Goal: Use online tool/utility: Use online tool/utility

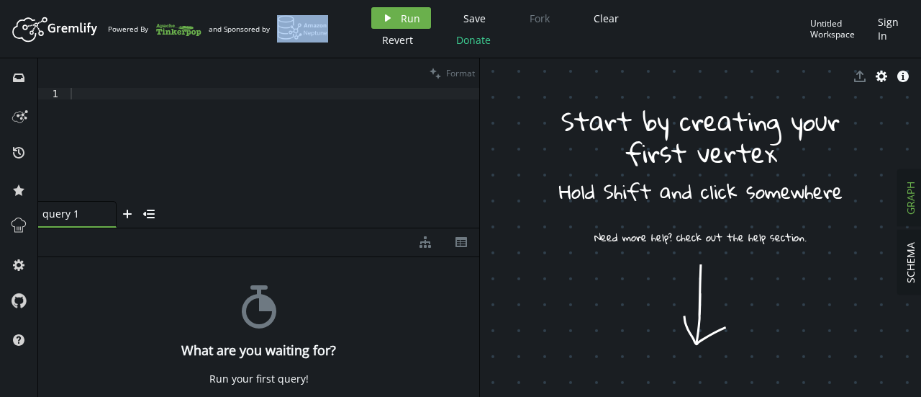
click at [312, 32] on div "Artboard Created with Sketch. Powered By and Sponsored by play Run Save Fork Cl…" at bounding box center [460, 28] width 907 height 43
click at [291, 55] on header "Artboard Created with Sketch. Powered By and Sponsored by play Run Save Fork Cl…" at bounding box center [460, 29] width 921 height 58
click at [158, 101] on div at bounding box center [274, 156] width 412 height 136
paste textarea "g.addV('person').property('name', '[PERSON_NAME]')"
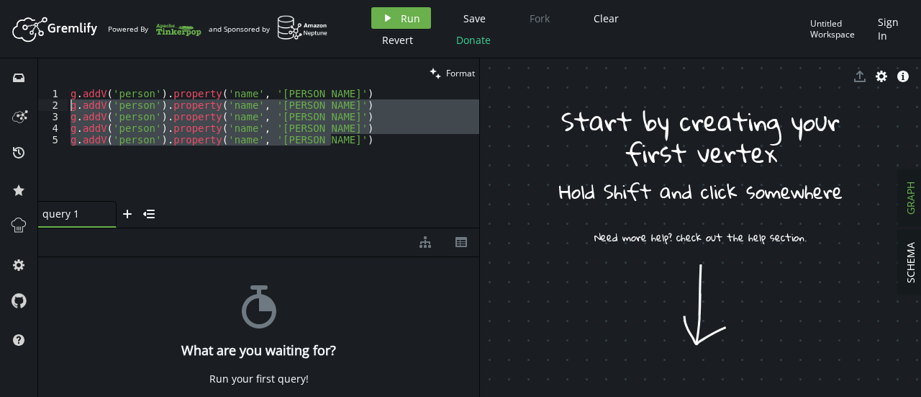
drag, startPoint x: 345, startPoint y: 140, endPoint x: 63, endPoint y: 109, distance: 283.1
click at [63, 109] on div "g.addV('person').property('name', '[PERSON_NAME]') 1 2 3 4 5 g . addV ( 'person…" at bounding box center [258, 144] width 441 height 113
type textarea "g.addV('person').property('name', '[PERSON_NAME]') [PERSON_NAME]addV('person').…"
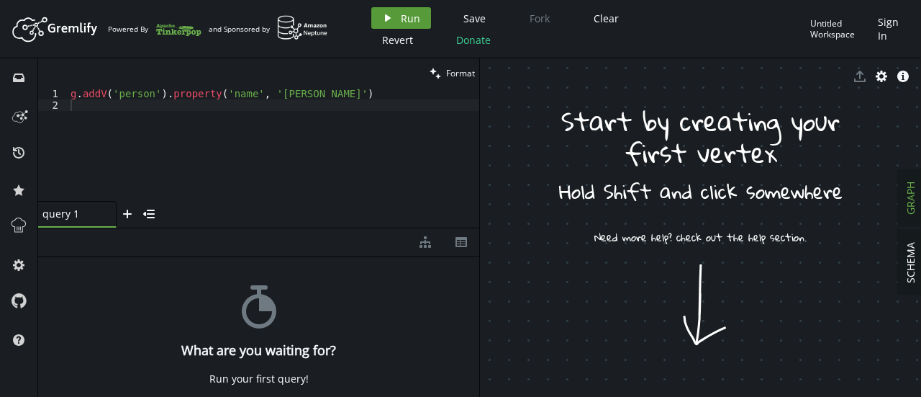
click at [403, 14] on span "Run" at bounding box center [410, 19] width 19 height 14
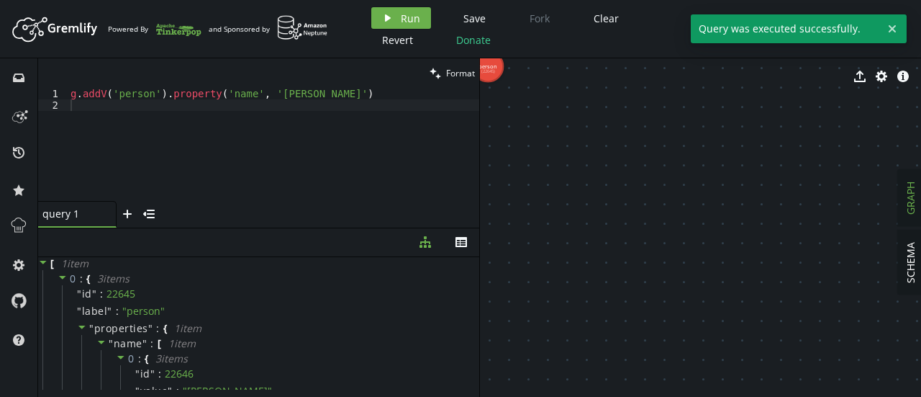
type textarea "g.addV('person').property('name', '[PERSON_NAME]')"
click at [350, 94] on div "g . addV ( 'person' ) . property ( 'name' , '[PERSON_NAME]' )" at bounding box center [274, 156] width 412 height 136
paste textarea "g.addV('person').property('name', '[PERSON_NAME]')"
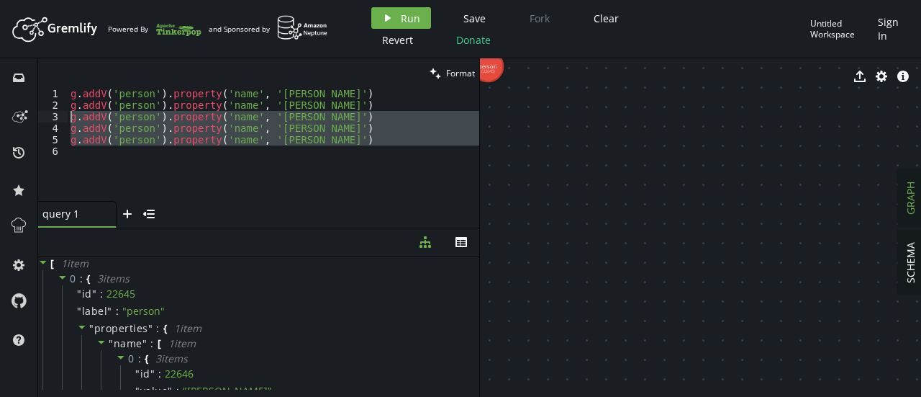
drag, startPoint x: 343, startPoint y: 145, endPoint x: 60, endPoint y: 116, distance: 283.7
click at [60, 116] on div "g.addV('person').property('name', 'John Heard') 1 2 3 4 5 6 g . addV ( 'person'…" at bounding box center [258, 144] width 441 height 113
type textarea "g.addV('person').property('name', '[PERSON_NAME]') g.addV('person').property('n…"
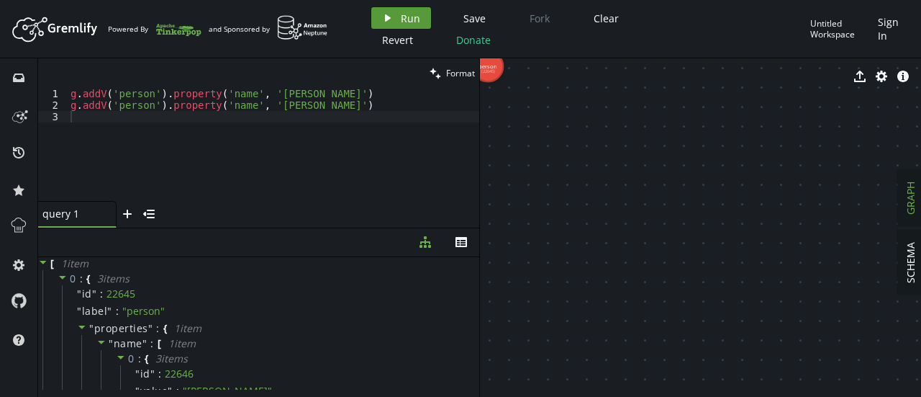
click at [382, 12] on icon "play" at bounding box center [388, 18] width 12 height 12
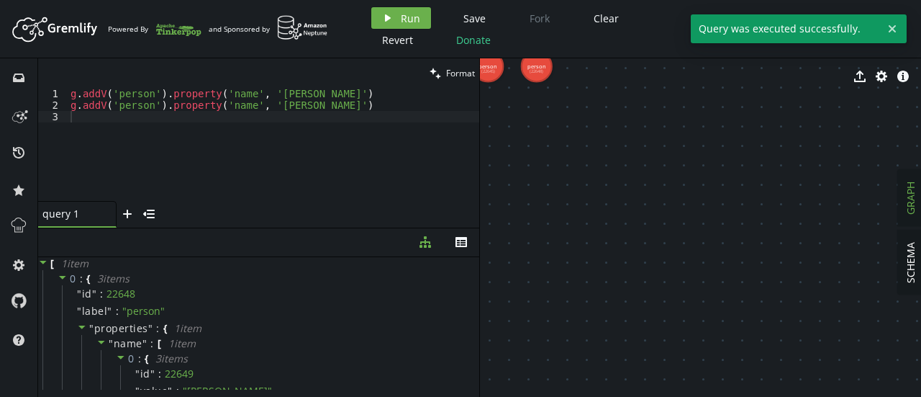
type textarea "g.addV('person').property('name', '[PERSON_NAME]')"
click at [351, 104] on div "g . addV ( 'person' ) . property ( 'name' , '[PERSON_NAME]' ) g . addV ( 'perso…" at bounding box center [274, 156] width 412 height 136
paste textarea "g.addV('person').property('name', '[PERSON_NAME]') g.addV('person').property('n…"
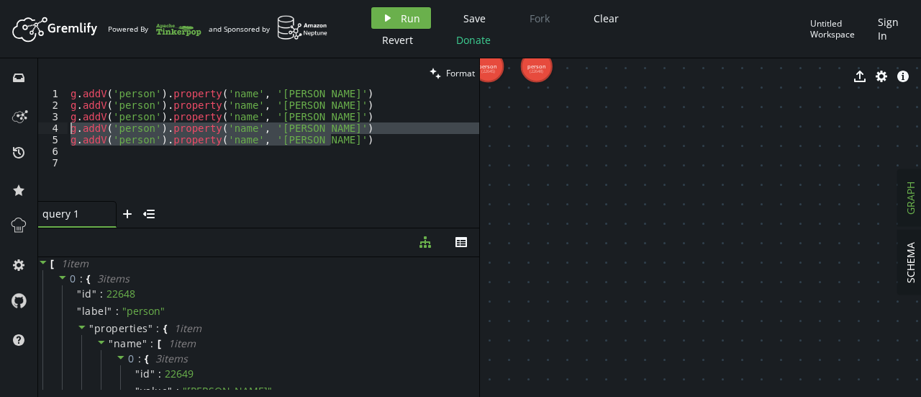
drag, startPoint x: 344, startPoint y: 142, endPoint x: 63, endPoint y: 129, distance: 281.0
click at [63, 129] on div "1 2 3 4 5 6 7 g . addV ( 'person' ) . property ( 'name' , 'John Goodman' ) g . …" at bounding box center [258, 144] width 441 height 113
type textarea "g.addV('person').property('name', '[PERSON_NAME]') g.addV('person').property('n…"
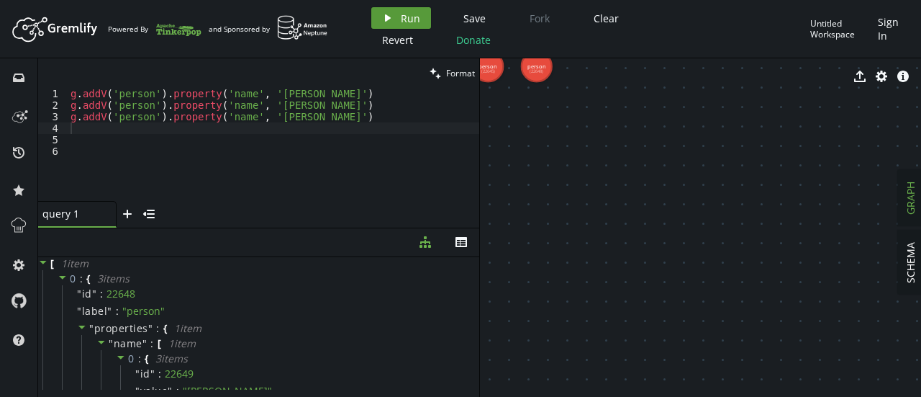
click at [401, 17] on span "Run" at bounding box center [410, 19] width 19 height 14
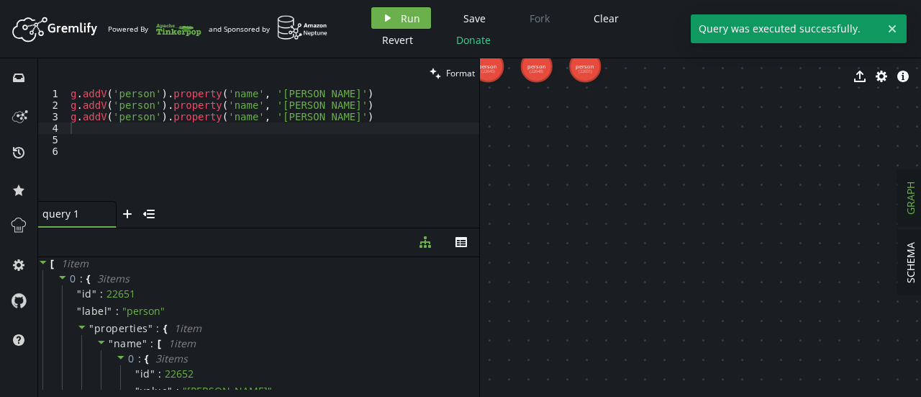
type textarea "g.addV('person').property('name', '[PERSON_NAME]')"
click at [351, 122] on div "g . addV ( 'person' ) . property ( 'name' , '[PERSON_NAME]' ) g . addV ( 'perso…" at bounding box center [274, 156] width 412 height 136
paste textarea "g.addV('person').property('name', '[PERSON_NAME]')"
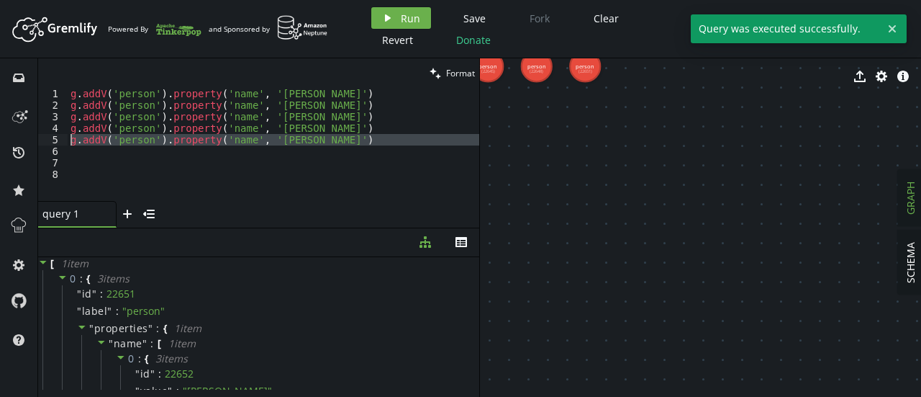
drag, startPoint x: 347, startPoint y: 147, endPoint x: 60, endPoint y: 139, distance: 286.5
click at [60, 139] on div "g.addV('person').property('name', 'John Heard') 1 2 3 4 5 6 7 8 g . addV ( 'per…" at bounding box center [258, 144] width 441 height 113
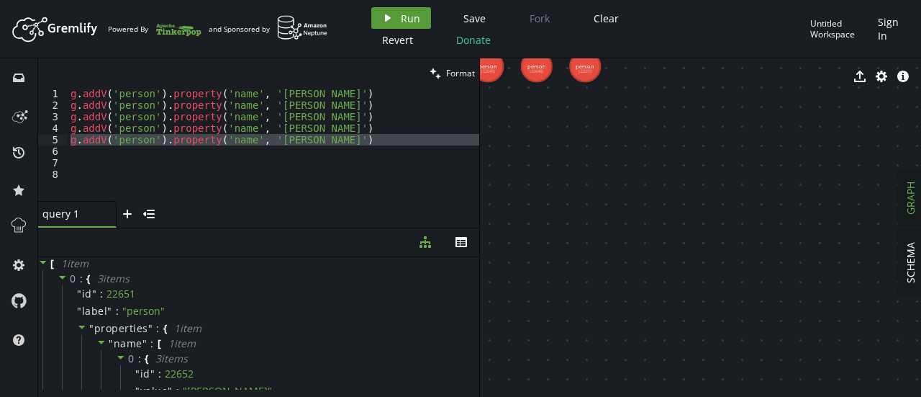
click at [412, 18] on span "Run" at bounding box center [410, 19] width 19 height 14
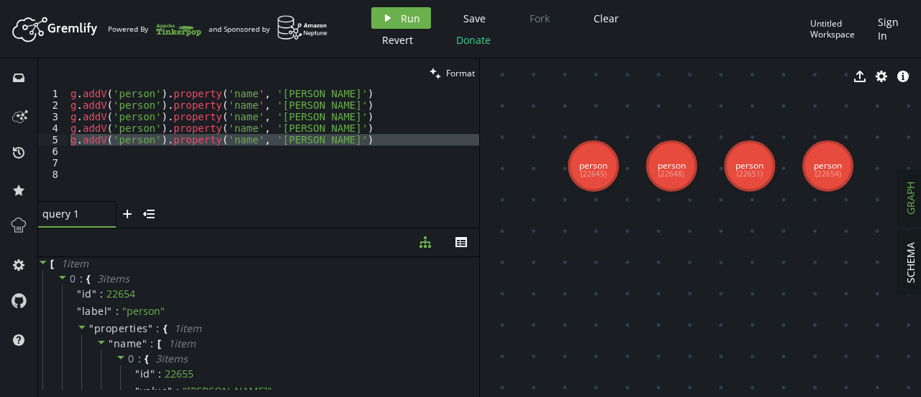
drag, startPoint x: 598, startPoint y: 178, endPoint x: 706, endPoint y: 303, distance: 165.3
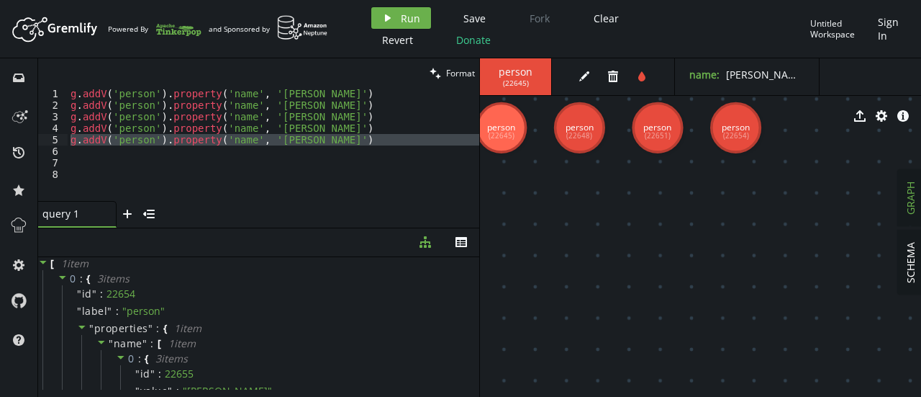
click at [656, 128] on div "export cog info-sign" at bounding box center [700, 116] width 441 height 36
click at [574, 127] on div "export cog info-sign" at bounding box center [700, 116] width 441 height 36
click at [662, 133] on div "export cog info-sign" at bounding box center [700, 116] width 441 height 36
click at [736, 129] on div "export cog info-sign" at bounding box center [700, 116] width 441 height 36
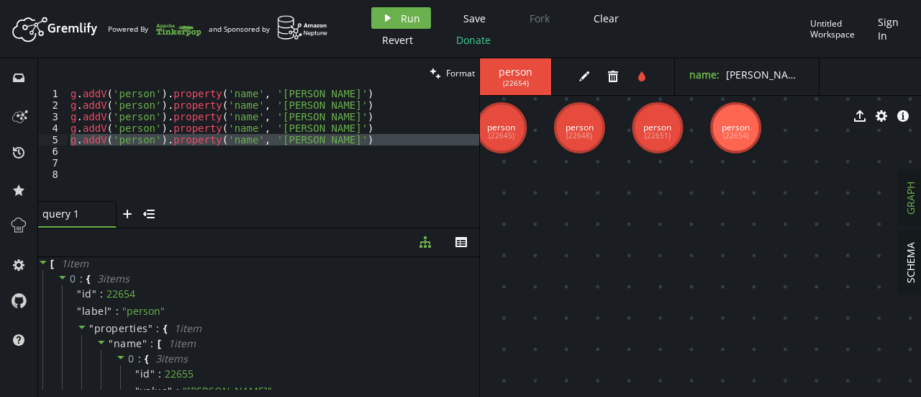
click at [344, 127] on div "g . addV ( 'person' ) . property ( 'name' , '[PERSON_NAME]' ) g . addV ( 'perso…" at bounding box center [274, 156] width 412 height 136
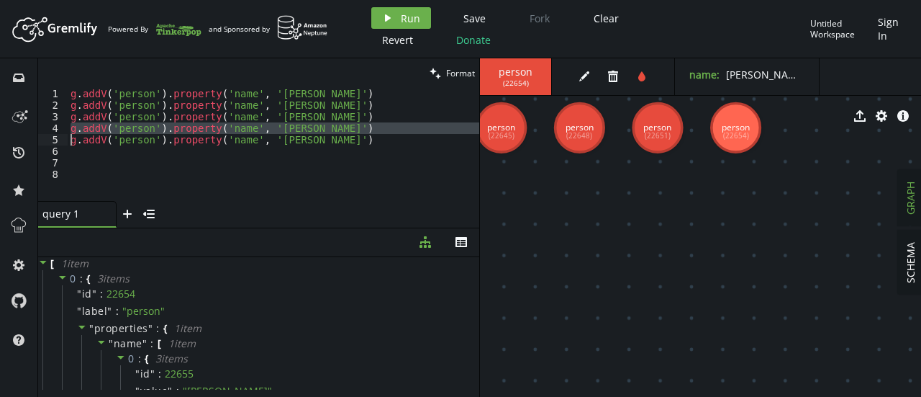
click at [344, 127] on div "g . addV ( 'person' ) . property ( 'name' , '[PERSON_NAME]' ) g . addV ( 'perso…" at bounding box center [274, 156] width 412 height 136
type textarea "g.addV('person').property('name', '[PERSON_NAME]')"
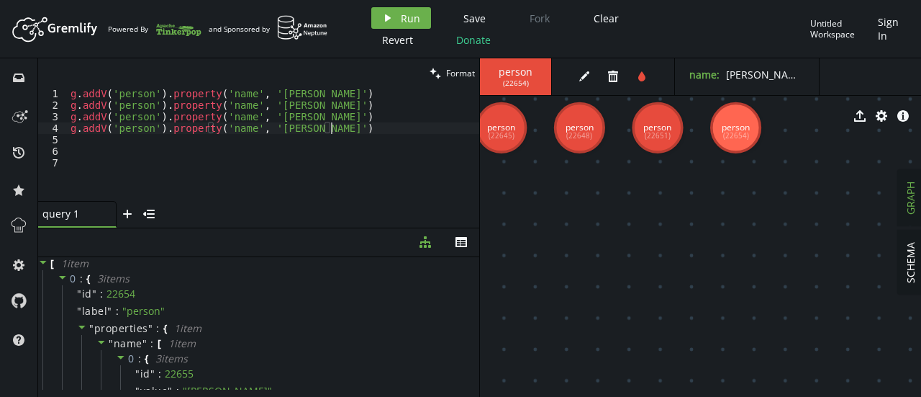
click at [344, 127] on div "g . addV ( 'person' ) . property ( 'name' , 'John Goodman' ) g . addV ( 'person…" at bounding box center [274, 156] width 412 height 136
click at [344, 127] on div "g . addV ( 'person' ) . property ( 'name' , 'John Goodman' ) g . addV ( 'person…" at bounding box center [274, 144] width 412 height 113
paste textarea
click at [400, 8] on button "play Run" at bounding box center [401, 18] width 60 height 22
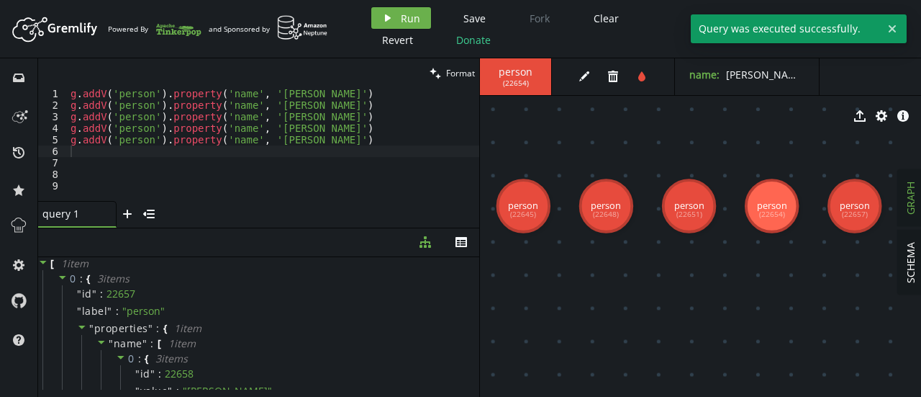
drag, startPoint x: 663, startPoint y: 204, endPoint x: 692, endPoint y: 287, distance: 88.5
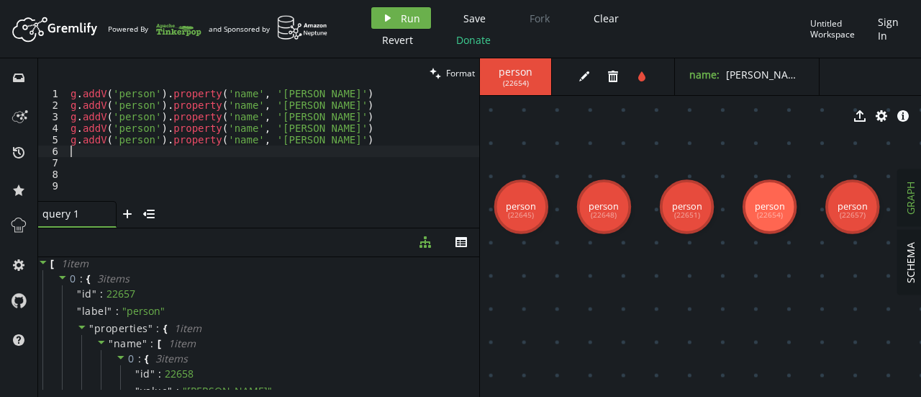
click at [345, 156] on div "g . addV ( 'person' ) . property ( 'name' , 'John Goodman' ) g . addV ( 'person…" at bounding box center [274, 156] width 412 height 136
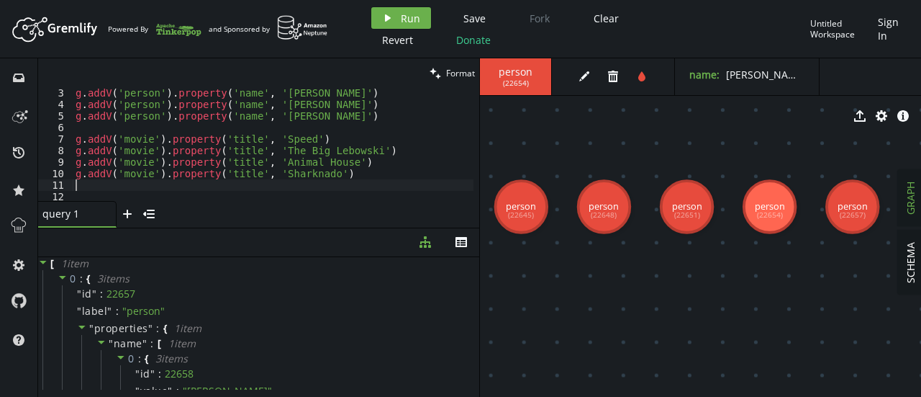
scroll to position [26, 0]
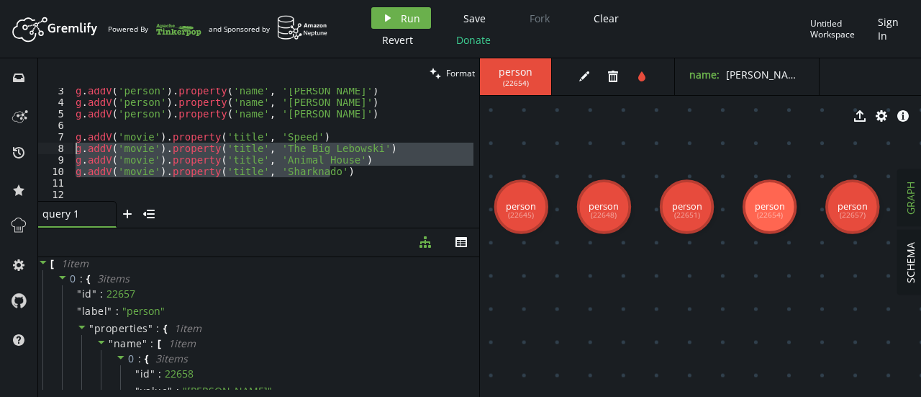
drag, startPoint x: 350, startPoint y: 171, endPoint x: 60, endPoint y: 150, distance: 290.0
click at [60, 150] on div "3 4 5 6 7 8 9 10 11 12 13 14 g . addV ( 'person' ) . property ( 'name' , 'Keanu…" at bounding box center [258, 144] width 441 height 113
type textarea "g.addV('movie').property('title', 'The Big Lebowski') g.addV('movie').property(…"
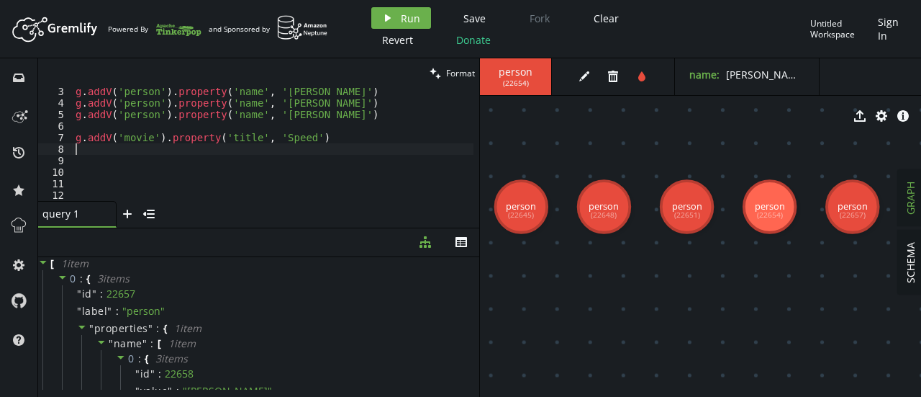
scroll to position [24, 0]
click at [386, 17] on icon "button" at bounding box center [388, 17] width 6 height 7
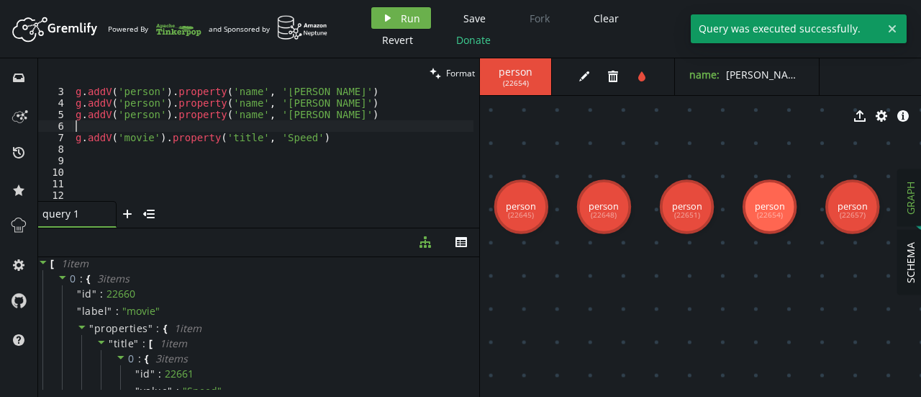
click at [341, 131] on div "g . addV ( 'person' ) . property ( 'name' , 'Keanu Reeves' ) g . addV ( 'person…" at bounding box center [273, 154] width 401 height 136
click at [330, 139] on div "g . addV ( 'person' ) . property ( 'name' , 'Keanu Reeves' ) g . addV ( 'person…" at bounding box center [273, 154] width 401 height 136
type textarea "g.addV('movie').property('title', 'Speed')"
paste textarea "g.addV('movie').property('title', 'Sharknado')"
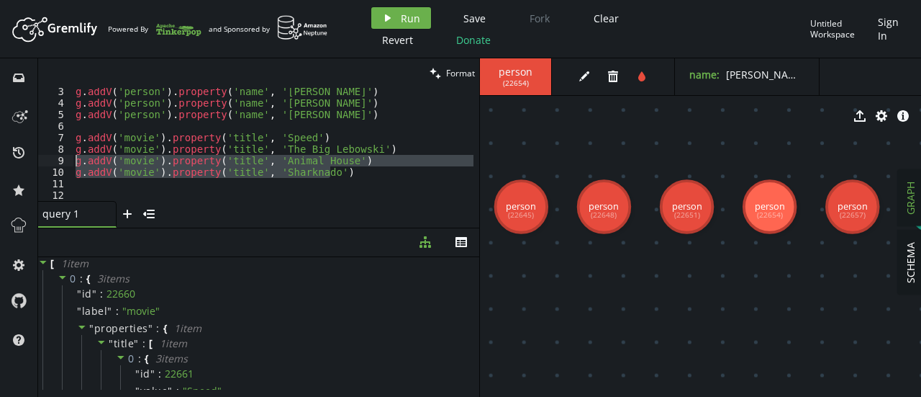
drag, startPoint x: 350, startPoint y: 171, endPoint x: 65, endPoint y: 164, distance: 285.1
click at [65, 164] on div "g.addV('movie').property('title', 'Sharknado') 3 4 5 6 7 8 9 10 11 12 13 14 g .…" at bounding box center [258, 144] width 441 height 113
click at [415, 19] on span "Run" at bounding box center [410, 19] width 19 height 14
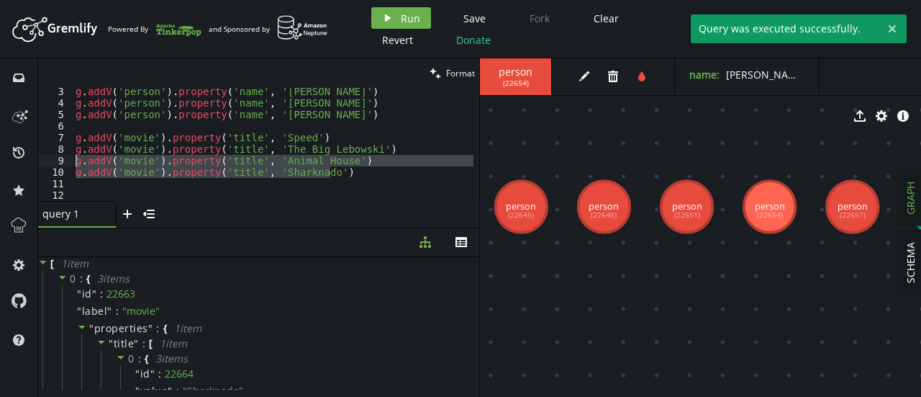
click at [371, 176] on div "g . addV ( 'person' ) . property ( 'name' , 'Keanu Reeves' ) g . addV ( 'person…" at bounding box center [273, 144] width 401 height 113
type textarea "g.addV('movie').property('title', 'Sharknado')"
drag, startPoint x: 371, startPoint y: 176, endPoint x: 65, endPoint y: 174, distance: 305.9
click at [65, 174] on div "g.addV('movie').property('title', 'Sharknado') 3 4 5 6 7 8 9 10 11 12 13 14 g .…" at bounding box center [258, 144] width 441 height 113
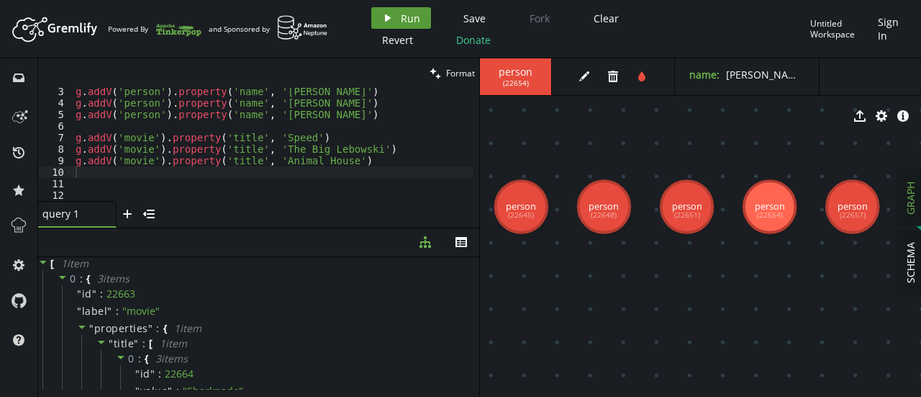
click at [396, 22] on button "play Run" at bounding box center [401, 18] width 60 height 22
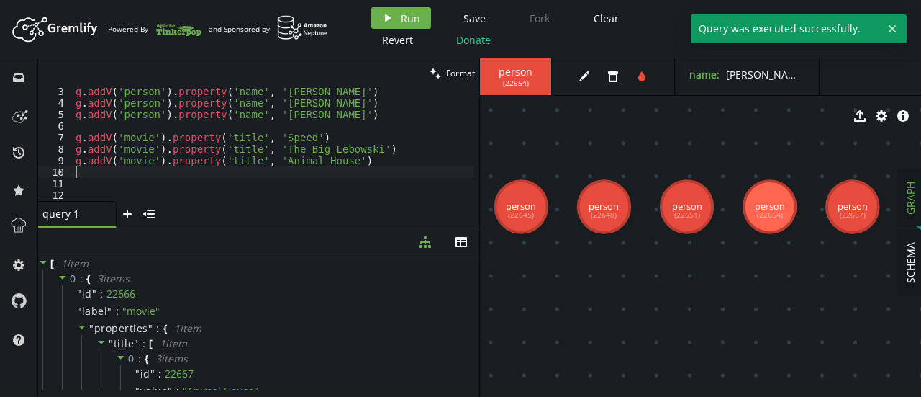
click at [307, 175] on div "g . addV ( 'person' ) . property ( 'name' , 'Keanu Reeves' ) g . addV ( 'person…" at bounding box center [273, 154] width 401 height 136
paste textarea "g.addV('movie').property('title', 'Sharknado')"
type textarea "g.addV('movie').property('title', 'Sharknado')"
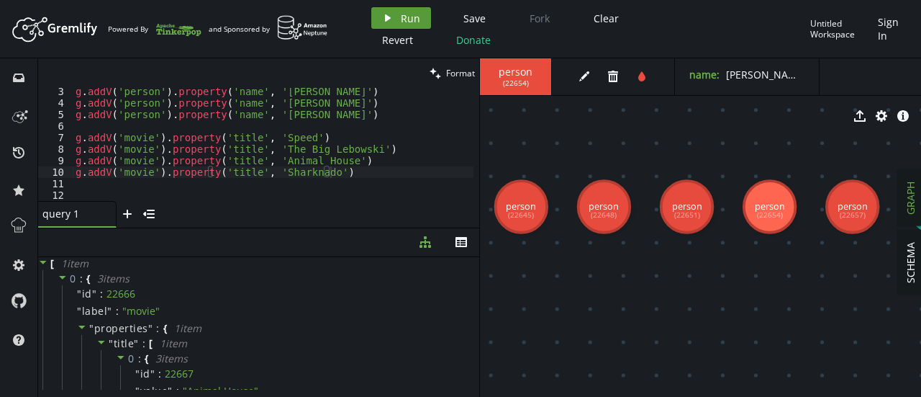
click at [409, 9] on button "play Run" at bounding box center [401, 18] width 60 height 22
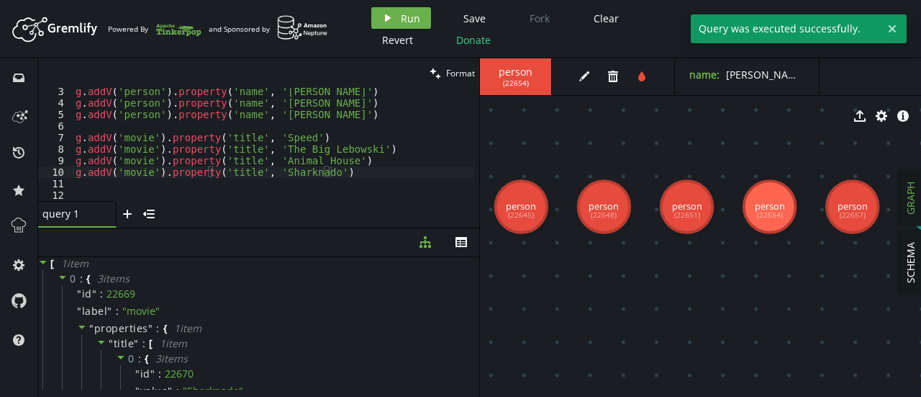
click at [361, 182] on div "g . addV ( 'person' ) . property ( 'name' , 'Keanu Reeves' ) g . addV ( 'person…" at bounding box center [273, 154] width 401 height 136
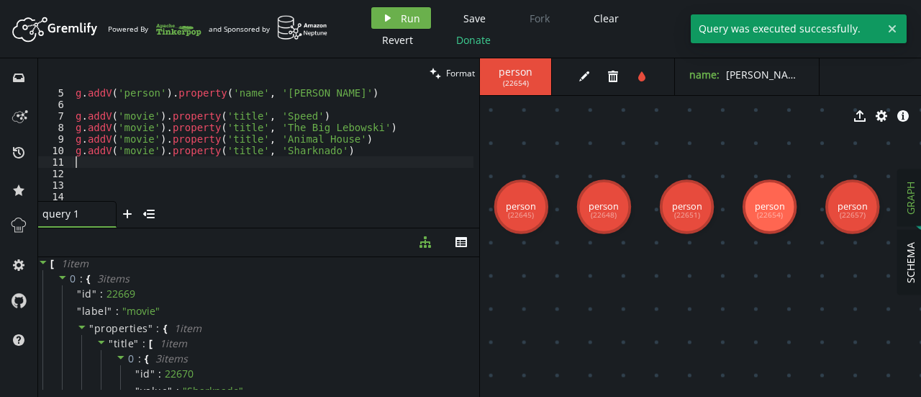
scroll to position [47, 0]
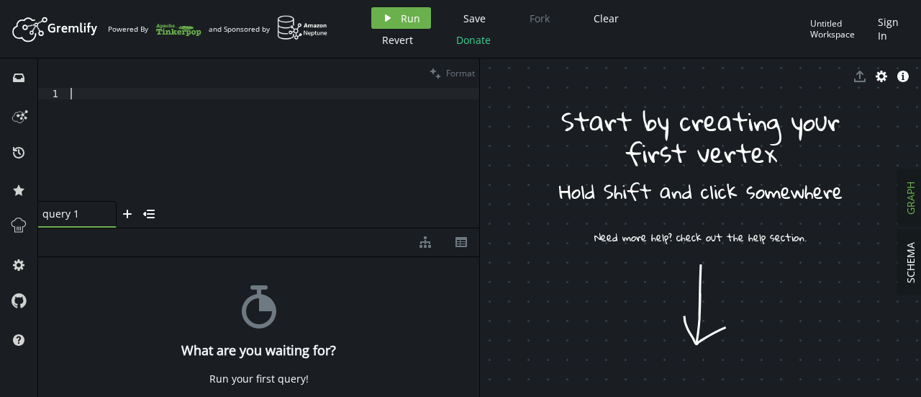
click at [262, 95] on div at bounding box center [274, 156] width 412 height 136
paste textarea "g.addV('person').property('name', '[PERSON_NAME]')"
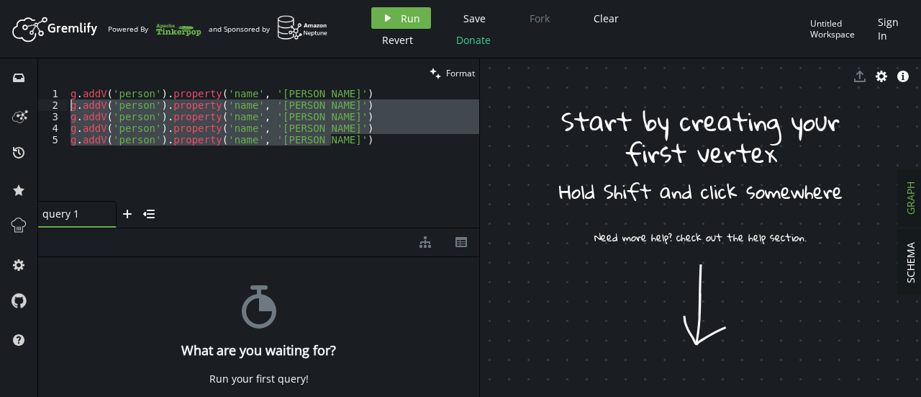
drag, startPoint x: 370, startPoint y: 148, endPoint x: 57, endPoint y: 107, distance: 315.6
click at [57, 107] on div "g.addV('person').property('name', '[PERSON_NAME]') 1 2 3 4 5 g . addV ( 'person…" at bounding box center [258, 144] width 441 height 113
type textarea "g.addV('person').property('name', '[PERSON_NAME]') [PERSON_NAME]addV('person').…"
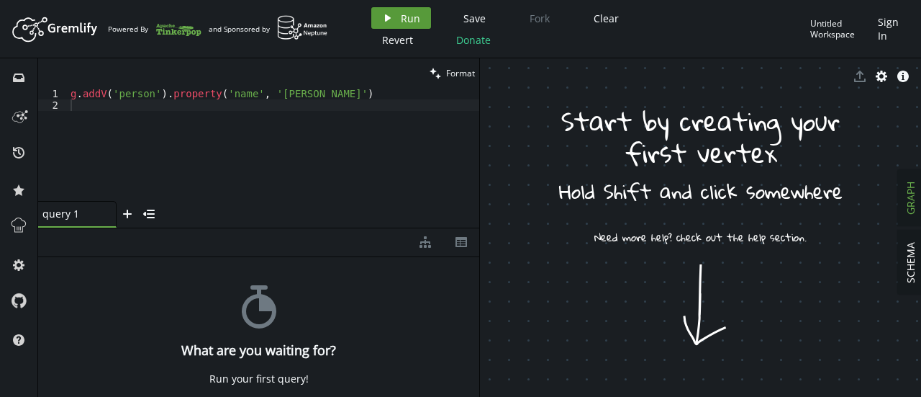
click at [386, 15] on icon "play" at bounding box center [388, 18] width 12 height 12
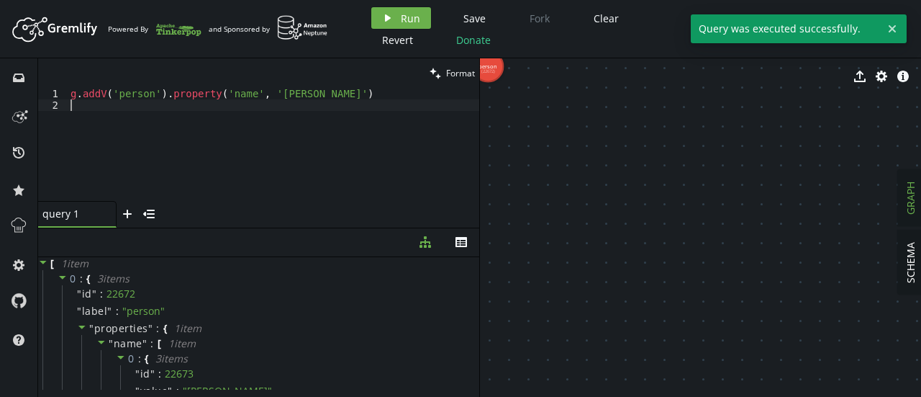
click at [288, 109] on div "g . addV ( 'person' ) . property ( 'name' , '[PERSON_NAME]' )" at bounding box center [274, 156] width 412 height 136
paste textarea "g.addV('person').property('name', '[PERSON_NAME]')"
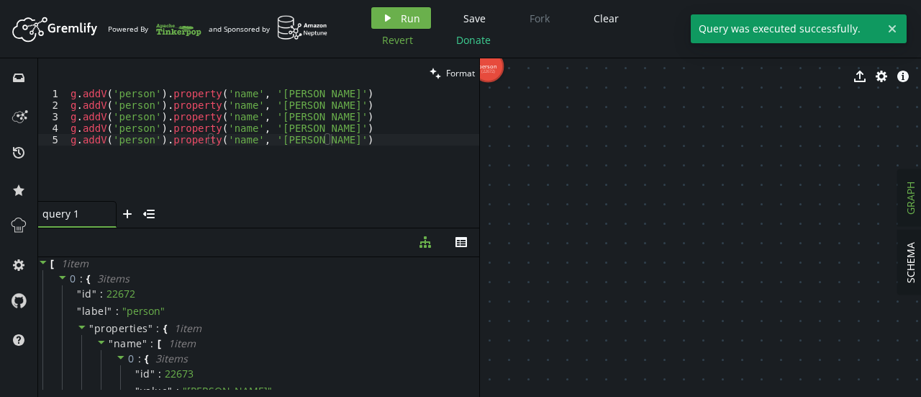
click at [399, 40] on span "Revert" at bounding box center [397, 40] width 31 height 14
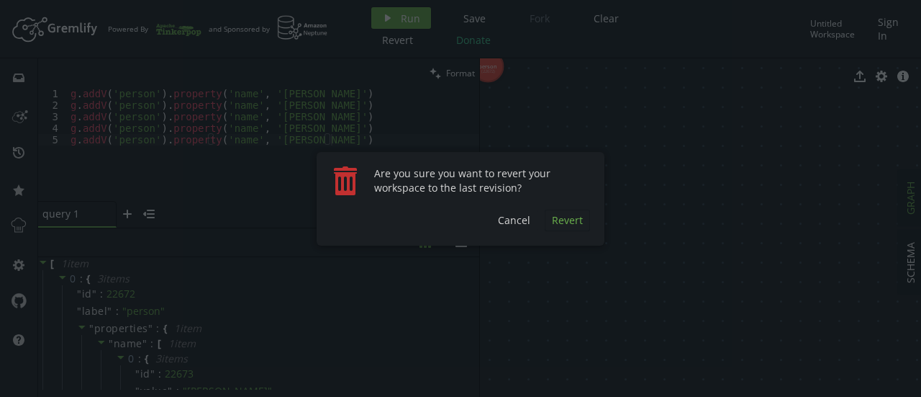
click at [558, 225] on span "Revert" at bounding box center [567, 220] width 31 height 14
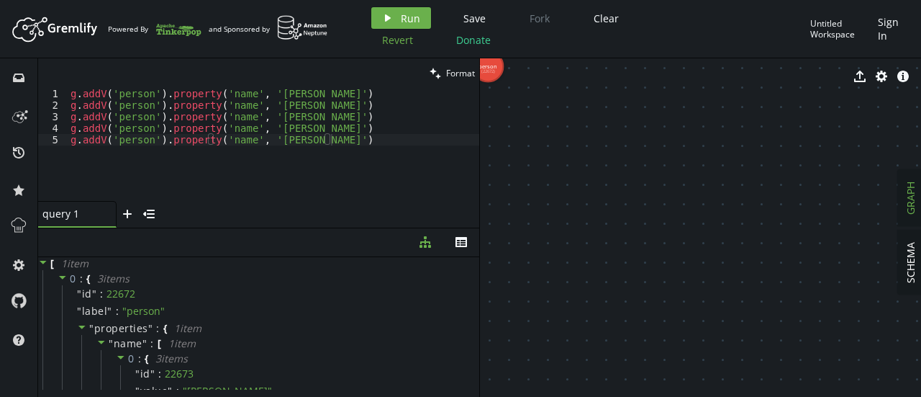
click at [408, 45] on span "Revert" at bounding box center [397, 40] width 31 height 14
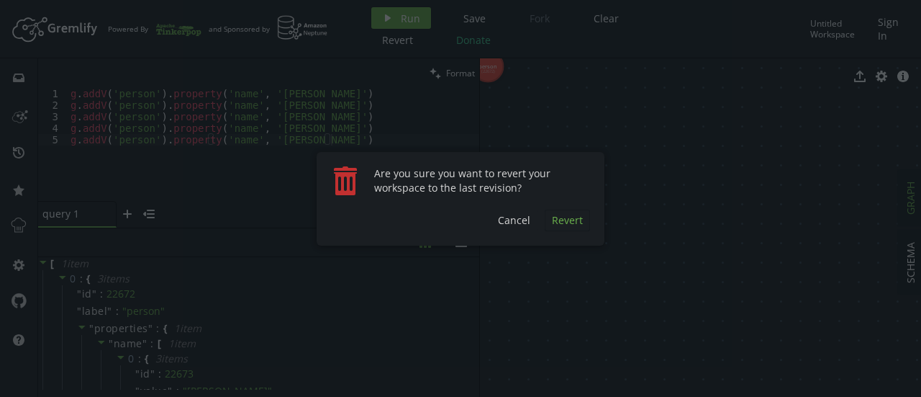
click at [550, 214] on button "Revert" at bounding box center [567, 220] width 45 height 22
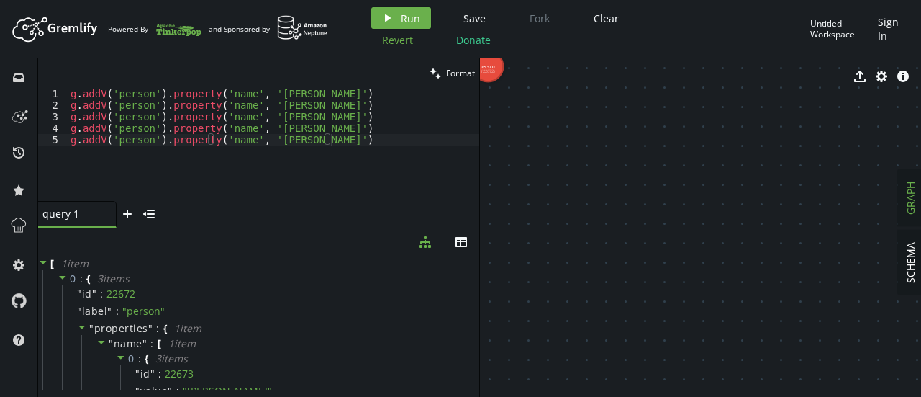
click at [394, 36] on span "Revert" at bounding box center [397, 40] width 31 height 14
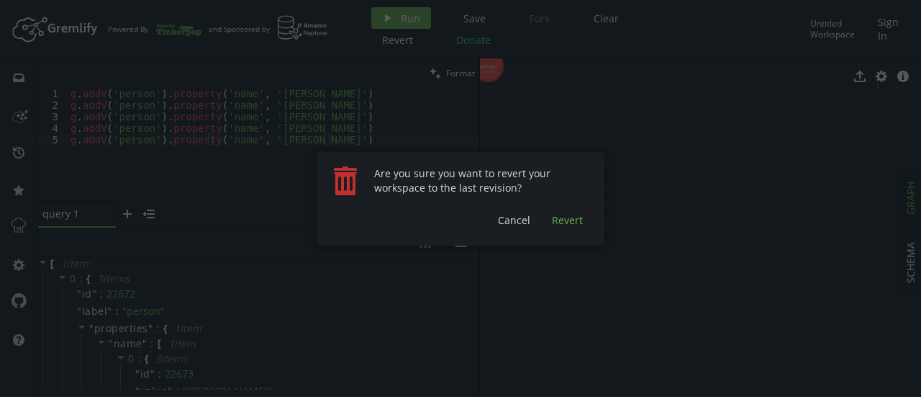
click at [548, 221] on button "Revert" at bounding box center [567, 220] width 45 height 22
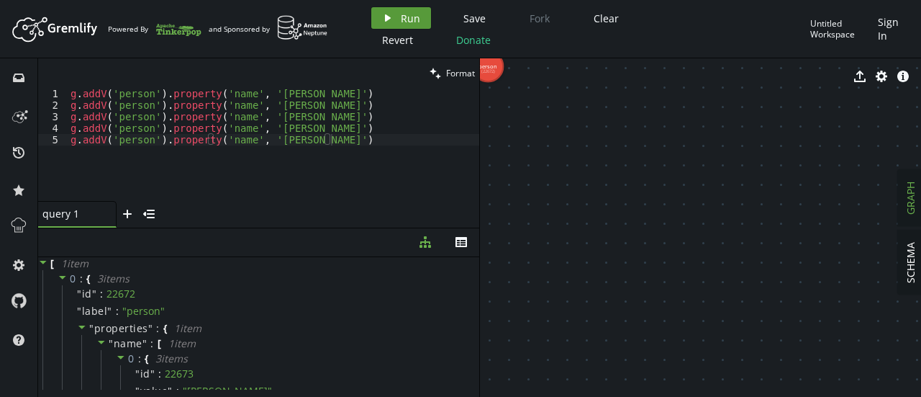
click at [371, 16] on button "play Run" at bounding box center [401, 18] width 60 height 22
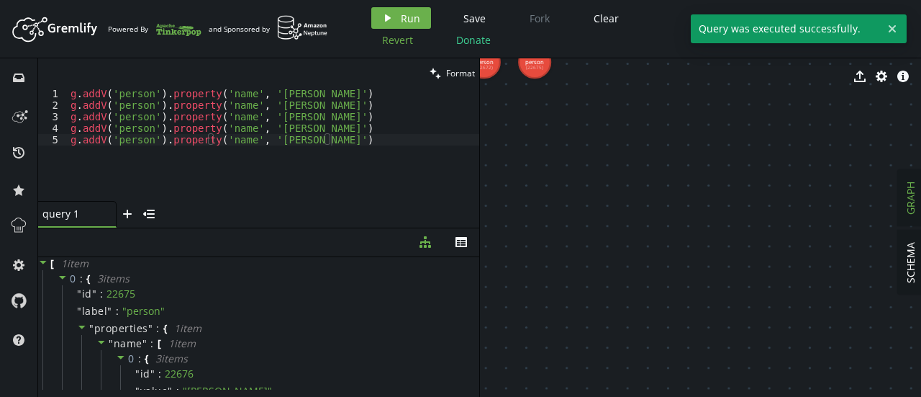
click at [400, 42] on span "Revert" at bounding box center [397, 40] width 31 height 14
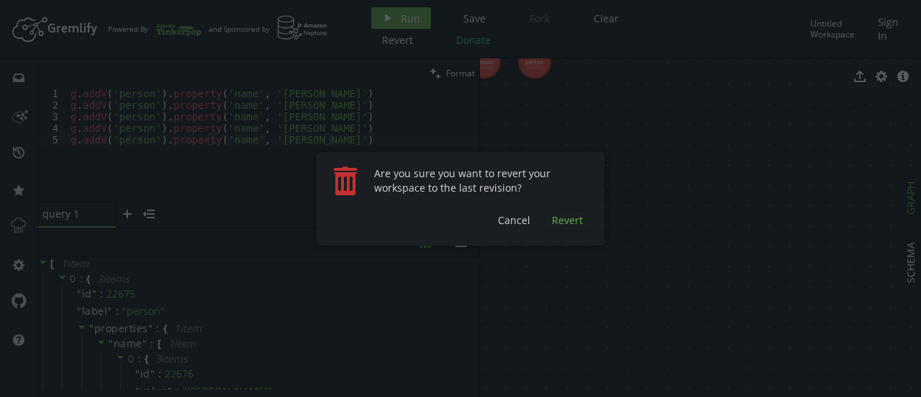
click at [558, 217] on span "Revert" at bounding box center [567, 220] width 31 height 14
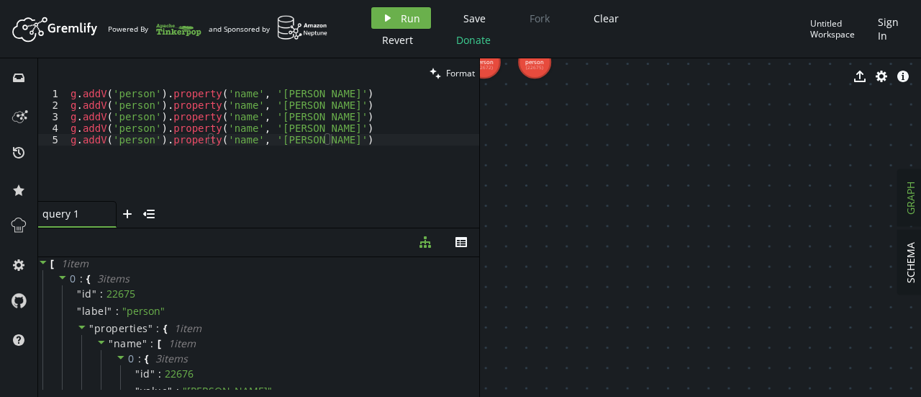
click at [534, 62] on div "export cog info-sign" at bounding box center [700, 76] width 441 height 36
click at [538, 73] on div "export cog info-sign" at bounding box center [700, 76] width 441 height 36
drag, startPoint x: 535, startPoint y: 122, endPoint x: 702, endPoint y: 235, distance: 201.6
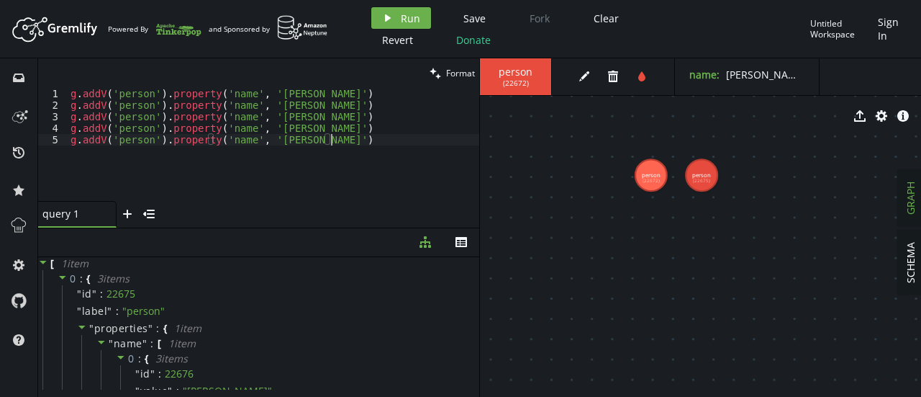
drag, startPoint x: 384, startPoint y: 146, endPoint x: 575, endPoint y: 172, distance: 192.5
click at [575, 172] on div "clean Format g.addV('person').property('name', '[PERSON_NAME]') 1 2 3 4 5 g . a…" at bounding box center [479, 227] width 883 height 338
click at [617, 82] on button "trash" at bounding box center [613, 76] width 22 height 22
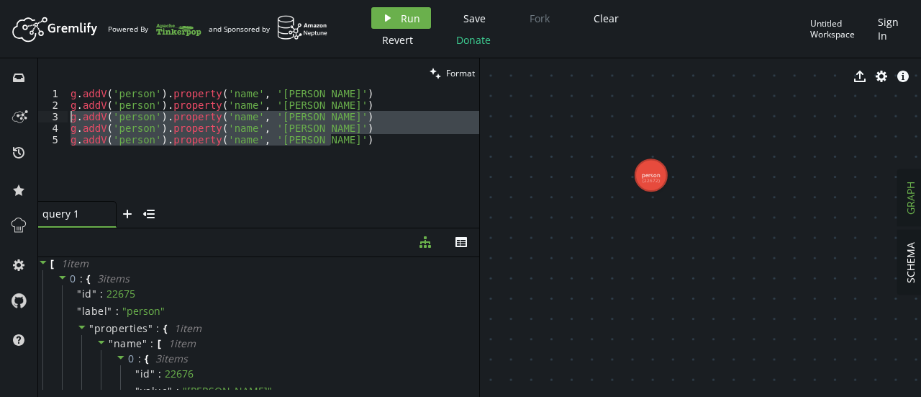
drag, startPoint x: 344, startPoint y: 147, endPoint x: 59, endPoint y: 114, distance: 286.8
click at [59, 114] on div "g.addV('person').property('name', '[PERSON_NAME]') 1 2 3 4 5 g . addV ( 'person…" at bounding box center [258, 144] width 441 height 113
type textarea "g.addV('person').property('name', '[PERSON_NAME]') g.addV('person').property('n…"
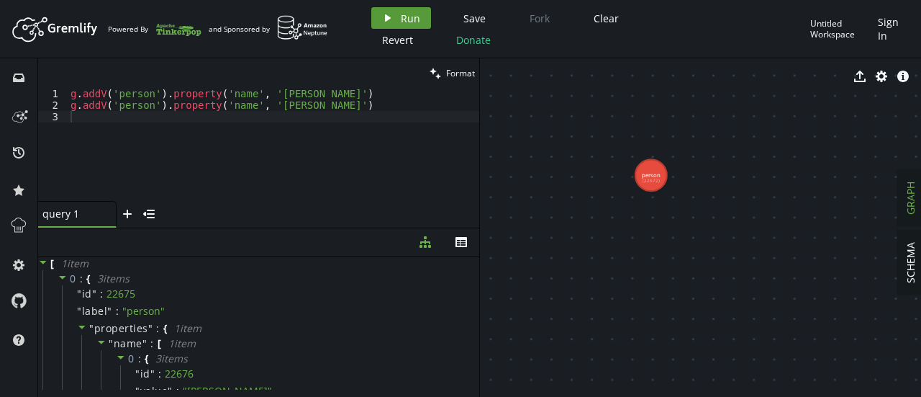
click at [411, 12] on span "Run" at bounding box center [410, 19] width 19 height 14
click at [411, 11] on button "play Run" at bounding box center [401, 18] width 60 height 22
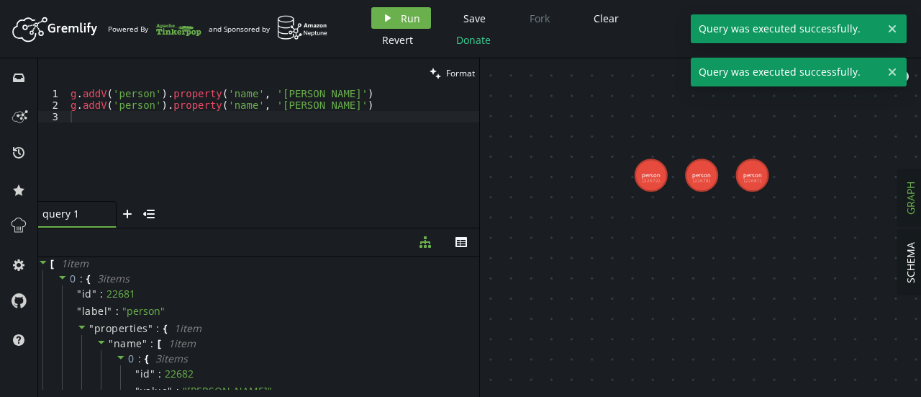
type textarea "g.addV('person').property('name', '[PERSON_NAME]')"
click at [359, 104] on div "g . addV ( 'person' ) . property ( 'name' , '[PERSON_NAME]' ) g . addV ( 'perso…" at bounding box center [274, 156] width 412 height 136
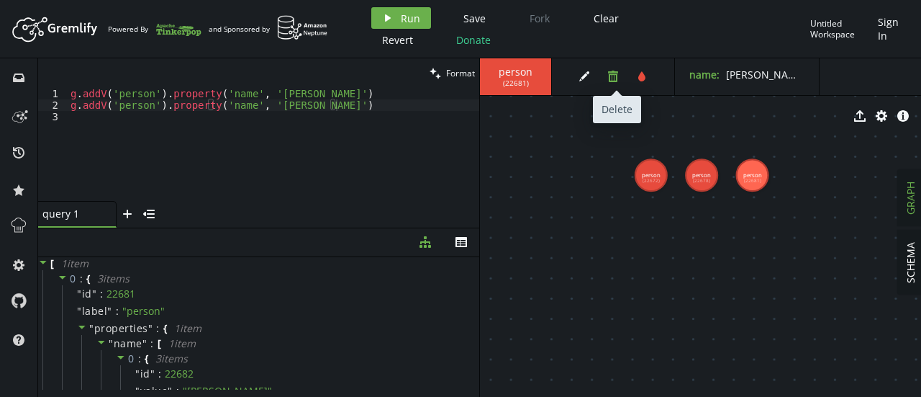
click at [617, 74] on icon "trash" at bounding box center [613, 77] width 12 height 12
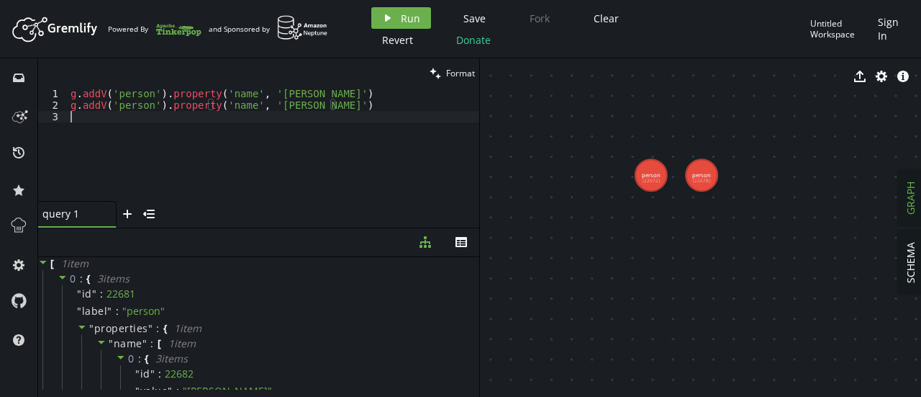
click at [356, 115] on div "g . addV ( 'person' ) . property ( 'name' , '[PERSON_NAME]' ) g . addV ( 'perso…" at bounding box center [274, 156] width 412 height 136
paste textarea "g.addV('person').property('name', '[PERSON_NAME]')"
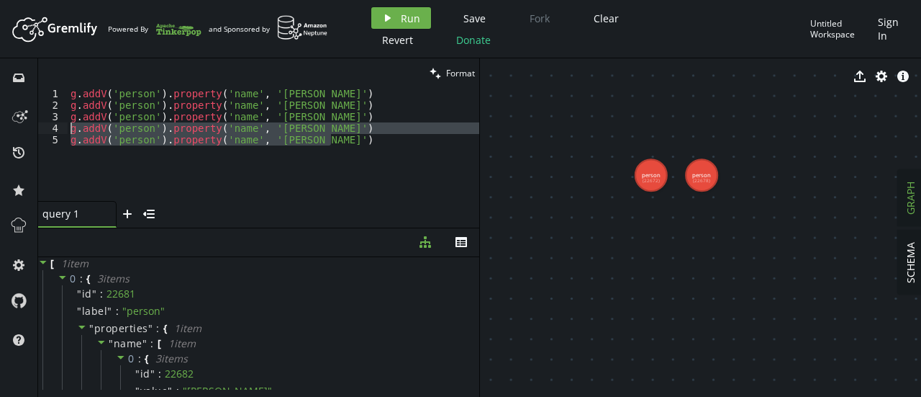
drag, startPoint x: 361, startPoint y: 143, endPoint x: 56, endPoint y: 130, distance: 305.4
click at [56, 130] on div "g.addV('person').property('name', '[PERSON_NAME]') 1 2 3 4 5 g . addV ( 'person…" at bounding box center [258, 144] width 441 height 113
type textarea "g.addV('person').property('name', '[PERSON_NAME]') g.addV('person').property('n…"
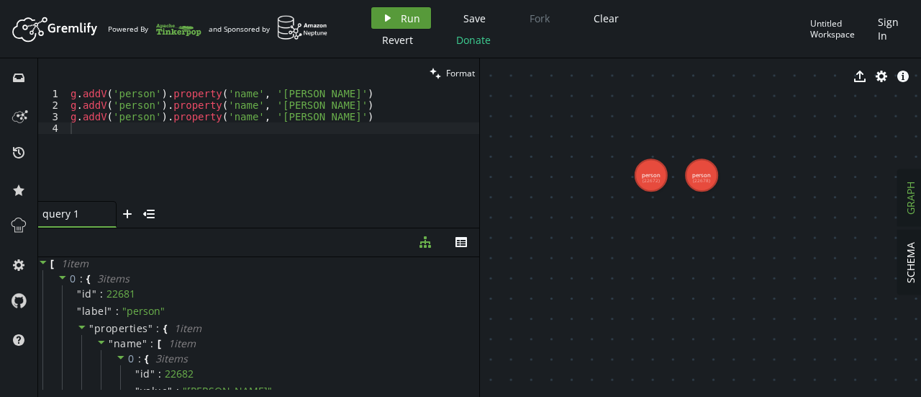
drag, startPoint x: 405, startPoint y: 5, endPoint x: 403, endPoint y: 12, distance: 7.5
click at [403, 12] on header "Artboard Created with Sketch. Powered By and Sponsored by play Run Save Fork Cl…" at bounding box center [460, 29] width 921 height 58
click at [403, 12] on span "Run" at bounding box center [410, 19] width 19 height 14
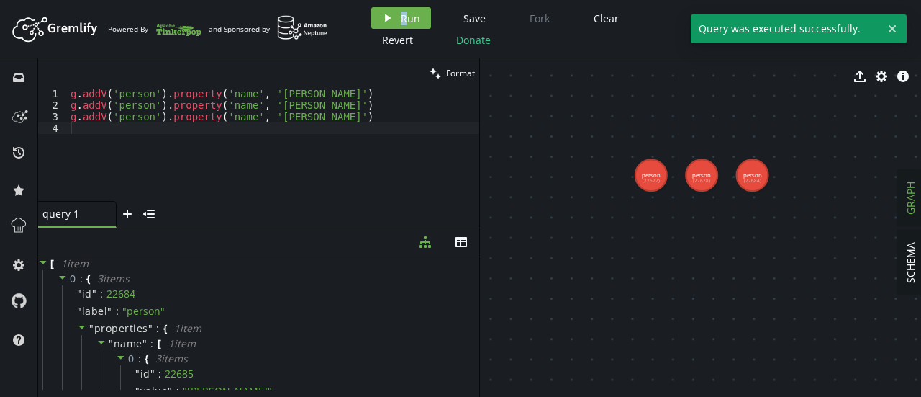
type textarea "g.addV('person').property('name', '[PERSON_NAME]')"
click at [360, 116] on div "g . addV ( 'person' ) . property ( 'name' , '[PERSON_NAME]' ) g . addV ( 'perso…" at bounding box center [274, 156] width 412 height 136
paste textarea "g.addV('person').property('name', '[PERSON_NAME]')"
type textarea "g.addV('person').property('name', '[PERSON_NAME]')"
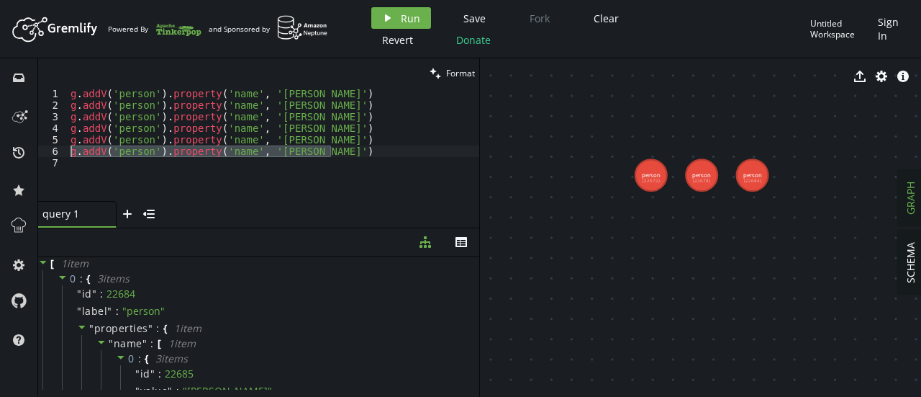
drag, startPoint x: 338, startPoint y: 149, endPoint x: 59, endPoint y: 153, distance: 278.5
click at [59, 153] on div "g.addV('person').property('name', '[PERSON_NAME]') 1 2 3 4 5 6 7 g . addV ( 'pe…" at bounding box center [258, 144] width 441 height 113
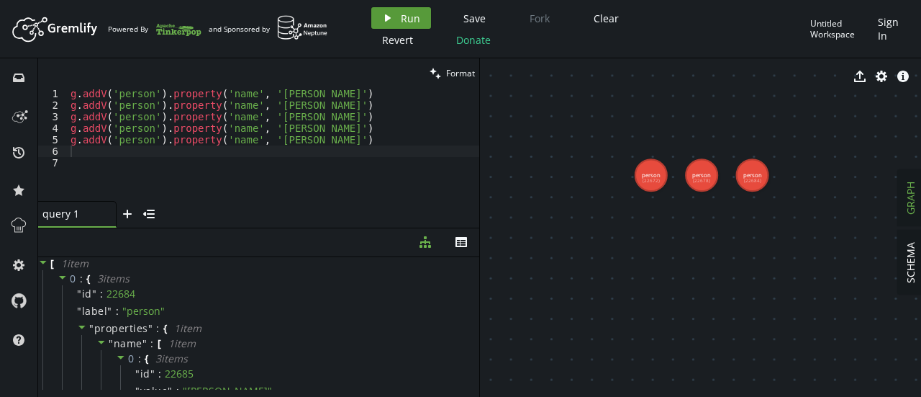
click at [399, 9] on button "play Run" at bounding box center [401, 18] width 60 height 22
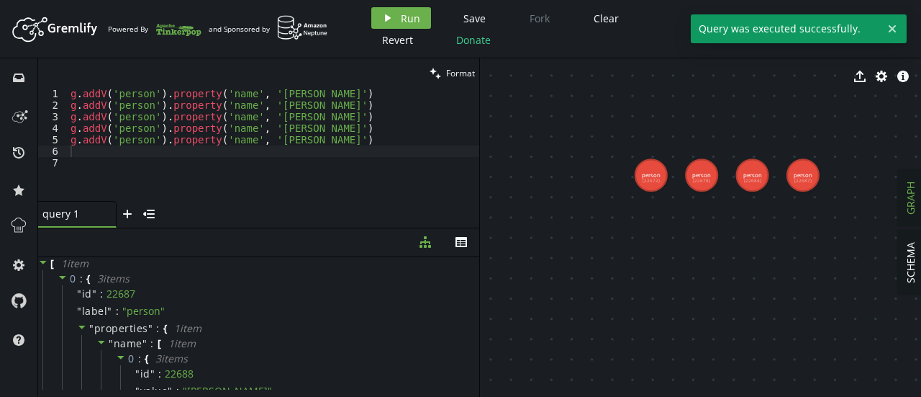
type textarea "g.addV('person').property('name', '[PERSON_NAME]')"
click at [333, 144] on div "g . addV ( 'person' ) . property ( 'name' , '[PERSON_NAME]' ) g . addV ( 'perso…" at bounding box center [274, 156] width 412 height 136
paste textarea "g.addV('person').property('name', '[PERSON_NAME]')"
click at [404, 15] on span "Run" at bounding box center [410, 19] width 19 height 14
click at [343, 131] on div "g . addV ( 'person' ) . property ( 'name' , '[PERSON_NAME]' ) g . addV ( 'perso…" at bounding box center [274, 156] width 412 height 136
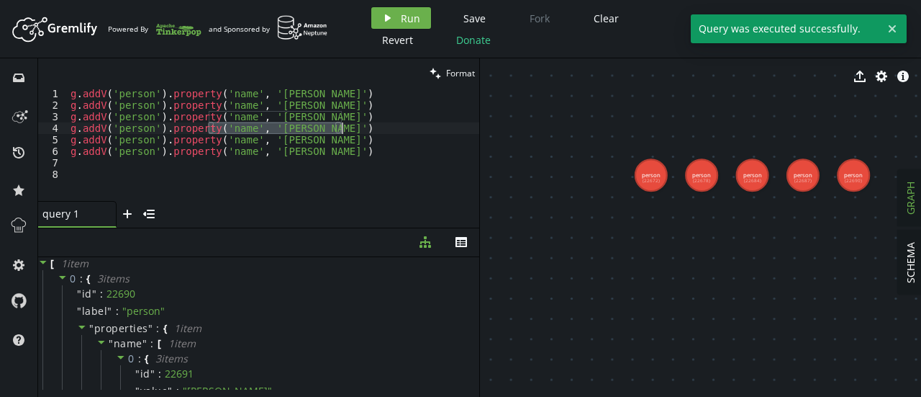
click at [343, 131] on div "g . addV ( 'person' ) . property ( 'name' , '[PERSON_NAME]' ) g . addV ( 'perso…" at bounding box center [274, 156] width 412 height 136
click at [343, 131] on div "g . addV ( 'person' ) . property ( 'name' , '[PERSON_NAME]' ) g . addV ( 'perso…" at bounding box center [274, 144] width 412 height 113
click at [343, 131] on div "g . addV ( 'person' ) . property ( 'name' , '[PERSON_NAME]' ) g . addV ( 'perso…" at bounding box center [274, 156] width 412 height 136
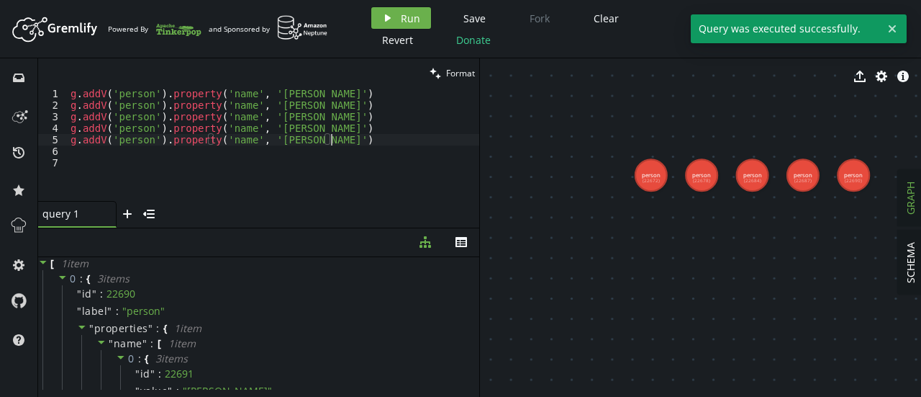
click at [342, 144] on div "g . addV ( 'person' ) . property ( 'name' , '[PERSON_NAME]' ) g . addV ( 'perso…" at bounding box center [274, 156] width 412 height 136
type textarea "g.addV('person').property('name', '[PERSON_NAME]')"
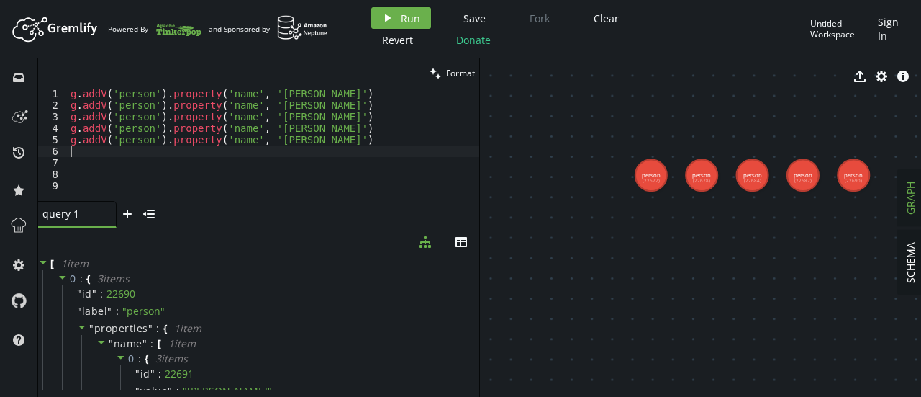
click at [311, 156] on div "g . addV ( 'person' ) . property ( 'name' , '[PERSON_NAME]' ) g . addV ( 'perso…" at bounding box center [274, 156] width 412 height 136
click at [308, 166] on div "g . addV ( 'person' ) . property ( 'name' , '[PERSON_NAME]' ) g . addV ( 'perso…" at bounding box center [274, 156] width 412 height 136
paste textarea "g.addV('movie').property('title', 'Sharknado')"
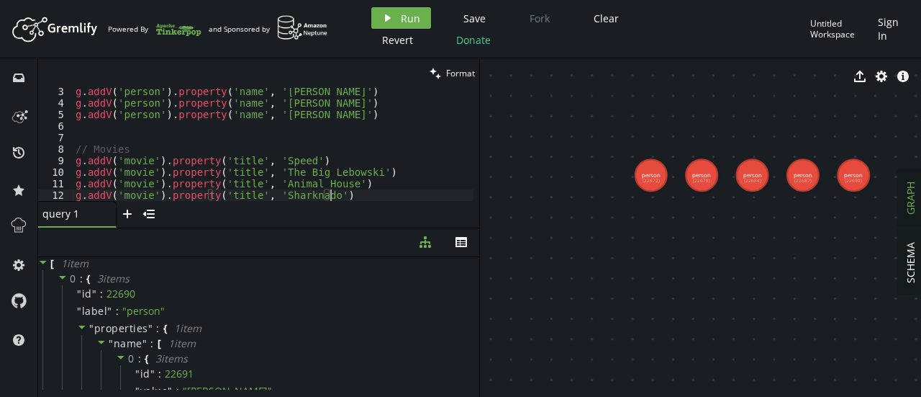
scroll to position [25, 0]
click at [171, 148] on div "g . addV ( 'person' ) . property ( 'name' , '[PERSON_NAME]' ) g . addV ( 'perso…" at bounding box center [273, 154] width 401 height 136
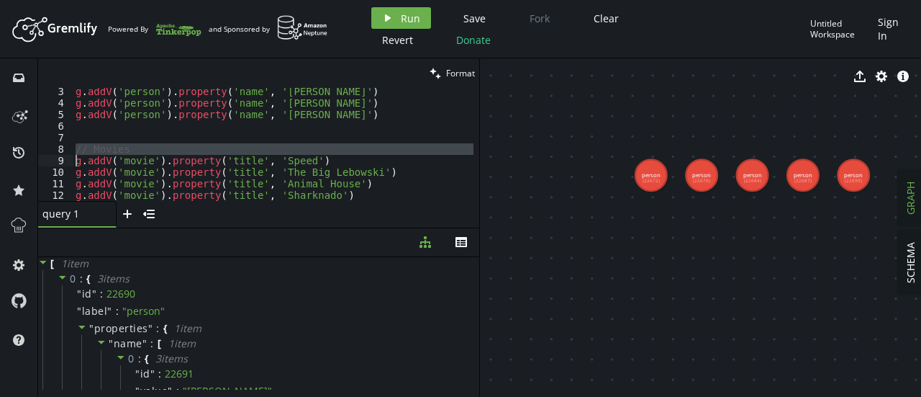
click at [171, 148] on div "g . addV ( 'person' ) . property ( 'name' , '[PERSON_NAME]' ) g . addV ( 'perso…" at bounding box center [273, 154] width 401 height 136
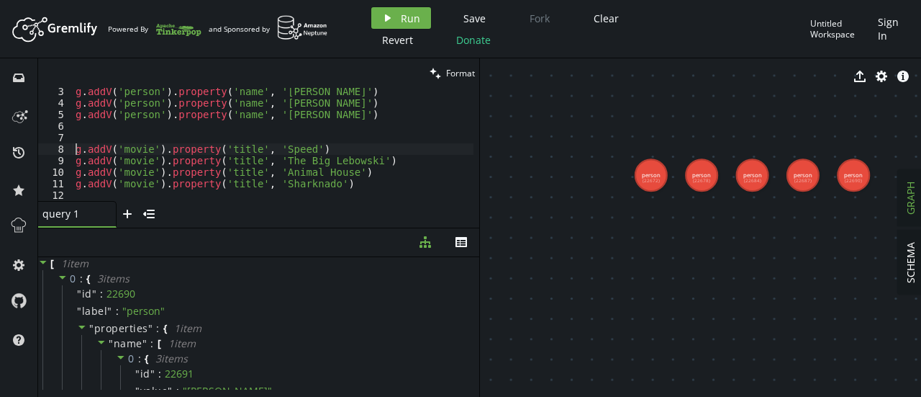
scroll to position [36, 0]
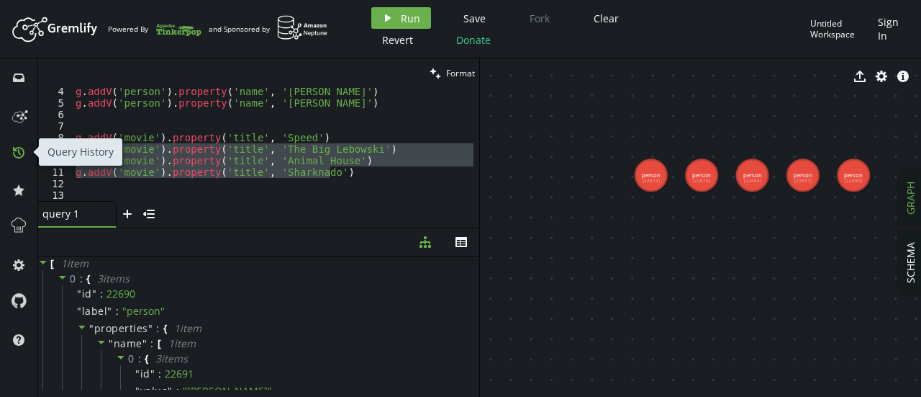
drag, startPoint x: 336, startPoint y: 171, endPoint x: 24, endPoint y: 150, distance: 312.3
click at [24, 150] on div "inbox history star cog help clean Format g.addV('movie').property('title', 'Spe…" at bounding box center [460, 227] width 921 height 338
type textarea "g.addV('movie').property('title', 'The Big Lebowski') g.addV('movie').property(…"
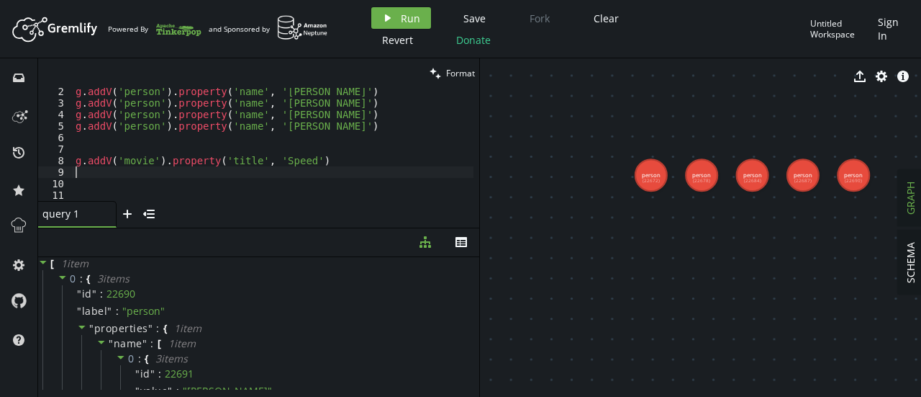
scroll to position [13, 0]
click at [389, 14] on icon "play" at bounding box center [388, 18] width 12 height 12
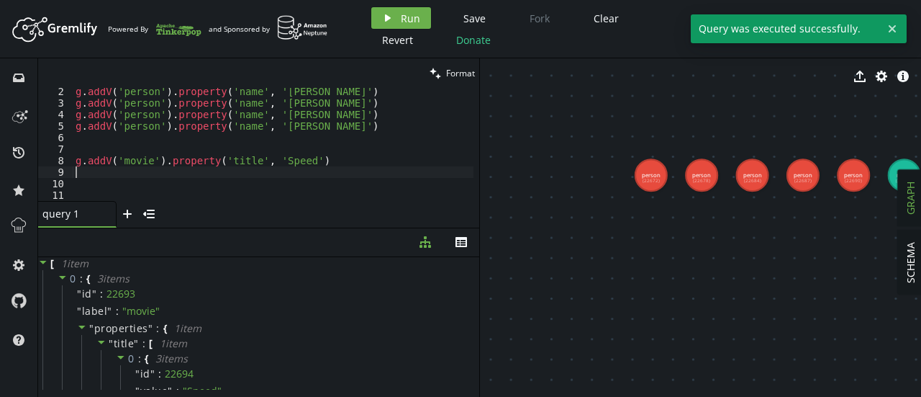
click at [332, 168] on div "g . addV ( 'person' ) . property ( 'name' , '[PERSON_NAME]' ) [PERSON_NAME] add…" at bounding box center [273, 154] width 401 height 136
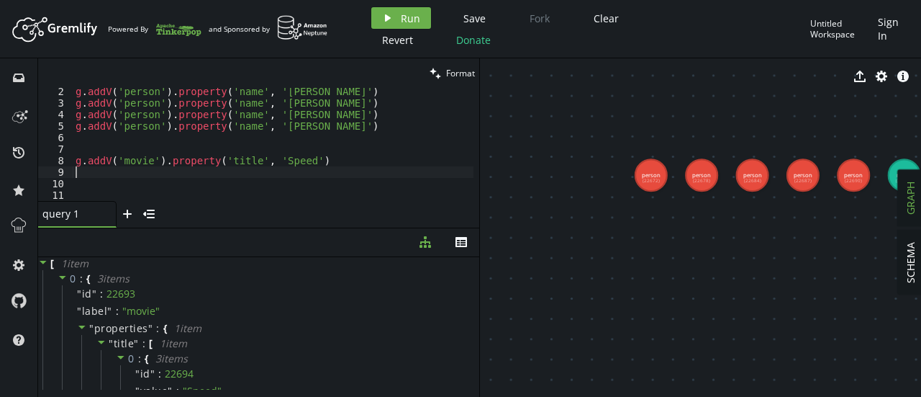
paste textarea "g.addV('movie').property('title', 'Sharknado')"
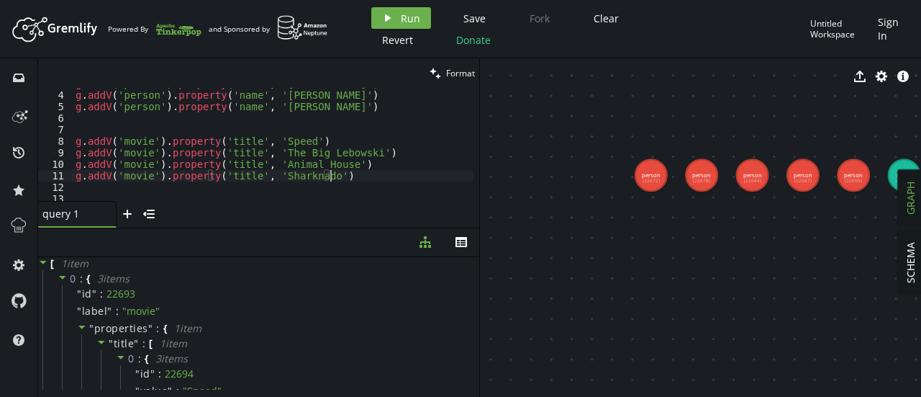
scroll to position [35, 0]
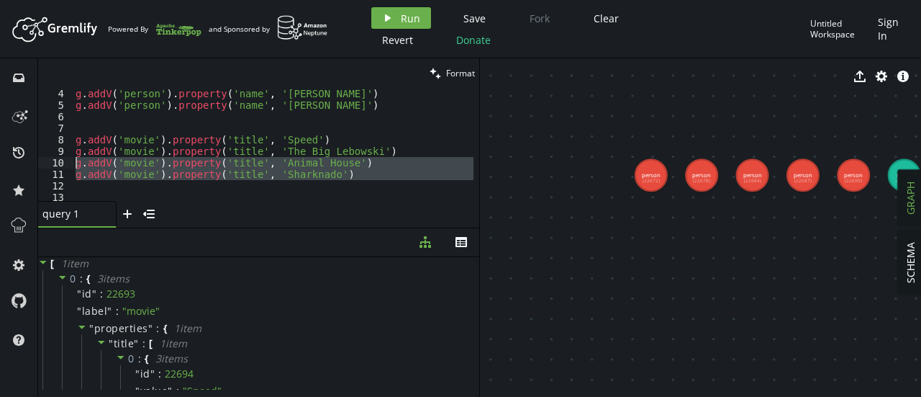
drag, startPoint x: 345, startPoint y: 184, endPoint x: 61, endPoint y: 160, distance: 284.5
click at [61, 160] on div "g.addV('movie').property('title', 'Sharknado') 4 5 6 7 8 9 10 11 12 13 g . addV…" at bounding box center [258, 144] width 441 height 113
type textarea "g.addV('movie').property('title', 'Animal House') g.addV('movie').property('tit…"
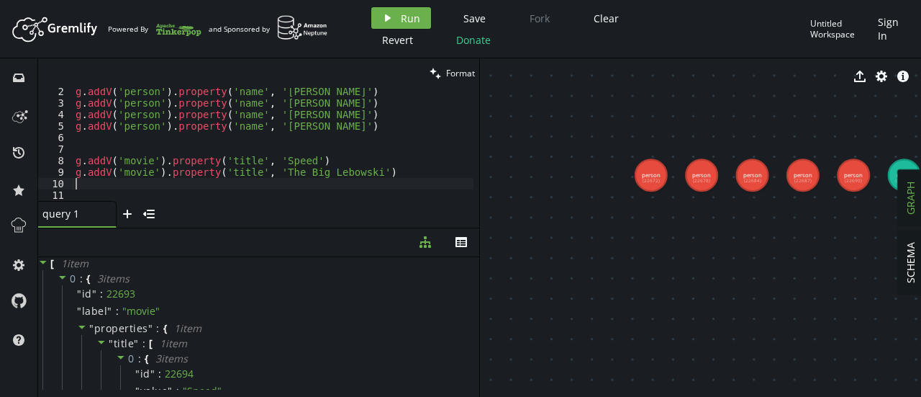
scroll to position [13, 0]
click at [390, 17] on icon "play" at bounding box center [388, 18] width 12 height 12
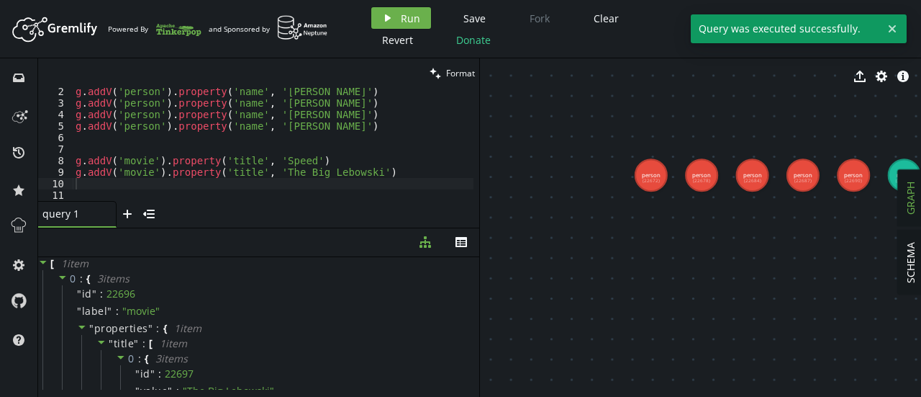
type textarea "g.addV('movie').property('title', 'The Big Lebowski')"
click at [399, 166] on div "g . addV ( 'person' ) . property ( 'name' , '[PERSON_NAME]' ) [PERSON_NAME] add…" at bounding box center [273, 154] width 401 height 136
paste textarea "g.addV('movie').property('title', 'Sharknado')"
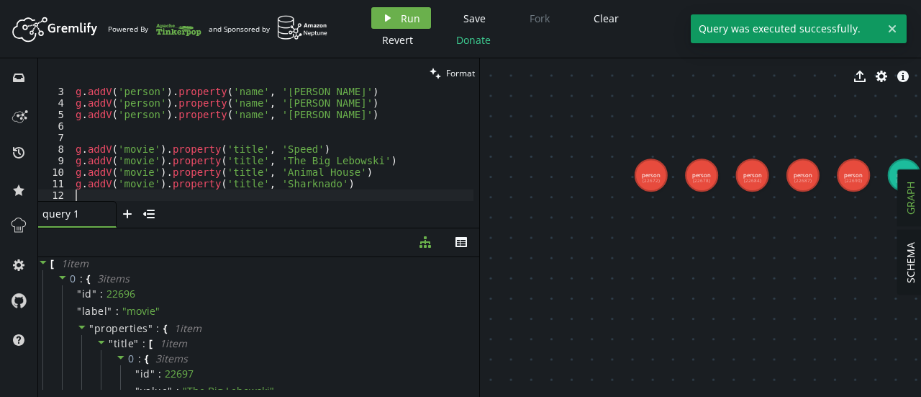
click at [356, 186] on div "g . addV ( 'person' ) . property ( 'name' , '[PERSON_NAME]' ) g . addV ( 'perso…" at bounding box center [273, 154] width 401 height 136
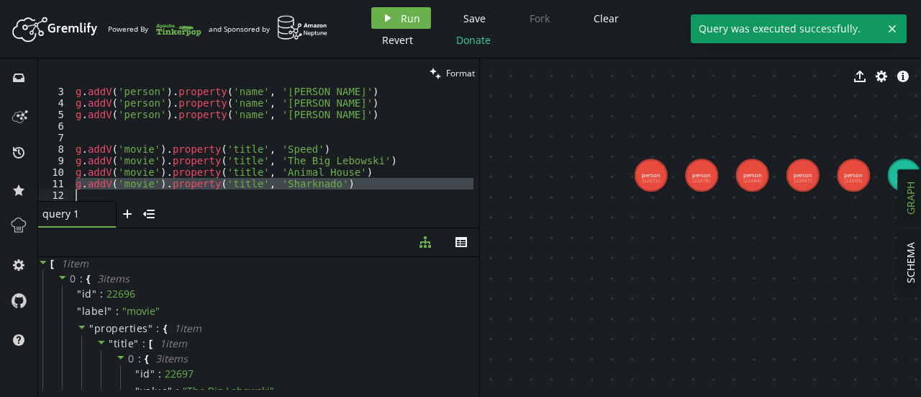
click at [356, 186] on div "g . addV ( 'person' ) . property ( 'name' , '[PERSON_NAME]' ) g . addV ( 'perso…" at bounding box center [273, 154] width 401 height 136
type textarea "g.addV('movie').property('title', 'Sharknado')"
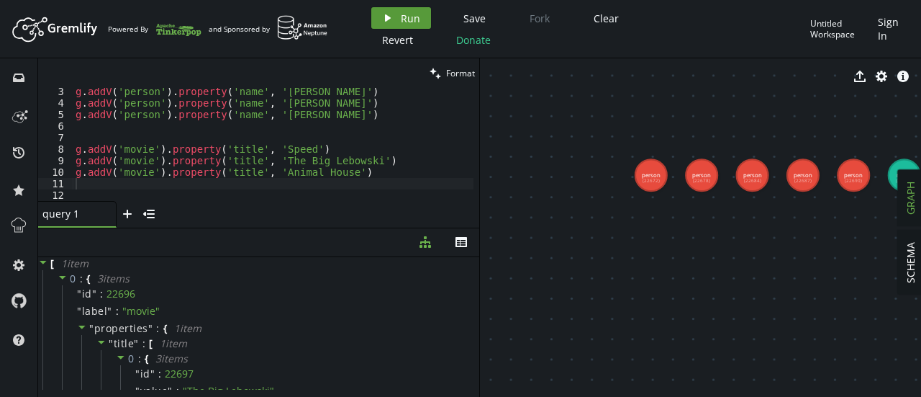
click at [398, 18] on button "play Run" at bounding box center [401, 18] width 60 height 22
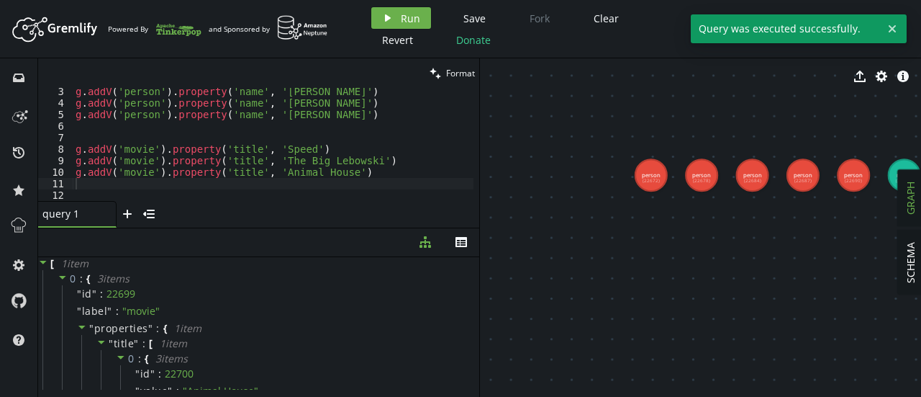
type textarea "g.addV('movie').property('title', 'Animal House')"
click at [379, 171] on div "g . addV ( 'person' ) . property ( 'name' , '[PERSON_NAME]' ) g . addV ( 'perso…" at bounding box center [273, 154] width 401 height 136
paste textarea
click at [393, 22] on button "play Run" at bounding box center [401, 18] width 60 height 22
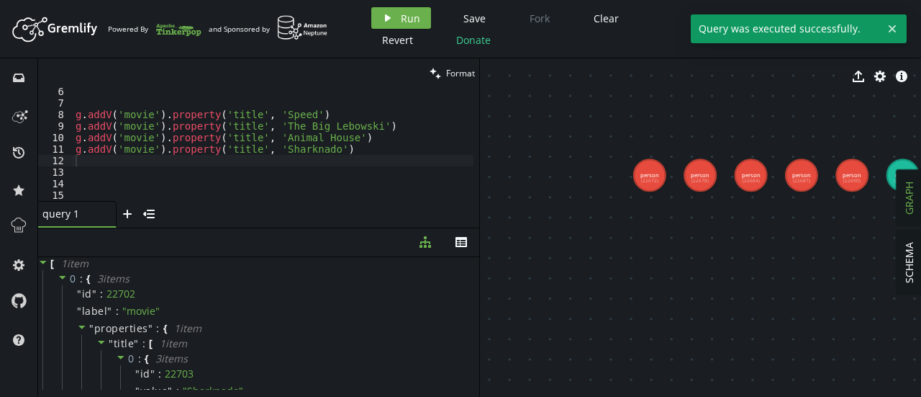
scroll to position [59, 0]
click at [356, 165] on div "g . addV ( 'movie' ) . property ( 'title' , 'Speed' ) g . addV ( 'movie' ) . pr…" at bounding box center [273, 154] width 401 height 136
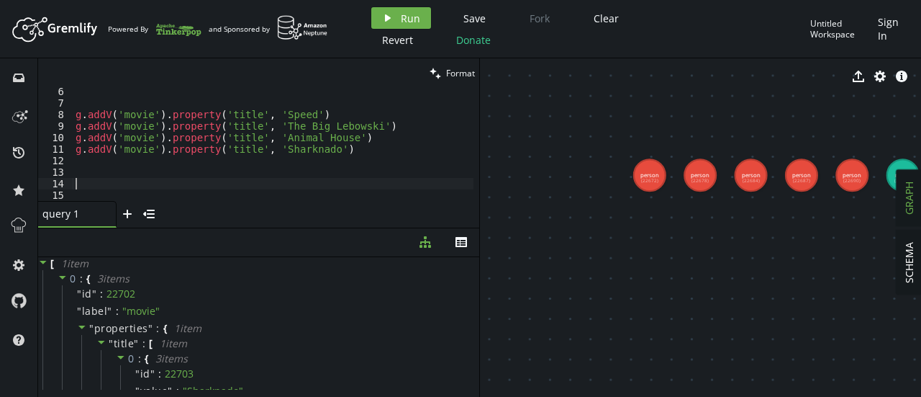
click at [198, 188] on div "g . addV ( 'movie' ) . property ( 'title' , 'Speed' ) g . addV ( 'movie' ) . pr…" at bounding box center [273, 154] width 401 height 136
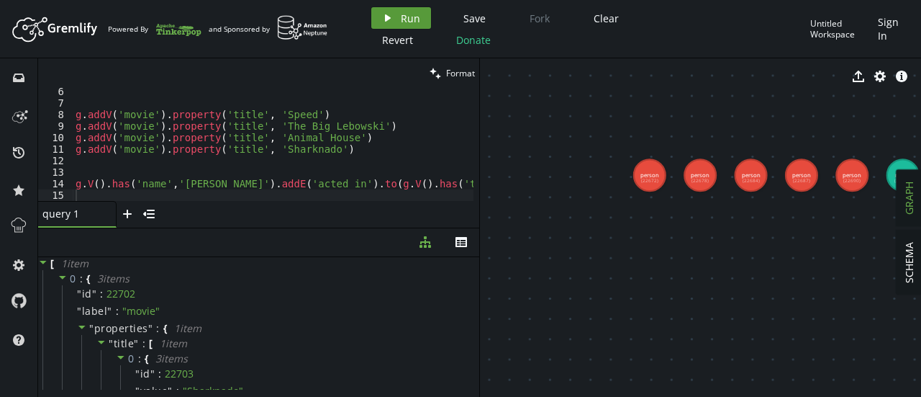
click at [399, 22] on button "play Run" at bounding box center [401, 18] width 60 height 22
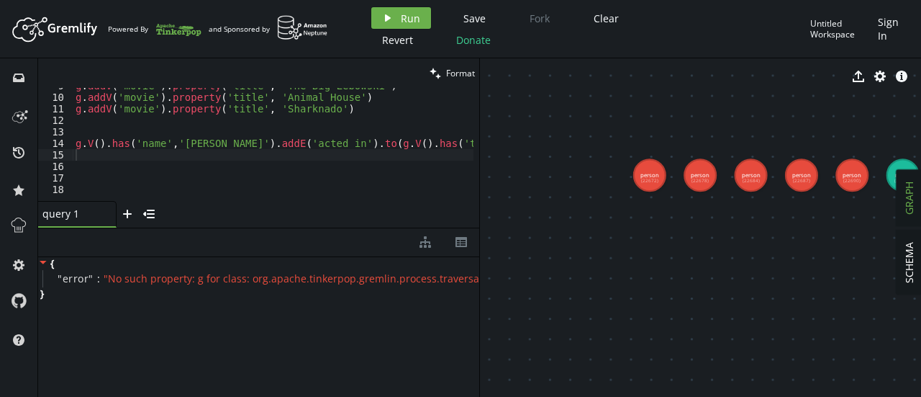
scroll to position [0, 0]
click at [250, 283] on span "" No such property: g for class: org.apache.tinkerpop.gremlin.process.traversal…" at bounding box center [325, 278] width 443 height 14
click at [262, 317] on div "{ " error " : " No such property: g for class: org.apache.tinkerpop.gremlin.pro…" at bounding box center [258, 323] width 441 height 133
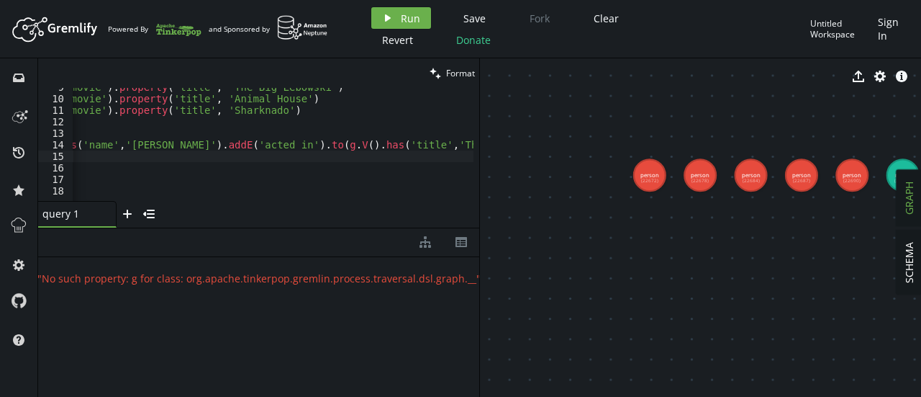
scroll to position [0, 53]
click at [301, 284] on span "" No such property: g for class: org.apache.tinkerpop.gremlin.process.traversal…" at bounding box center [271, 278] width 443 height 14
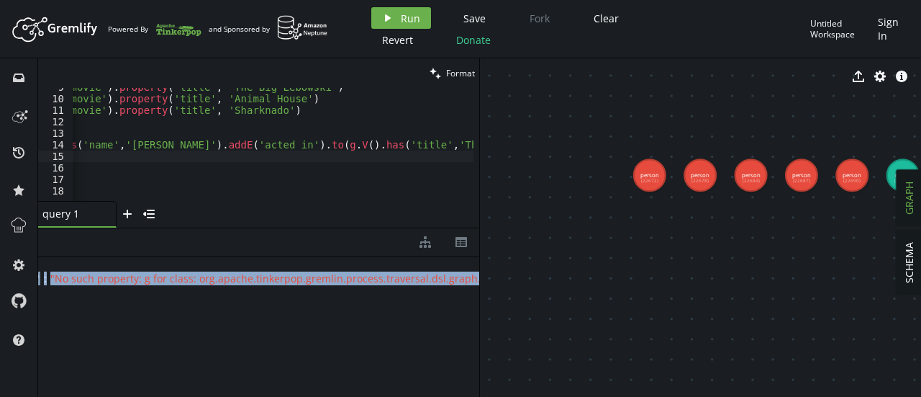
click at [301, 284] on span "" No such property: g for class: org.apache.tinkerpop.gremlin.process.traversal…" at bounding box center [271, 278] width 443 height 14
copy div "" error " : " No such property: g for class: org.apache.tinkerpop.gremlin.proce…"
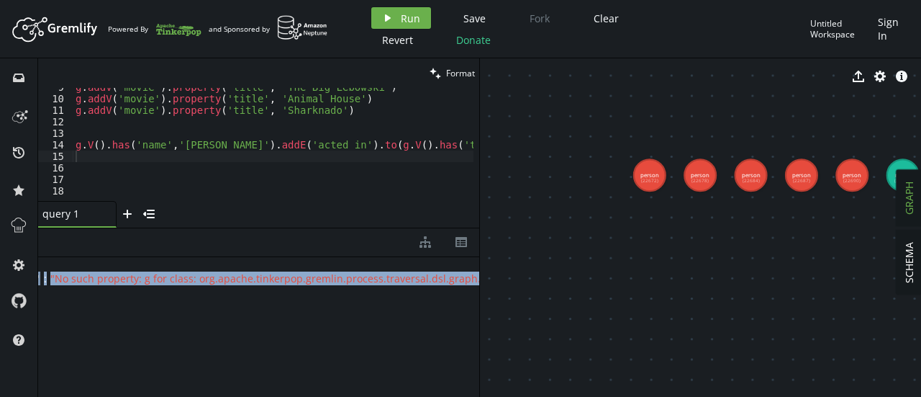
scroll to position [0, 0]
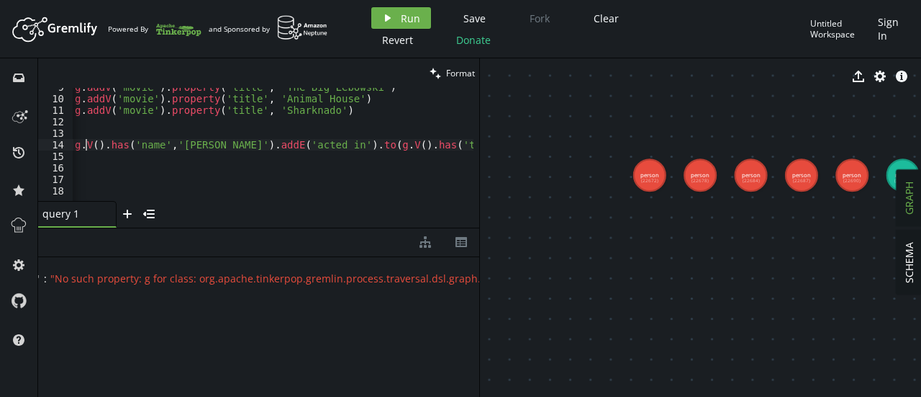
click at [86, 144] on div "g . addV ( 'movie' ) . property ( 'title' , 'The Big Lebowski' ) g . addV ( 'mo…" at bounding box center [327, 146] width 510 height 130
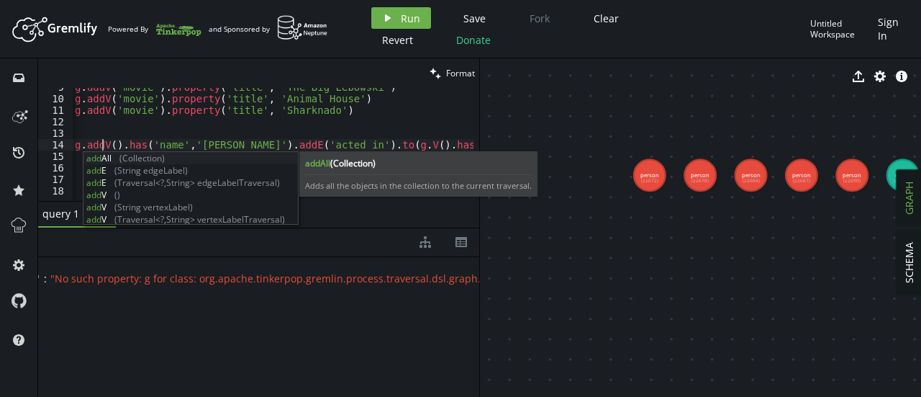
scroll to position [0, 27]
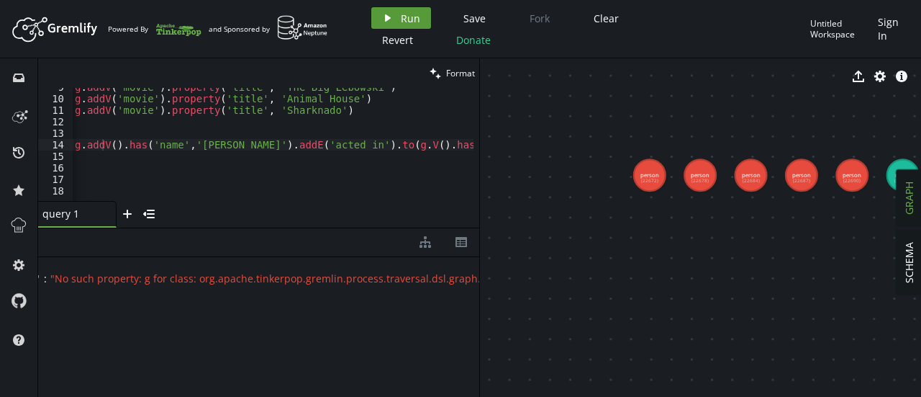
click at [401, 21] on span "Run" at bounding box center [410, 19] width 19 height 14
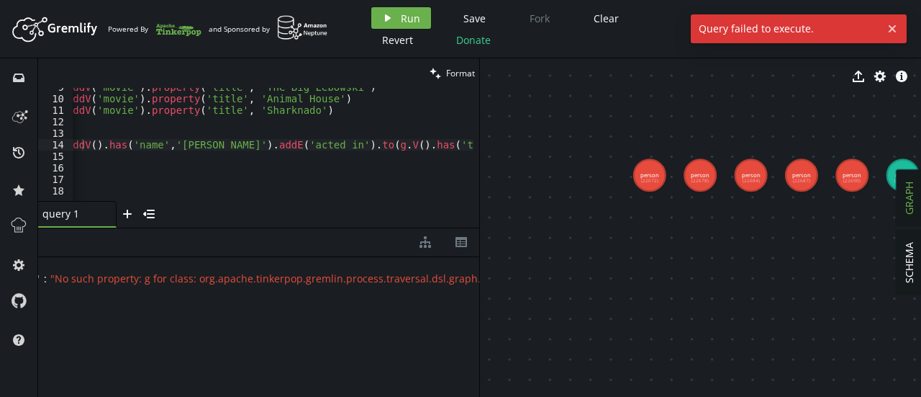
scroll to position [0, 0]
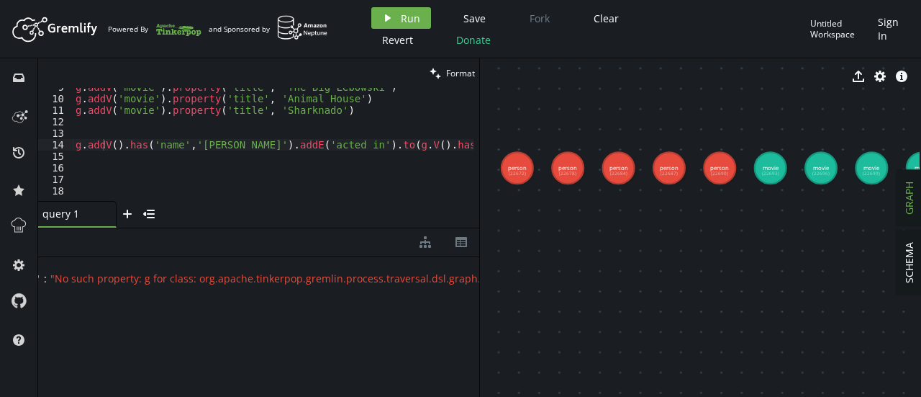
drag, startPoint x: 800, startPoint y: 217, endPoint x: 668, endPoint y: 208, distance: 132.7
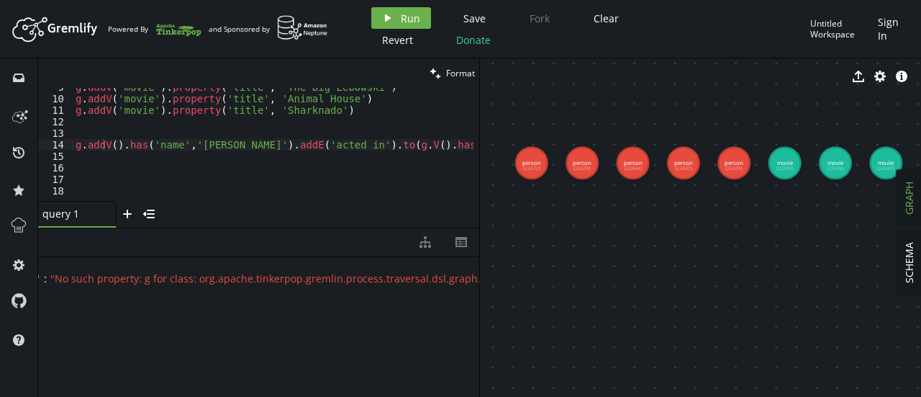
drag, startPoint x: 668, startPoint y: 208, endPoint x: 682, endPoint y: 201, distance: 16.1
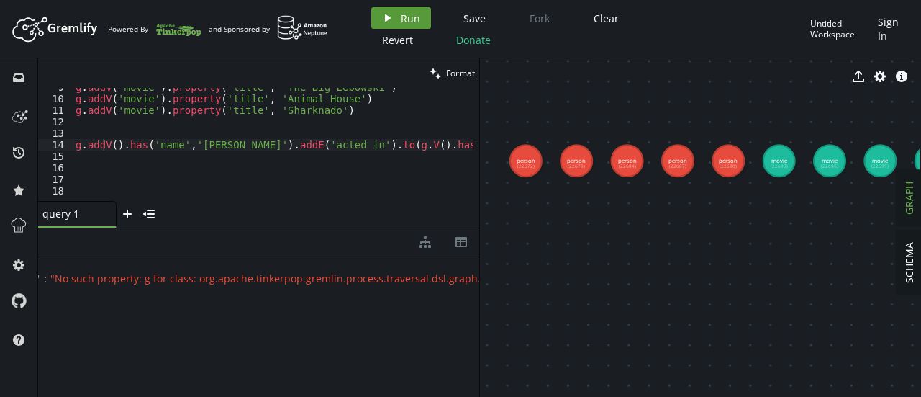
click at [403, 14] on span "Run" at bounding box center [410, 19] width 19 height 14
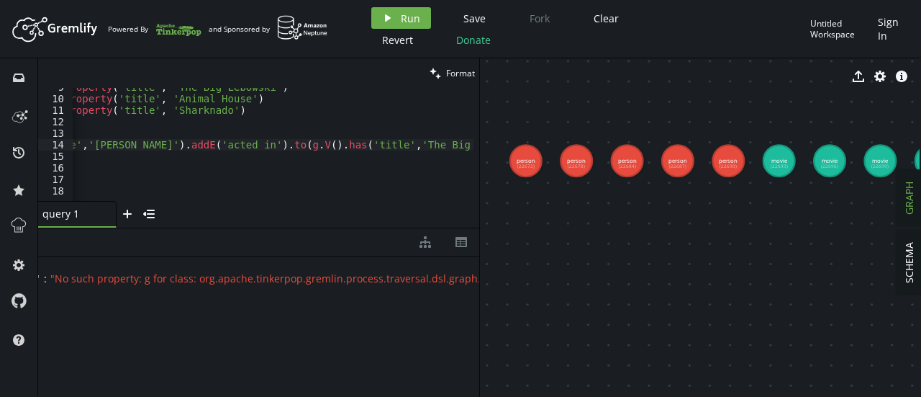
scroll to position [0, 109]
click at [291, 146] on div "g . addV ( 'movie' ) . property ( 'title' , 'The Big Lebowski' ) g . addV ( 'mo…" at bounding box center [227, 146] width 527 height 130
click at [288, 148] on div "g . addV ( 'movie' ) . property ( 'title' , 'The Big Lebowski' ) g . addV ( 'mo…" at bounding box center [227, 146] width 527 height 130
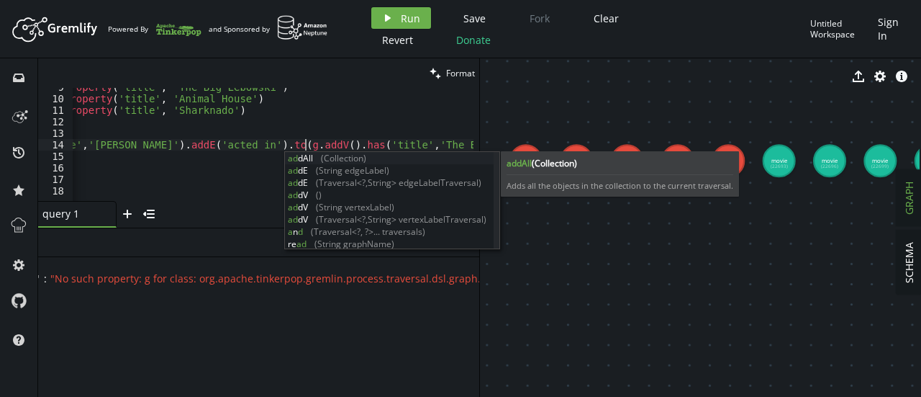
scroll to position [0, 338]
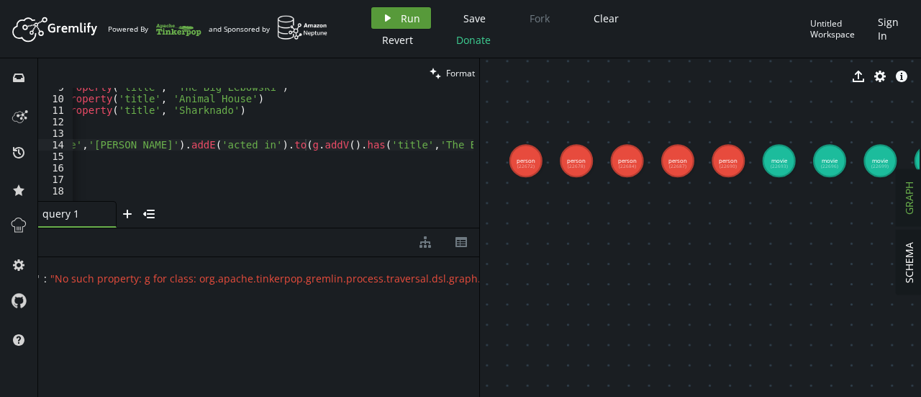
click at [398, 23] on button "play Run" at bounding box center [401, 18] width 60 height 22
click at [305, 150] on div "g . addV ( 'movie' ) . property ( 'title' , 'The Big Lebowski' ) g . addV ( 'mo…" at bounding box center [235, 146] width 543 height 130
type textarea "g.addV().has('name','[PERSON_NAME]').addE('acted_in').to(g.V().has('title','The…"
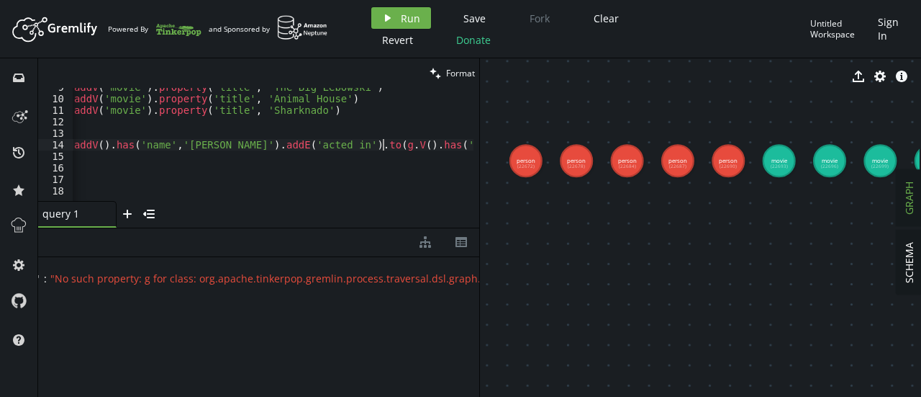
scroll to position [0, 0]
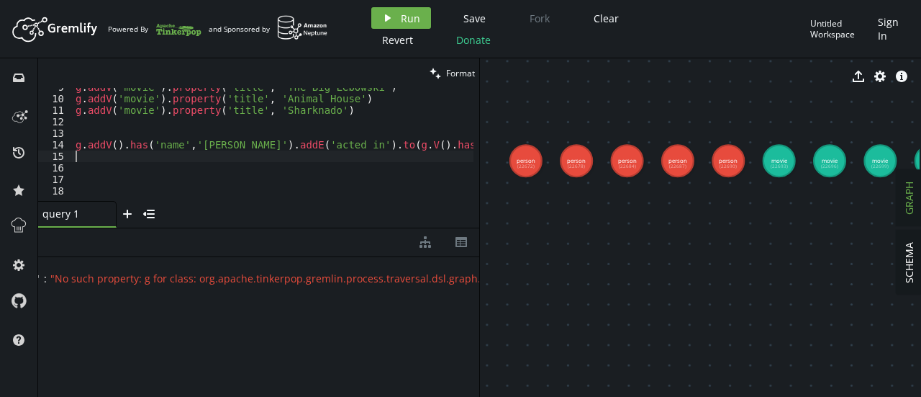
click at [103, 152] on div "g . addV ( 'movie' ) . property ( 'title' , 'The Big Lebowski' ) g . addV ( 'mo…" at bounding box center [336, 146] width 527 height 130
click at [104, 146] on div "g . addV ( 'movie' ) . property ( 'title' , 'The Big Lebowski' ) g . addV ( 'mo…" at bounding box center [336, 146] width 527 height 130
type textarea "g.V().has('name','[PERSON_NAME]').addE('acted_in').to(g.V().has('title','The Bi…"
click at [178, 162] on div "g . addV ( 'movie' ) . property ( 'title' , 'The Big Lebowski' ) g . addV ( 'mo…" at bounding box center [328, 146] width 510 height 130
click at [85, 145] on div "g . addV ( 'movie' ) . property ( 'title' , 'The Big Lebowski' ) g . addV ( 'mo…" at bounding box center [328, 146] width 510 height 130
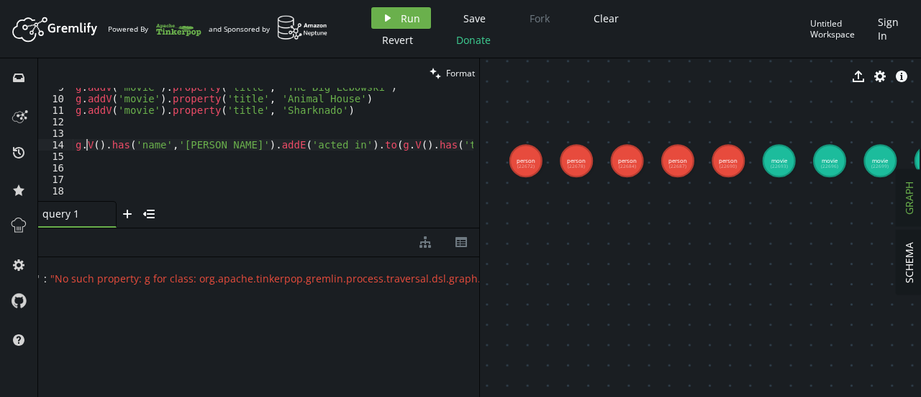
type textarea "g.V().has('name','[PERSON_NAME]').addE('acted_in').to(g.V().has('title','The Bi…"
click at [339, 231] on div "diagram-tree th" at bounding box center [258, 242] width 441 height 29
click at [171, 163] on div "g . addV ( 'movie' ) . property ( 'title' , 'The Big Lebowski' ) g . addV ( 'mo…" at bounding box center [328, 146] width 510 height 130
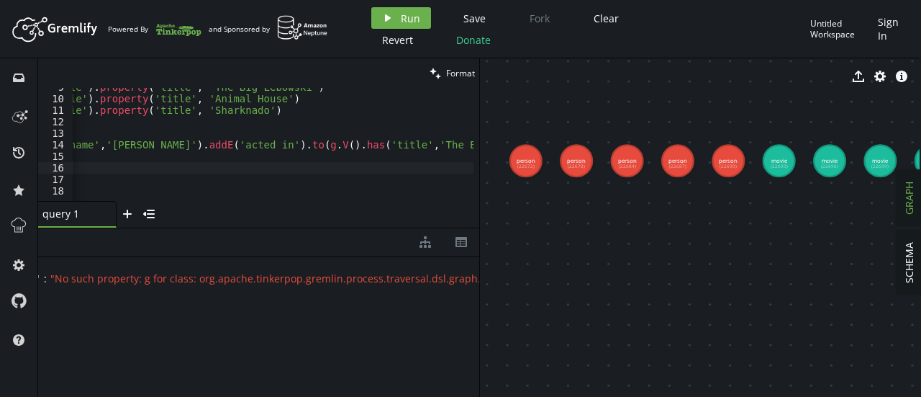
scroll to position [0, 109]
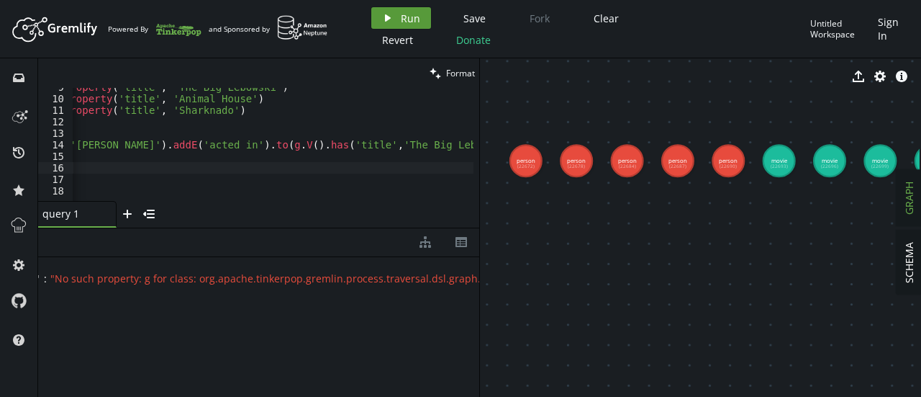
click at [399, 26] on button "play Run" at bounding box center [401, 18] width 60 height 22
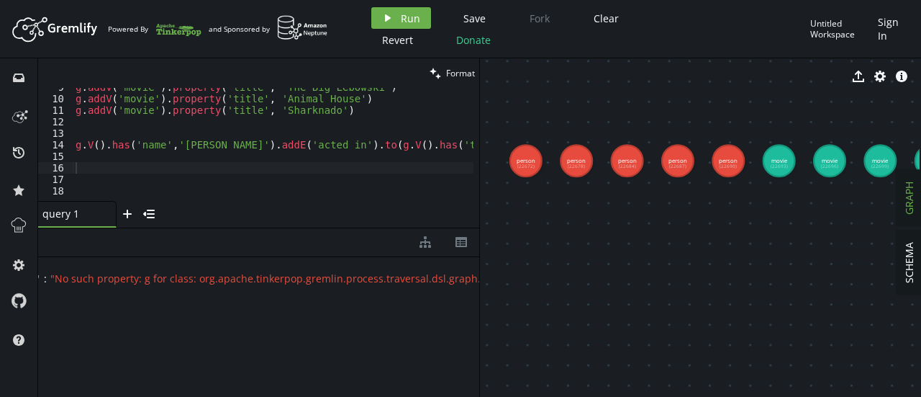
scroll to position [98, 0]
type textarea "g.V().has('name','[PERSON_NAME]').addE('acted_in').to(g.V().has('title','The Bi…"
click at [205, 148] on div "g . addV ( 'movie' ) . property ( 'title' , 'The Big Lebowski' ) g . addV ( 'mo…" at bounding box center [328, 146] width 510 height 130
click at [182, 147] on div "g . addV ( 'movie' ) . property ( 'title' , 'The Big Lebowski' ) g . addV ( 'mo…" at bounding box center [328, 146] width 510 height 130
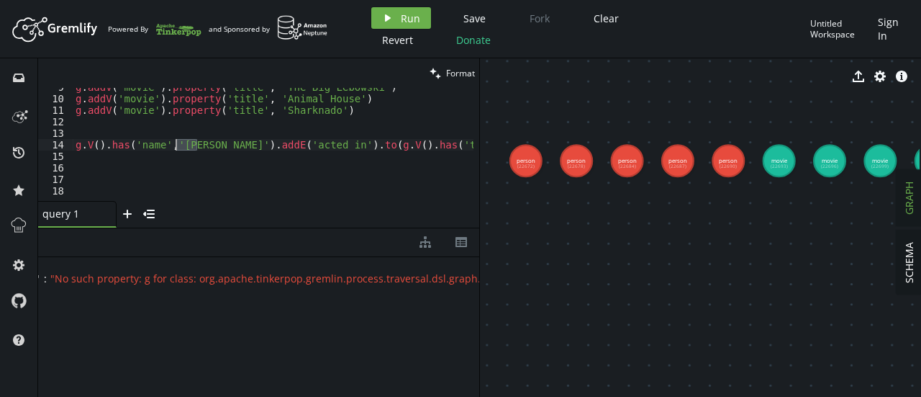
click at [182, 147] on div "g . addV ( 'movie' ) . property ( 'title' , 'The Big Lebowski' ) g . addV ( 'mo…" at bounding box center [328, 146] width 510 height 130
click at [210, 149] on div "g . addV ( 'movie' ) . property ( 'title' , 'The Big Lebowski' ) g . addV ( 'mo…" at bounding box center [328, 146] width 510 height 130
click at [199, 168] on div "g . addV ( 'movie' ) . property ( 'title' , 'The Big Lebowski' ) g . addV ( 'mo…" at bounding box center [328, 146] width 510 height 130
click at [201, 147] on div "g . addV ( 'movie' ) . property ( 'title' , 'The Big Lebowski' ) g . addV ( 'mo…" at bounding box center [328, 146] width 510 height 130
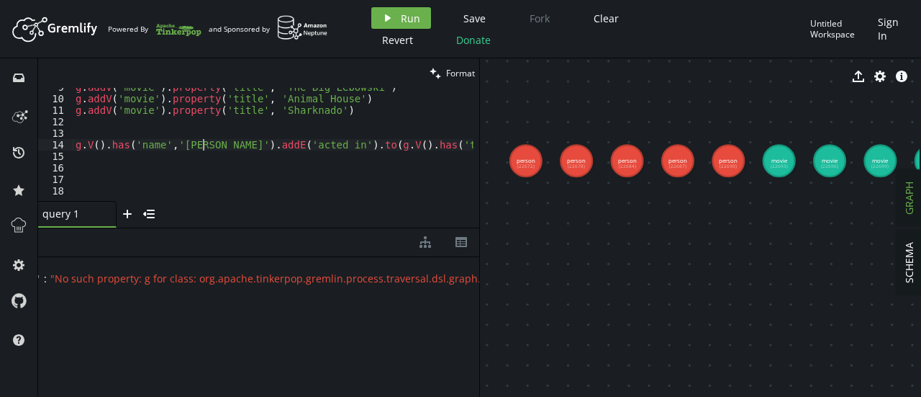
type textarea "g.V().has('name','[PERSON_NAME]').addE('acted_in').to(g.V().has('title','The Bi…"
click at [201, 147] on div "g . addV ( 'movie' ) . property ( 'title' , 'The Big Lebowski' ) g . addV ( 'mo…" at bounding box center [328, 146] width 510 height 130
click at [201, 147] on div "g . addV ( 'movie' ) . property ( 'title' , 'The Big Lebowski' ) g . addV ( 'mo…" at bounding box center [273, 144] width 401 height 113
click at [210, 160] on div "g . addV ( 'movie' ) . property ( 'title' , 'The Big Lebowski' ) g . addV ( 'mo…" at bounding box center [328, 146] width 510 height 130
click at [216, 168] on div "g . addV ( 'movie' ) . property ( 'title' , 'The Big Lebowski' ) g . addV ( 'mo…" at bounding box center [328, 146] width 510 height 130
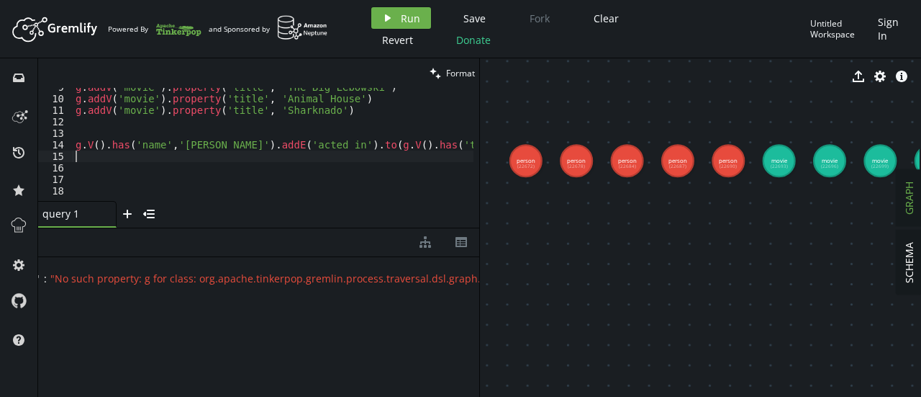
click at [216, 158] on div "g . addV ( 'movie' ) . property ( 'title' , 'The Big Lebowski' ) g . addV ( 'mo…" at bounding box center [328, 146] width 510 height 130
click at [209, 140] on div "g . addV ( 'movie' ) . property ( 'title' , 'The Big Lebowski' ) g . addV ( 'mo…" at bounding box center [328, 146] width 510 height 130
click at [208, 143] on div "g . addV ( 'movie' ) . property ( 'title' , 'The Big Lebowski' ) g . addV ( 'mo…" at bounding box center [328, 146] width 510 height 130
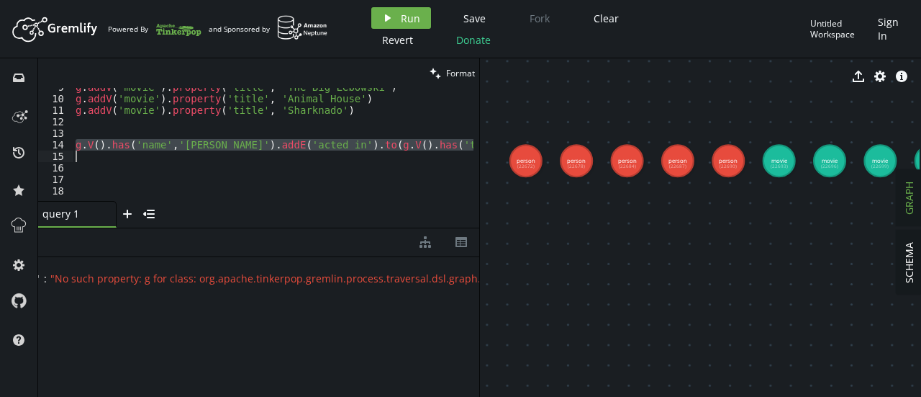
click at [208, 143] on div "g . addV ( 'movie' ) . property ( 'title' , 'The Big Lebowski' ) g . addV ( 'mo…" at bounding box center [328, 146] width 510 height 130
click at [208, 143] on div "g . addV ( 'movie' ) . property ( 'title' , 'The Big Lebowski' ) g . addV ( 'mo…" at bounding box center [273, 144] width 401 height 113
type textarea "g.V().has('name','[PERSON_NAME]').addE('acted_in').to(g.V().has('title','The Bi…"
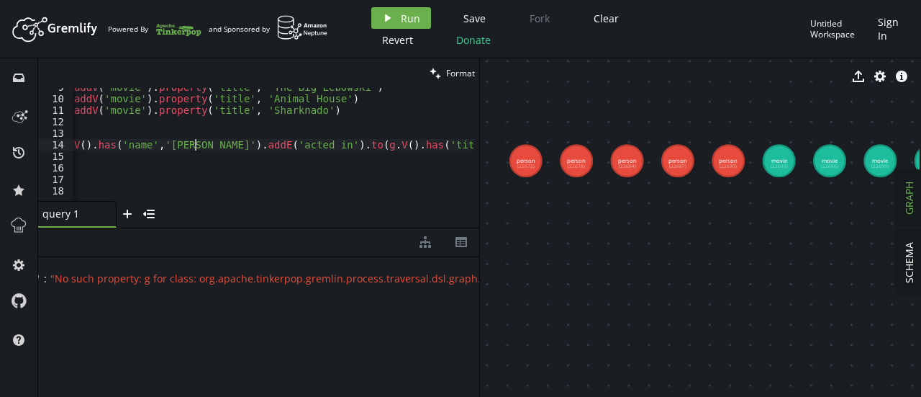
scroll to position [0, 13]
click at [208, 143] on div "g . addV ( 'movie' ) . property ( 'title' , 'The Big Lebowski' ) g . addV ( 'mo…" at bounding box center [314, 146] width 510 height 130
click at [208, 143] on div "g . addV ( 'movie' ) . property ( 'title' , 'The Big Lebowski' ) g . addV ( 'mo…" at bounding box center [273, 144] width 401 height 113
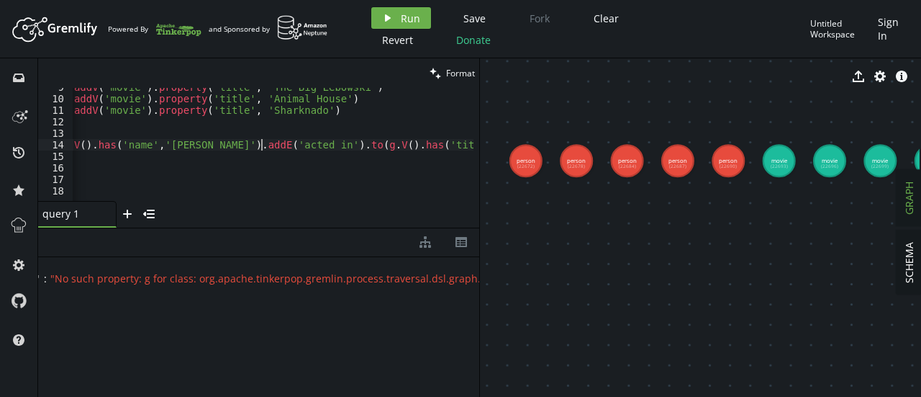
click at [263, 147] on div "g . addV ( 'movie' ) . property ( 'title' , 'The Big Lebowski' ) g . addV ( 'mo…" at bounding box center [314, 146] width 510 height 130
click at [285, 146] on div "g . addV ( 'movie' ) . property ( 'title' , 'The Big Lebowski' ) g . addV ( 'mo…" at bounding box center [314, 146] width 510 height 130
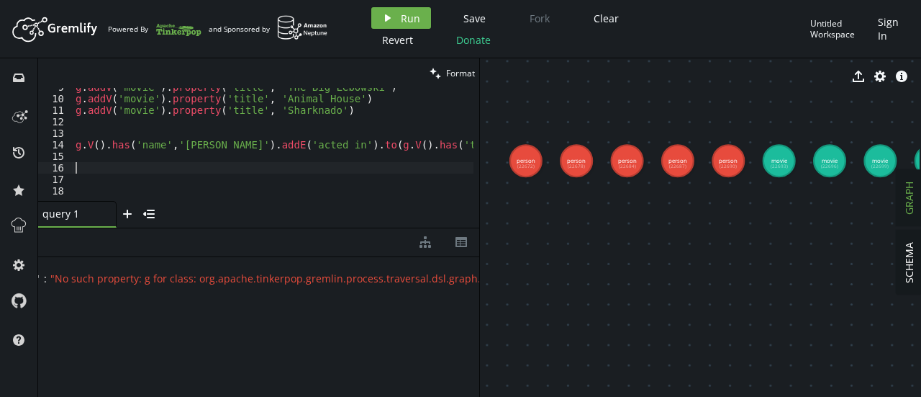
click at [286, 168] on div "g . addV ( 'movie' ) . property ( 'title' , 'The Big Lebowski' ) g . addV ( 'mo…" at bounding box center [328, 146] width 510 height 130
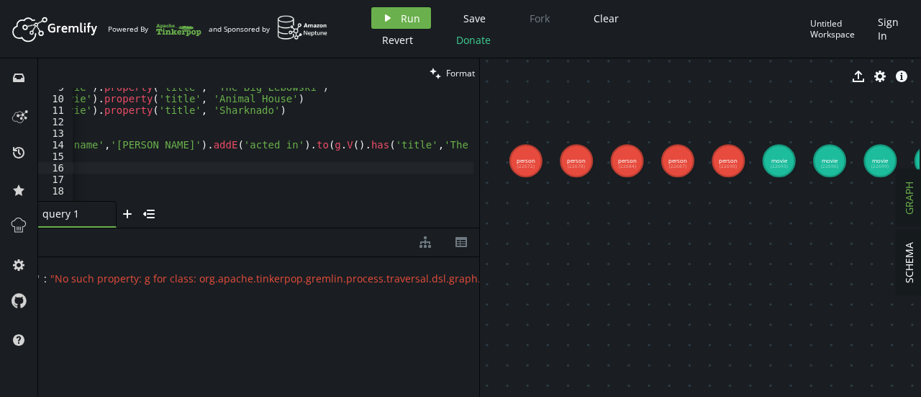
scroll to position [0, 109]
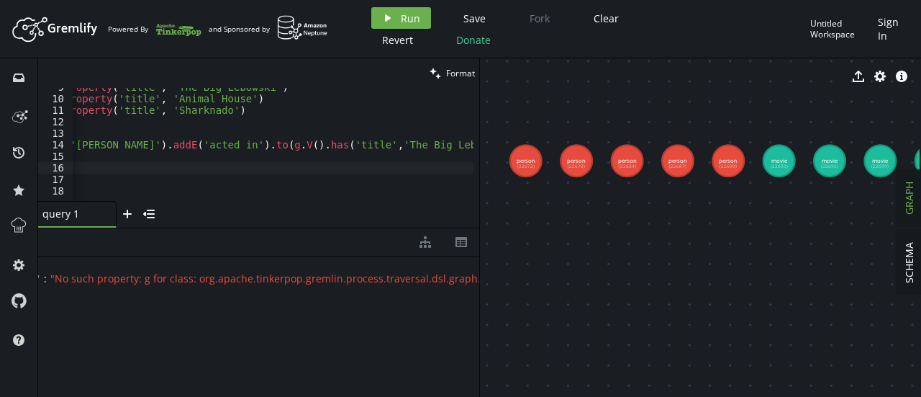
click at [332, 148] on div "g . addV ( 'movie' ) . property ( 'title' , 'The Big Lebowski' ) g . addV ( 'mo…" at bounding box center [219, 146] width 510 height 130
type textarea "g.V().has('name','[PERSON_NAME]').addE('acted_in').to(g.V().has('title','The Bi…"
click at [332, 148] on div "g . addV ( 'movie' ) . property ( 'title' , 'The Big Lebowski' ) g . addV ( 'mo…" at bounding box center [219, 146] width 510 height 130
click at [294, 148] on div "g . addV ( 'movie' ) . property ( 'title' , 'The Big Lebowski' ) g . addV ( 'mo…" at bounding box center [219, 146] width 510 height 130
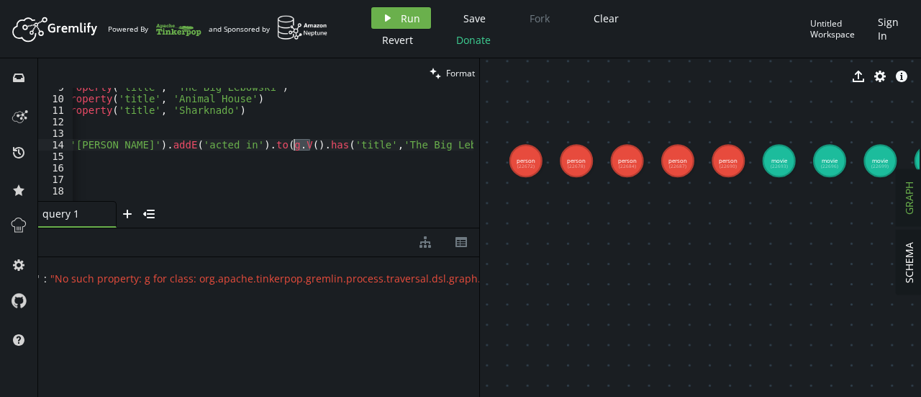
click at [273, 146] on div "g . addV ( 'movie' ) . property ( 'title' , 'The Big Lebowski' ) g . addV ( 'mo…" at bounding box center [219, 146] width 510 height 130
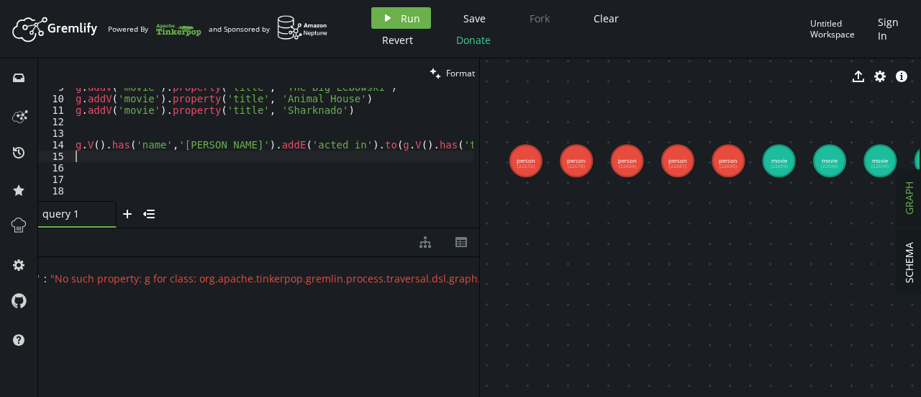
scroll to position [0, 0]
click at [283, 160] on div "g . addV ( 'movie' ) . property ( 'title' , 'The Big Lebowski' ) g . addV ( 'mo…" at bounding box center [328, 146] width 510 height 130
click at [260, 152] on div "g . addV ( 'movie' ) . property ( 'title' , 'The Big Lebowski' ) g . addV ( 'mo…" at bounding box center [328, 146] width 510 height 130
click at [263, 148] on div "g . addV ( 'movie' ) . property ( 'title' , 'The Big Lebowski' ) g . addV ( 'mo…" at bounding box center [328, 146] width 510 height 130
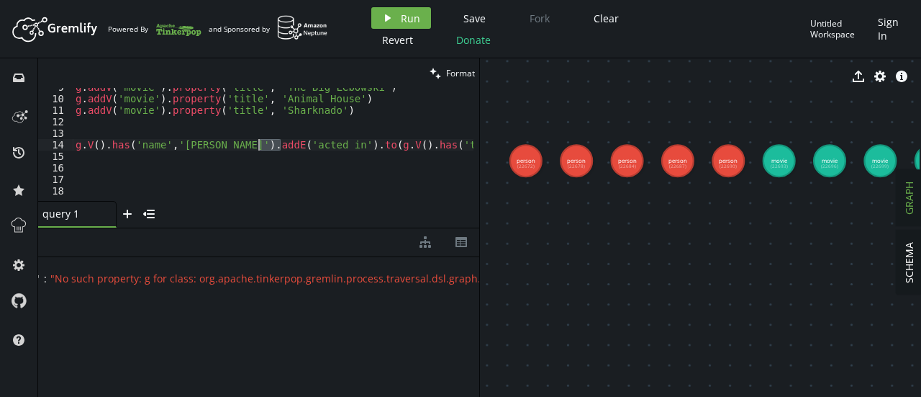
click at [263, 148] on div "g . addV ( 'movie' ) . property ( 'title' , 'The Big Lebowski' ) g . addV ( 'mo…" at bounding box center [328, 146] width 510 height 130
type textarea "g.V().has('name','[PERSON_NAME]').addE('acted_in').to(g.V().has('title','The Bi…"
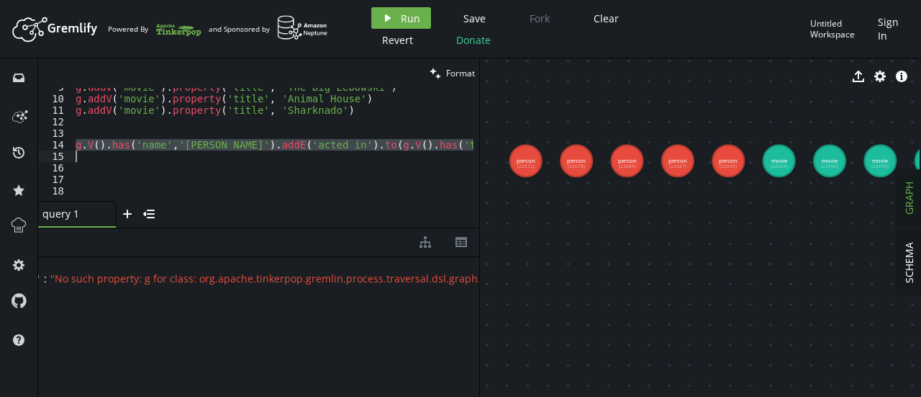
click at [263, 148] on div "g . addV ( 'movie' ) . property ( 'title' , 'The Big Lebowski' ) g . addV ( 'mo…" at bounding box center [328, 146] width 510 height 130
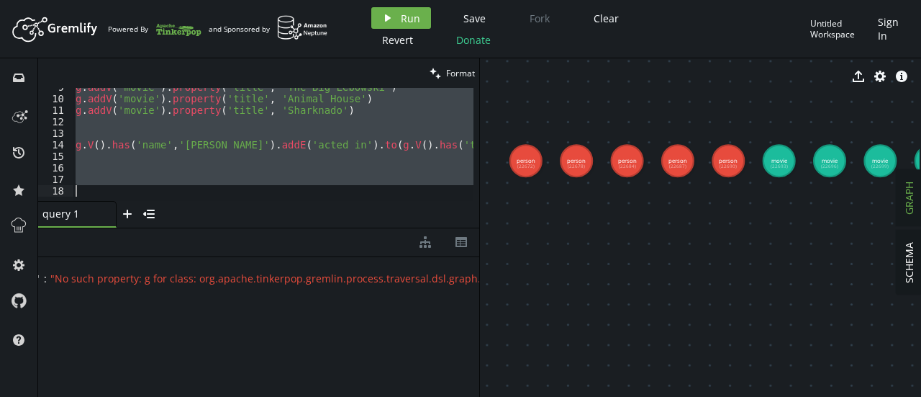
click at [263, 148] on div "g . addV ( 'movie' ) . property ( 'title' , 'The Big Lebowski' ) g . addV ( 'mo…" at bounding box center [273, 144] width 401 height 113
type textarea "g.V().has('name','[PERSON_NAME]').addE('acted_in').to(g.V().has('title','The Bi…"
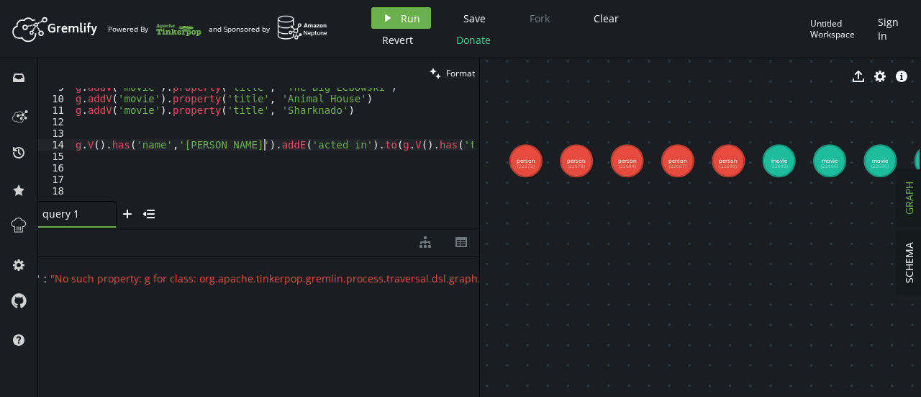
click at [263, 148] on div "g . addV ( 'movie' ) . property ( 'title' , 'The Big Lebowski' ) g . addV ( 'mo…" at bounding box center [328, 146] width 510 height 130
click at [261, 163] on div "g . addV ( 'movie' ) . property ( 'title' , 'The Big Lebowski' ) g . addV ( 'mo…" at bounding box center [328, 146] width 510 height 130
click at [182, 176] on div "g . addV ( 'movie' ) . property ( 'title' , 'The Big Lebowski' ) g . addV ( 'mo…" at bounding box center [328, 146] width 510 height 130
click at [162, 168] on div "g . addV ( 'movie' ) . property ( 'title' , 'The Big Lebowski' ) g . addV ( 'mo…" at bounding box center [328, 146] width 510 height 130
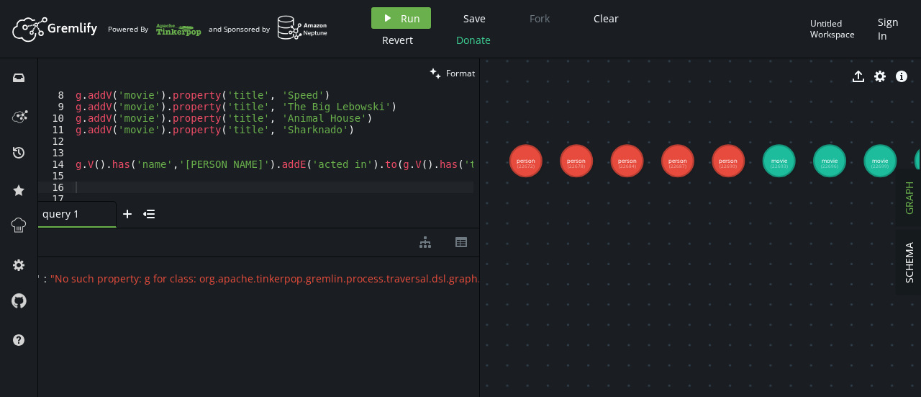
click at [413, 60] on div "clean Format" at bounding box center [258, 73] width 441 height 30
click at [178, 152] on div "g . addV ( 'movie' ) . property ( 'title' , 'Speed' ) g . addV ( 'movie' ) . pr…" at bounding box center [328, 143] width 510 height 130
paste textarea "g.addV('movie').property('title', 'The Big Lebowski')"
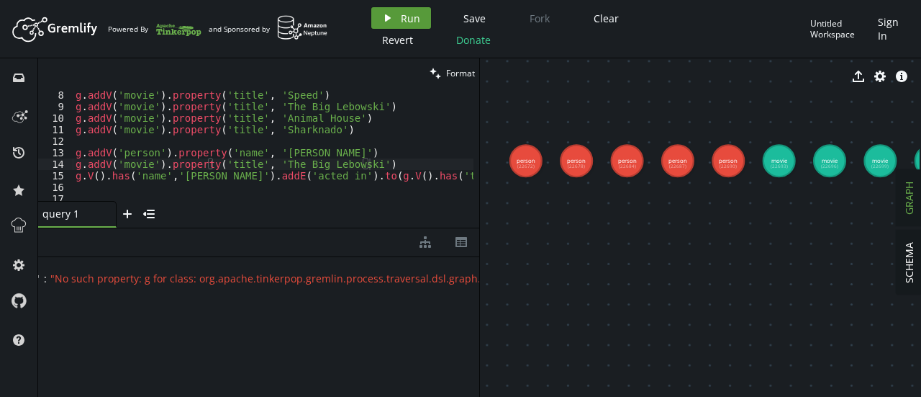
click at [403, 21] on span "Run" at bounding box center [410, 19] width 19 height 14
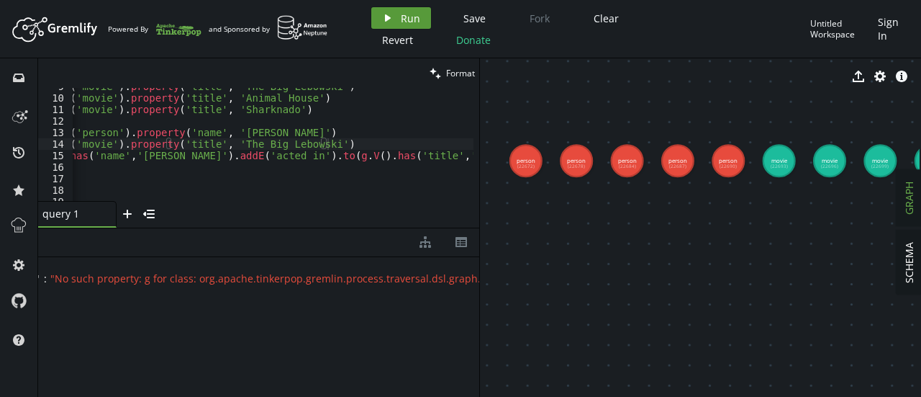
scroll to position [0, 36]
click at [331, 158] on div "g . addV ( 'movie' ) . property ( 'title' , 'The Big Lebowski' ) g . addV ( 'mo…" at bounding box center [291, 146] width 510 height 130
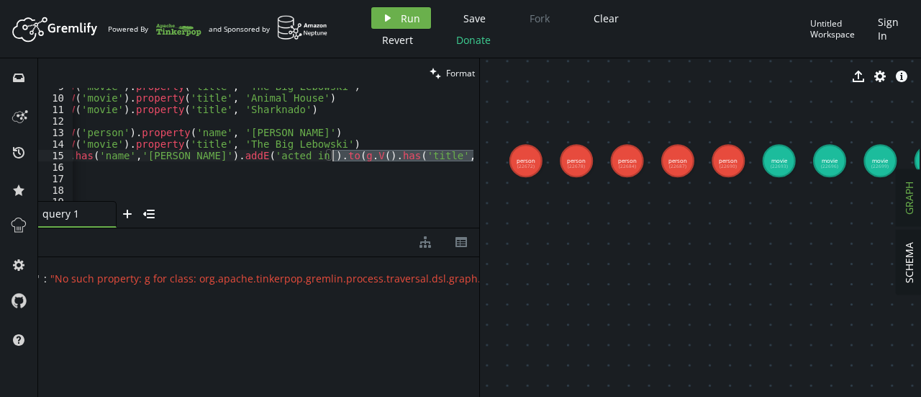
click at [331, 158] on div "g . addV ( 'movie' ) . property ( 'title' , 'The Big Lebowski' ) g . addV ( 'mo…" at bounding box center [291, 146] width 510 height 130
type textarea "g.V().has('name','[PERSON_NAME]').addE('acted_in').to(g.V().has('title','The Bi…"
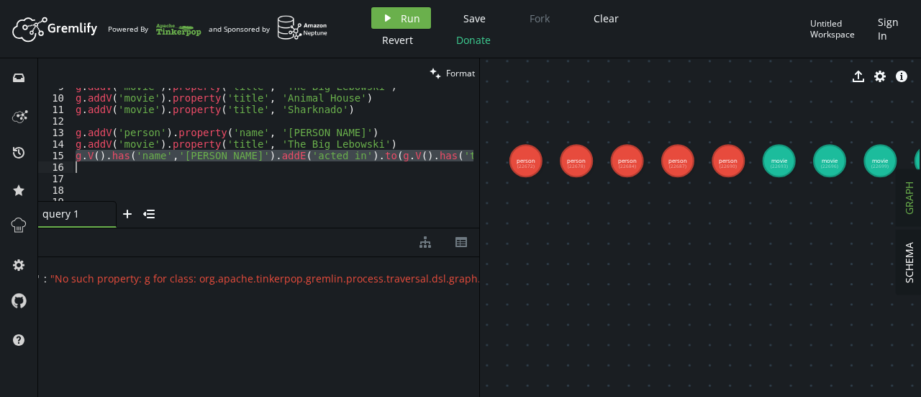
paste textarea
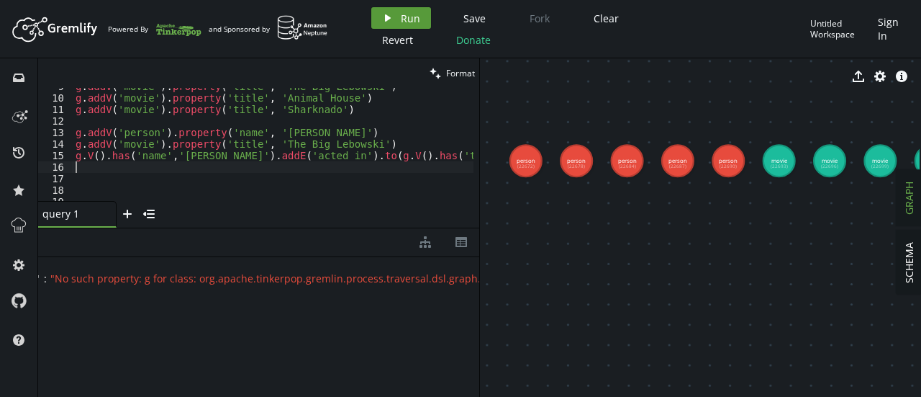
click at [399, 25] on button "play Run" at bounding box center [401, 18] width 60 height 22
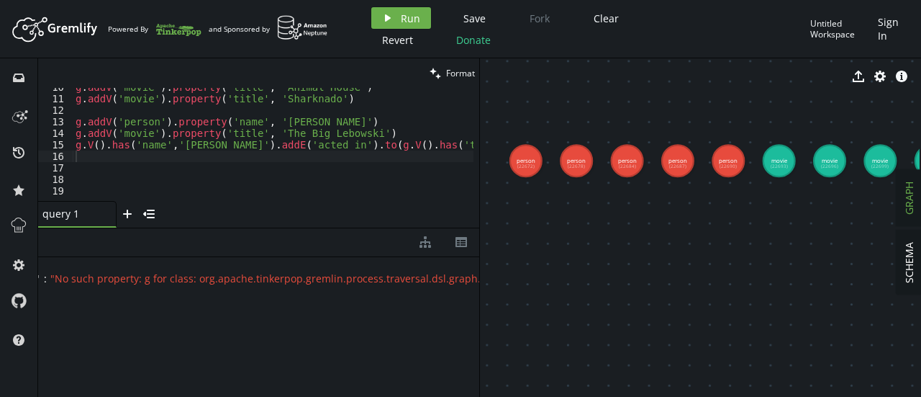
click at [370, 151] on div "g . addV ( 'movie' ) . property ( 'title' , 'Animal House' ) g . addV ( 'movie'…" at bounding box center [328, 146] width 510 height 130
click at [327, 148] on div "g . addV ( 'movie' ) . property ( 'title' , 'Animal House' ) g . addV ( 'movie'…" at bounding box center [328, 146] width 510 height 130
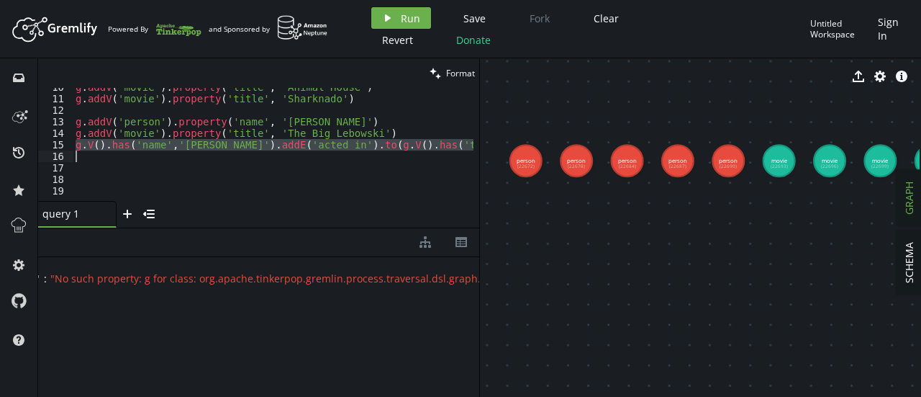
click at [327, 148] on div "g . addV ( 'movie' ) . property ( 'title' , 'Animal House' ) g . addV ( 'movie'…" at bounding box center [328, 146] width 510 height 130
click at [327, 148] on div "g . addV ( 'movie' ) . property ( 'title' , 'Animal House' ) g . addV ( 'movie'…" at bounding box center [273, 144] width 401 height 113
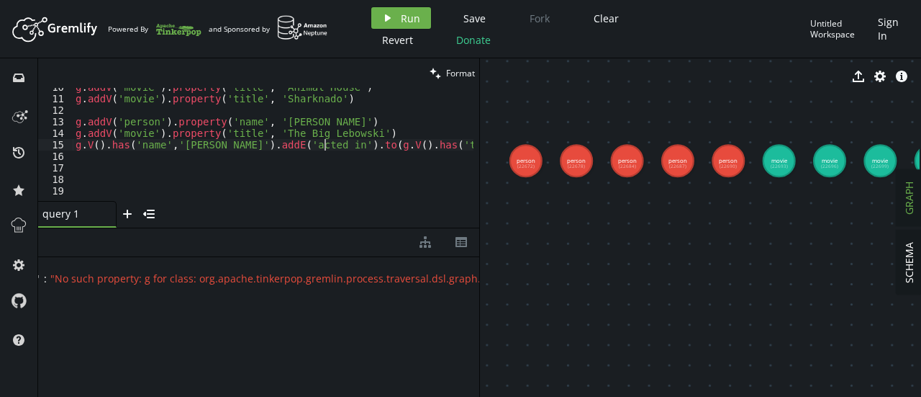
click at [327, 148] on div "g . addV ( 'movie' ) . property ( 'title' , 'Animal House' ) g . addV ( 'movie'…" at bounding box center [328, 146] width 510 height 130
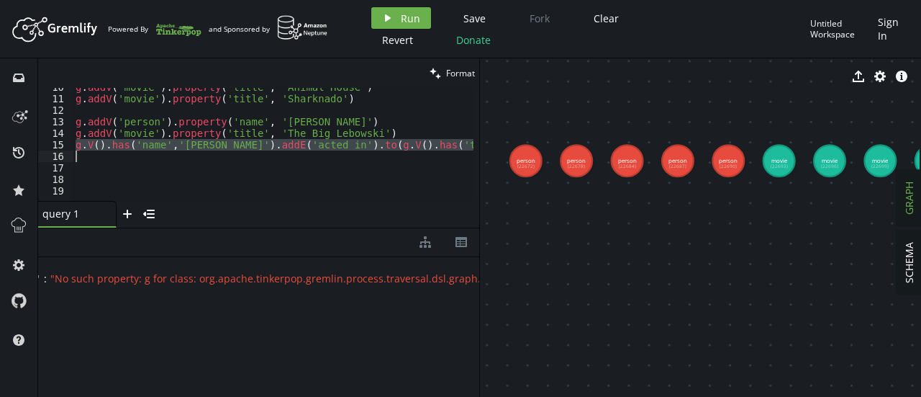
click at [327, 148] on div "g . addV ( 'movie' ) . property ( 'title' , 'Animal House' ) g . addV ( 'movie'…" at bounding box center [273, 144] width 401 height 113
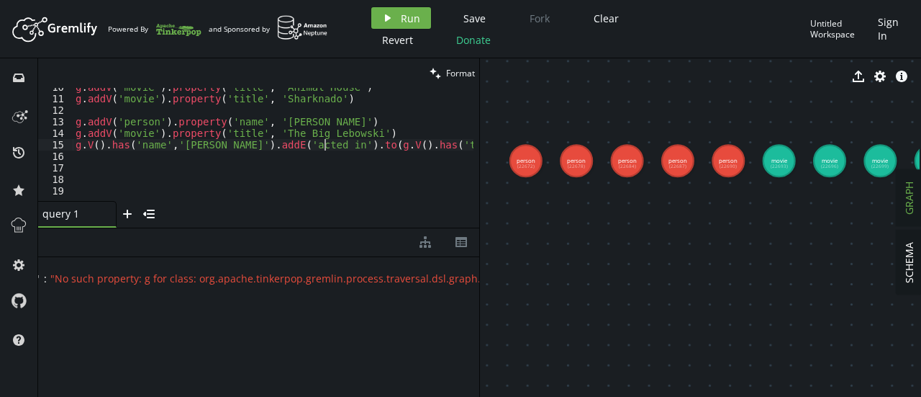
scroll to position [0, 109]
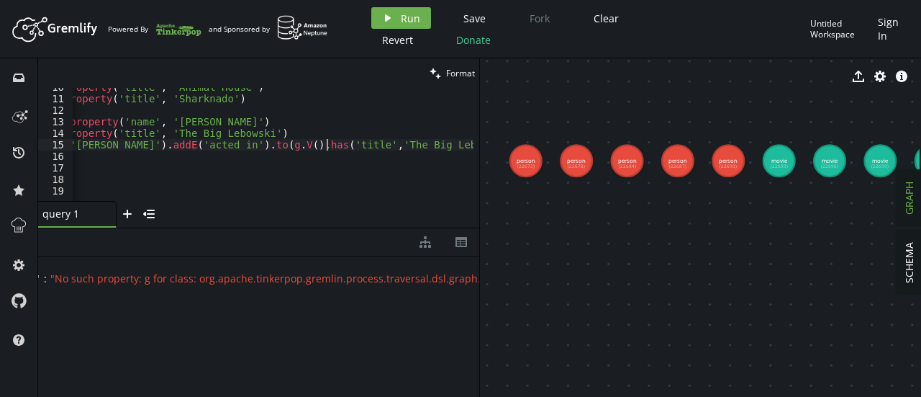
click at [327, 148] on div "g . addV ( 'movie' ) . property ( 'title' , 'Animal House' ) g . addV ( 'movie'…" at bounding box center [219, 146] width 510 height 130
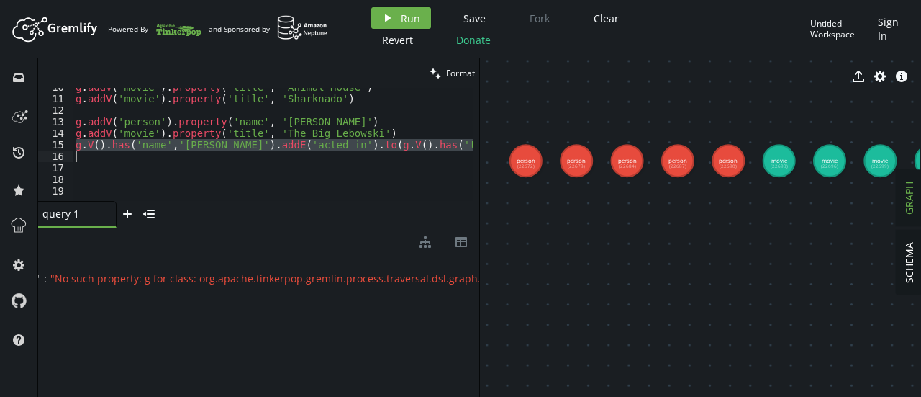
click at [327, 148] on div "g . addV ( 'movie' ) . property ( 'title' , 'Animal House' ) g . addV ( 'movie'…" at bounding box center [273, 144] width 401 height 113
type textarea "g.V().has('name','[PERSON_NAME]').addE('acted_in').to(g.V().has('title','The Bi…"
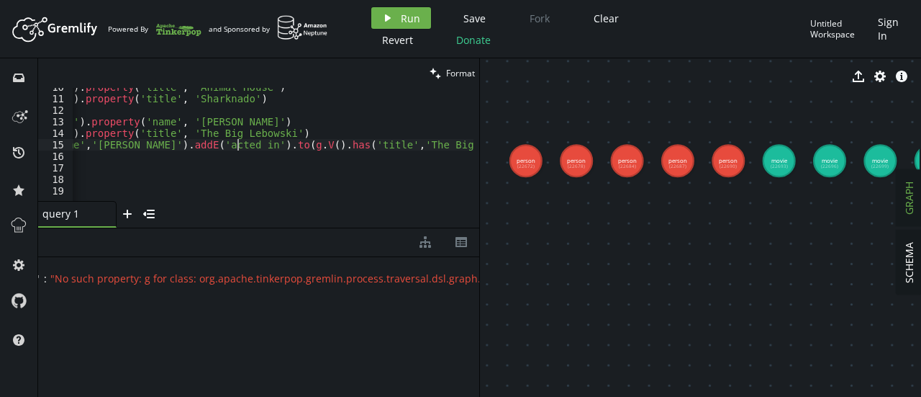
scroll to position [0, 89]
click at [327, 148] on div "g . addV ( 'movie' ) . property ( 'title' , 'Animal House' ) g . addV ( 'movie'…" at bounding box center [238, 146] width 510 height 130
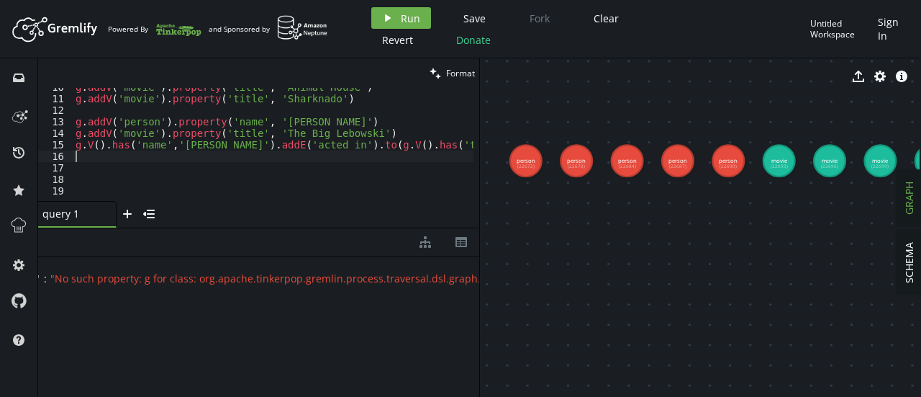
scroll to position [0, 0]
click at [314, 150] on div "g . addV ( 'movie' ) . property ( 'title' , 'Animal House' ) g . addV ( 'movie'…" at bounding box center [328, 146] width 510 height 130
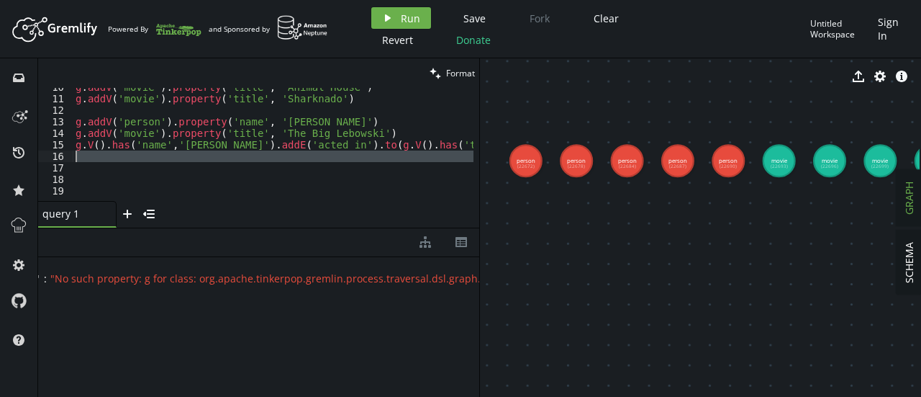
click at [314, 150] on div "g . addV ( 'movie' ) . property ( 'title' , 'Animal House' ) g . addV ( 'movie'…" at bounding box center [328, 146] width 510 height 130
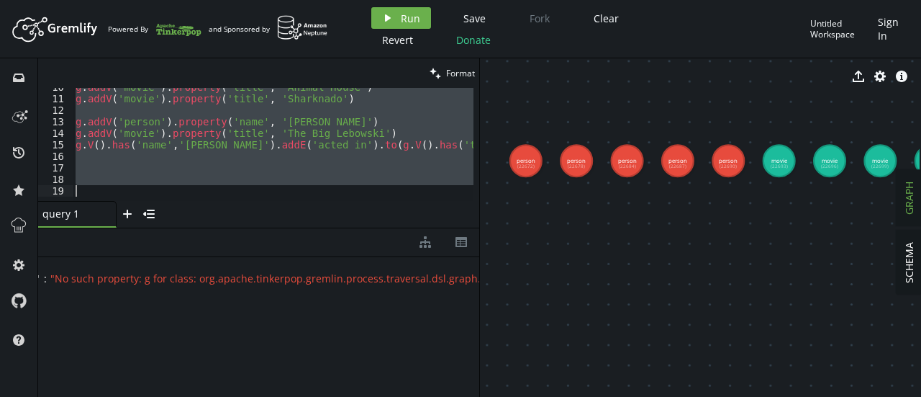
click at [314, 150] on div "g . addV ( 'movie' ) . property ( 'title' , 'Animal House' ) g . addV ( 'movie'…" at bounding box center [273, 144] width 401 height 113
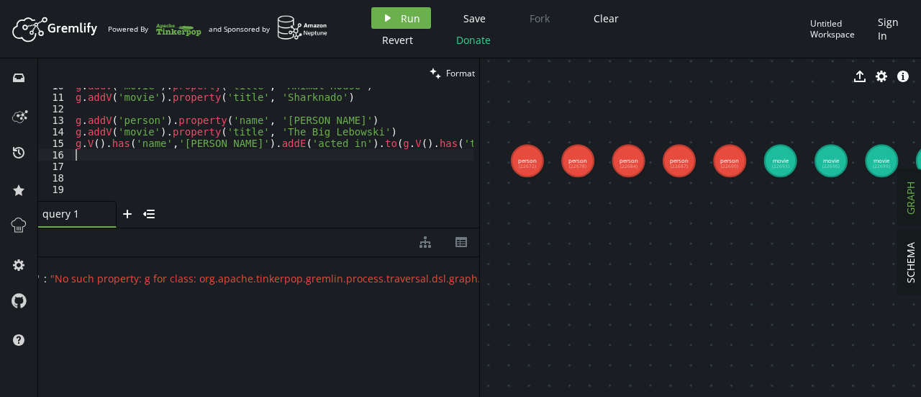
scroll to position [111, 0]
click at [101, 123] on div "g . addV ( 'movie' ) . property ( 'title' , 'Animal House' ) g . addV ( 'movie'…" at bounding box center [328, 145] width 510 height 130
click at [104, 137] on div "g . addV ( 'movie' ) . property ( 'title' , 'Animal House' ) g . addV ( 'movie'…" at bounding box center [328, 145] width 510 height 130
click at [392, 20] on icon "play" at bounding box center [388, 18] width 12 height 12
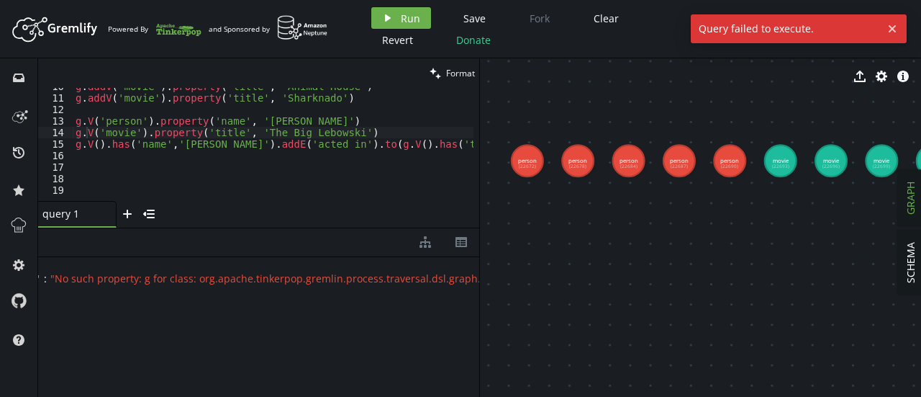
scroll to position [94, 0]
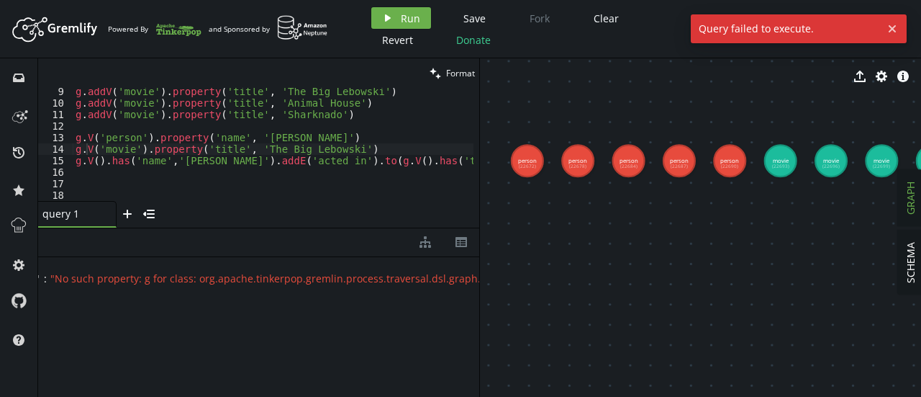
type textarea "g.V('person').property('name', '[PERSON_NAME]')"
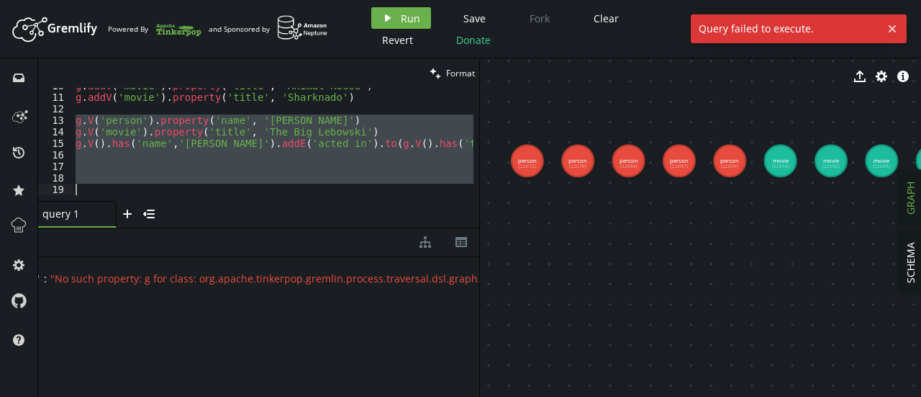
scroll to position [111, 0]
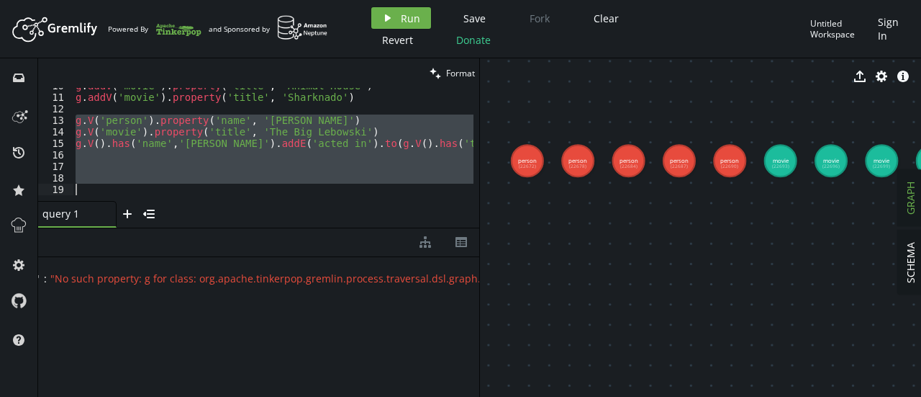
drag, startPoint x: 73, startPoint y: 137, endPoint x: 475, endPoint y: 196, distance: 405.9
click at [475, 196] on div "g.V('person').property('name', '[PERSON_NAME]') 10 11 12 13 14 15 16 17 18 19 g…" at bounding box center [258, 144] width 441 height 113
paste textarea "g.V().has('name','[PERSON_NAME]').addE('acted_in').to(g.V().has('title','The Bi…"
type textarea "g.V().has('name','[PERSON_NAME]').addE('acted_in').to(g.V().has('title','The Bi…"
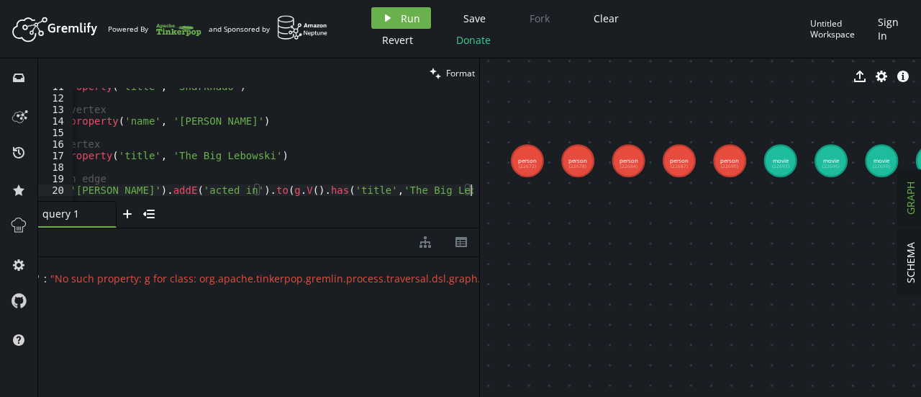
scroll to position [122, 0]
click at [392, 14] on icon "play" at bounding box center [388, 18] width 12 height 12
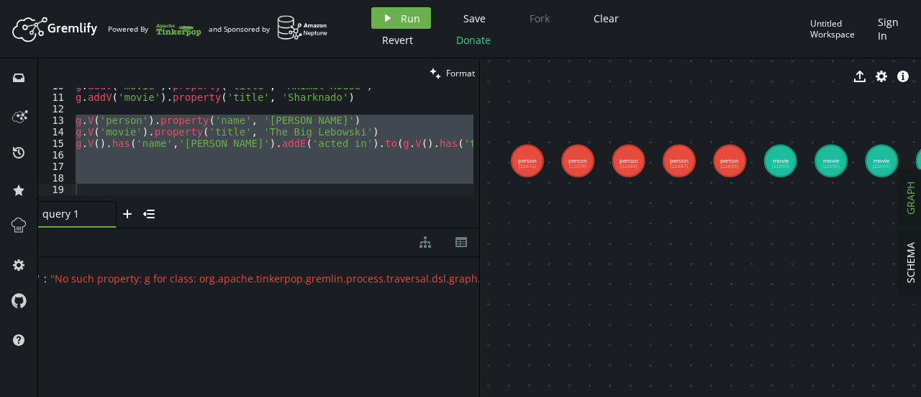
scroll to position [111, 0]
click at [301, 163] on div "g . addV ( 'movie' ) . property ( 'title' , 'Animal House' ) g . addV ( 'movie'…" at bounding box center [273, 144] width 401 height 113
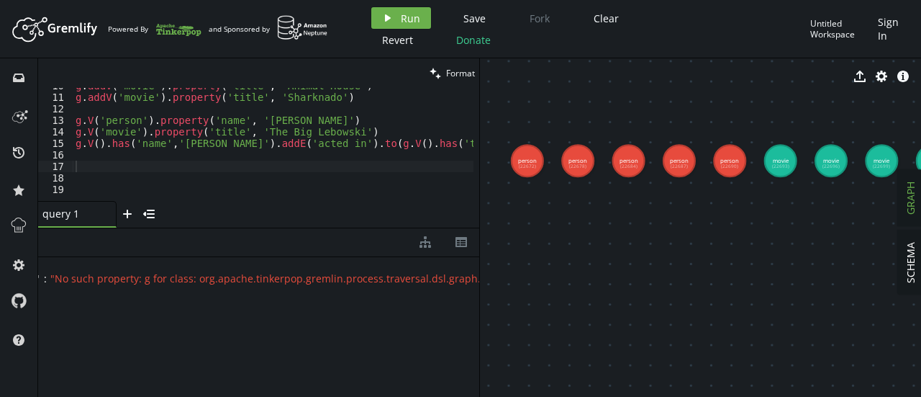
scroll to position [103, 0]
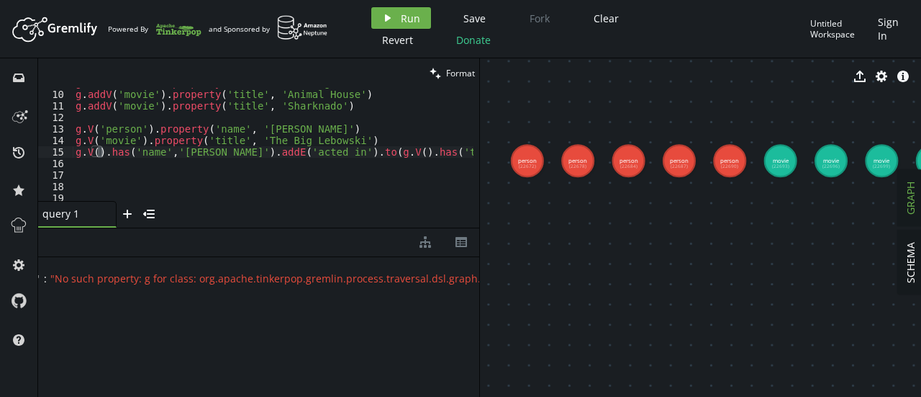
drag, startPoint x: 105, startPoint y: 155, endPoint x: 50, endPoint y: 155, distance: 55.4
click at [50, 155] on div "9 10 11 12 13 14 15 16 17 18 19 g . addV ( 'movie' ) . property ( 'title' , 'Th…" at bounding box center [258, 144] width 441 height 113
click at [80, 143] on div "g . addV ( 'movie' ) . property ( 'title' , 'The Big Lebowski' ) g . addV ( 'mo…" at bounding box center [314, 142] width 482 height 130
click at [403, 17] on span "Run" at bounding box center [410, 19] width 19 height 14
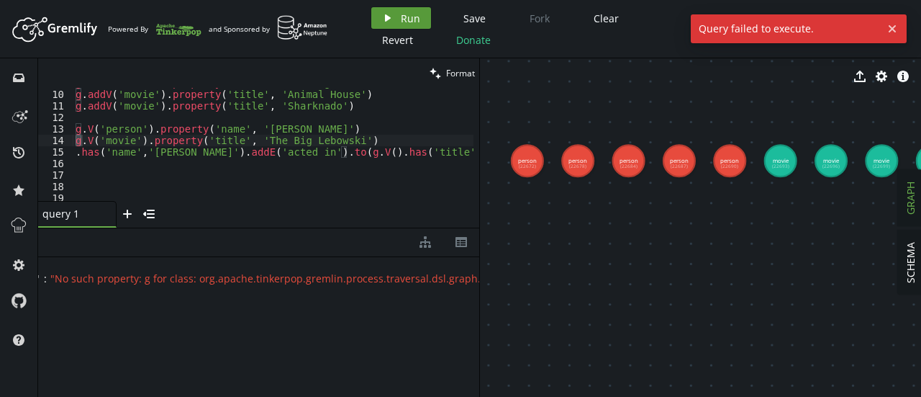
click at [413, 15] on span "Run" at bounding box center [410, 19] width 19 height 14
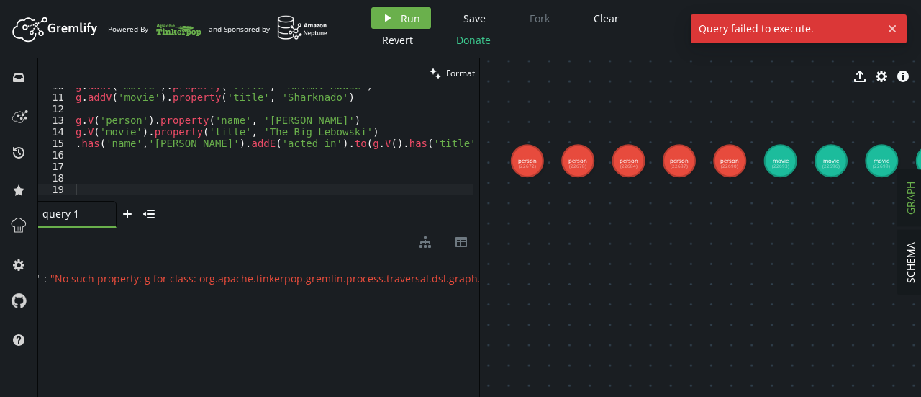
click at [112, 192] on div at bounding box center [314, 195] width 482 height 9
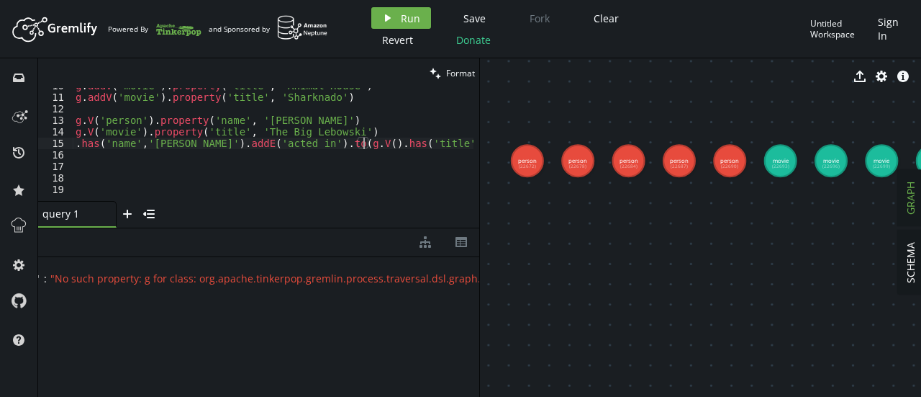
drag, startPoint x: 361, startPoint y: 139, endPoint x: 354, endPoint y: 109, distance: 31.1
click at [354, 109] on div "g . addV ( 'movie' ) . property ( 'title' , 'Animal House' ) g . addV ( 'movie'…" at bounding box center [314, 145] width 482 height 130
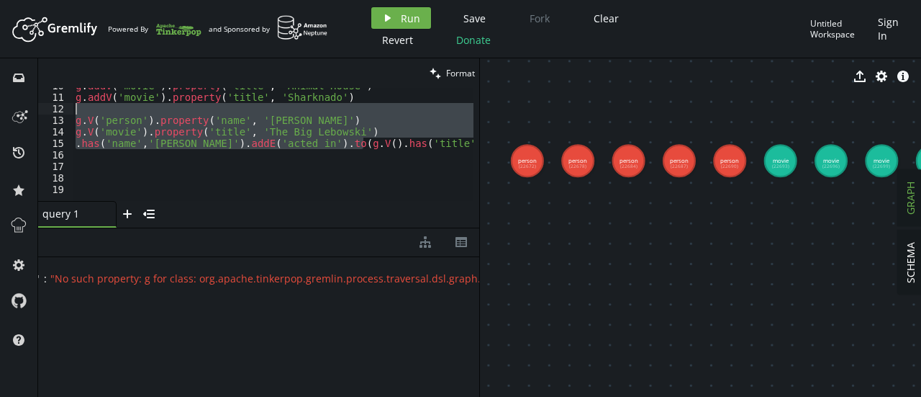
click at [364, 132] on div "g . addV ( 'movie' ) . property ( 'title' , 'Animal House' ) g . addV ( 'movie'…" at bounding box center [273, 144] width 401 height 113
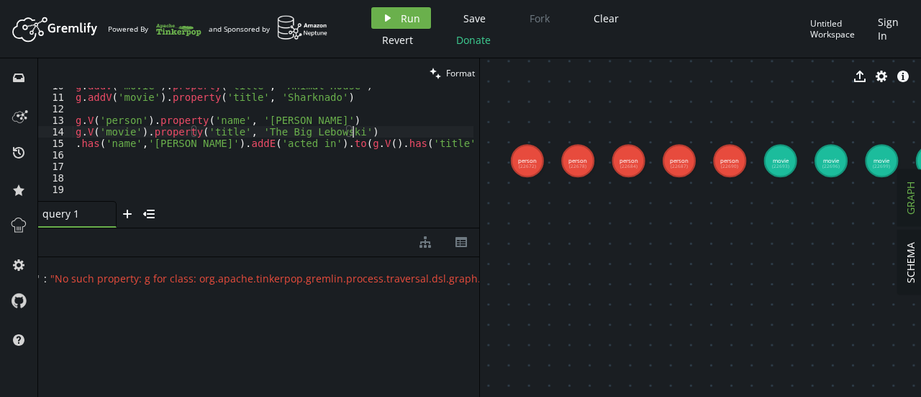
click at [361, 139] on div "g . addV ( 'movie' ) . property ( 'title' , 'Animal House' ) g . addV ( 'movie'…" at bounding box center [314, 145] width 482 height 130
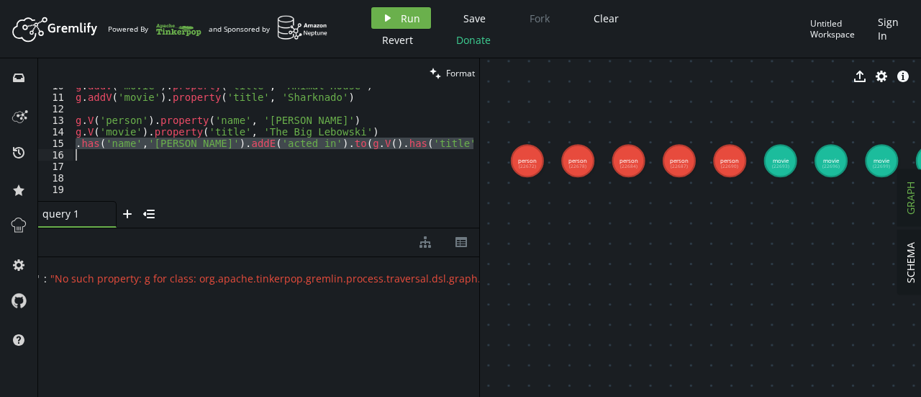
click at [361, 139] on div "g . addV ( 'movie' ) . property ( 'title' , 'Animal House' ) g . addV ( 'movie'…" at bounding box center [314, 145] width 482 height 130
type textarea ".has('name','[PERSON_NAME]').addE('acted_in').to(g.V().has('title','The Big Leb…"
paste textarea
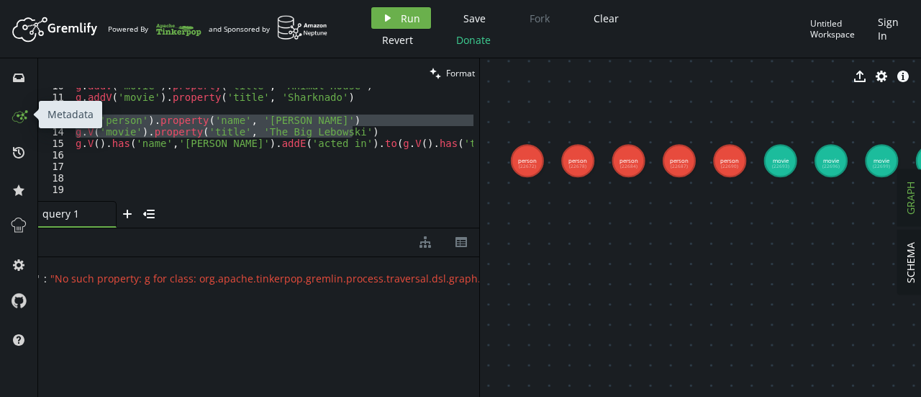
drag, startPoint x: 383, startPoint y: 129, endPoint x: 17, endPoint y: 116, distance: 365.8
click at [17, 116] on div "inbox history star cog help clean Format 10 11 12 13 14 15 16 17 18 19 g . addV…" at bounding box center [460, 227] width 921 height 338
type textarea "g.V('person').property('name', '[PERSON_NAME]') g.V('movie').property('title', …"
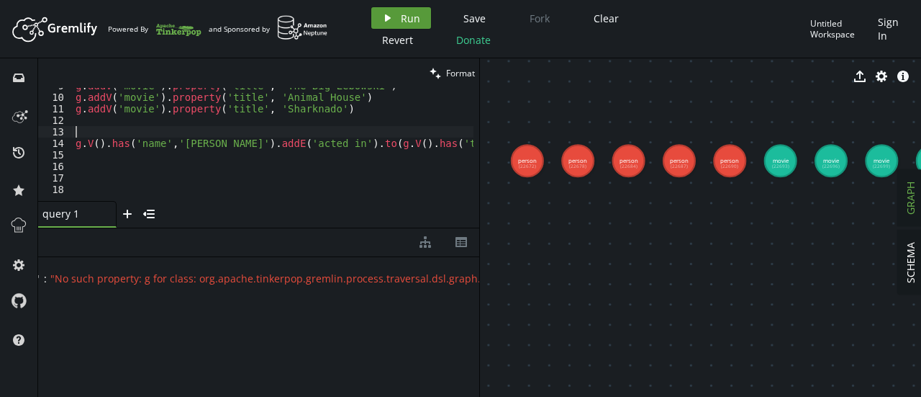
click at [384, 25] on button "play Run" at bounding box center [401, 18] width 60 height 22
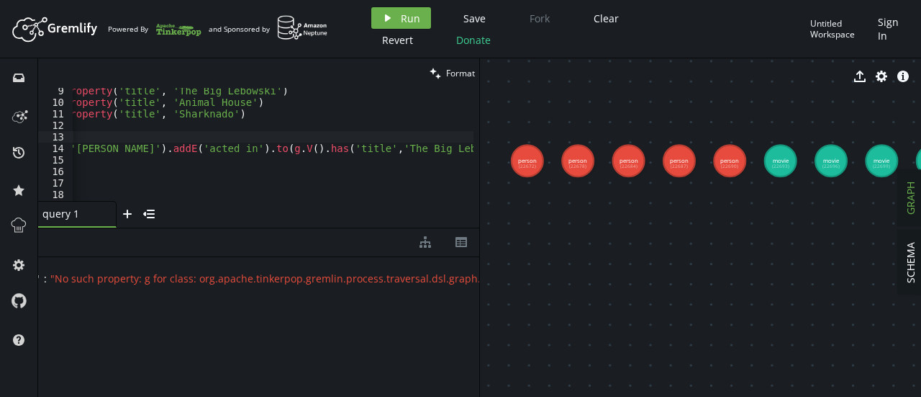
scroll to position [0, 0]
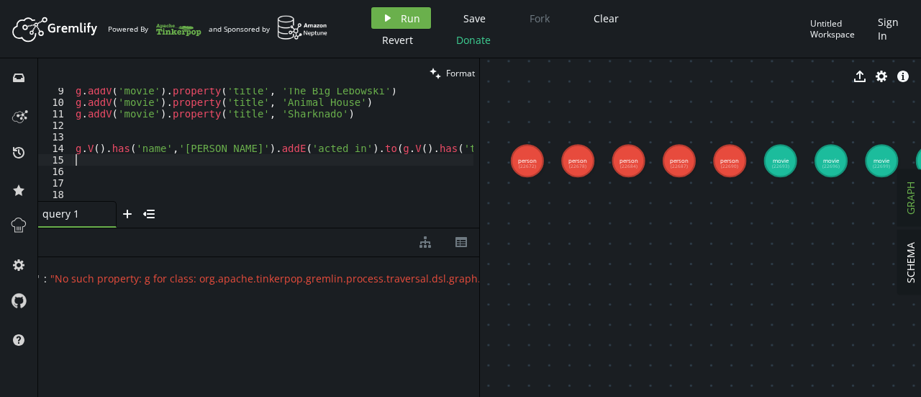
click at [342, 155] on div "g . addV ( 'movie' ) . property ( 'title' , 'The Big Lebowski' ) g . addV ( 'mo…" at bounding box center [328, 150] width 510 height 130
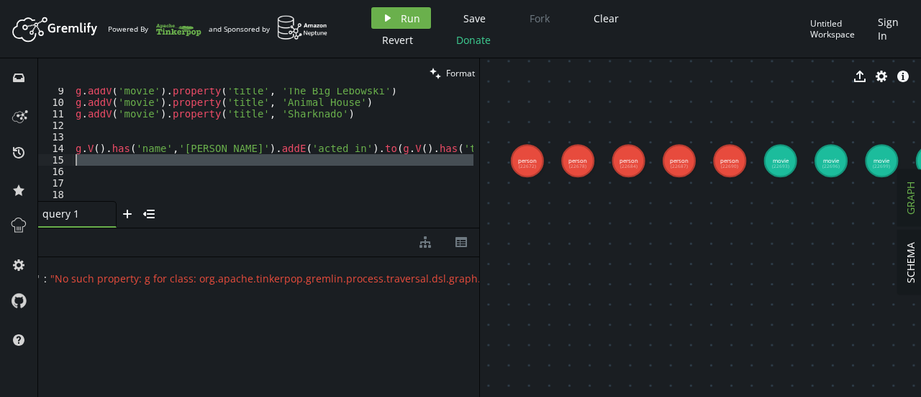
click at [342, 155] on div "g . addV ( 'movie' ) . property ( 'title' , 'The Big Lebowski' ) g . addV ( 'mo…" at bounding box center [328, 150] width 510 height 130
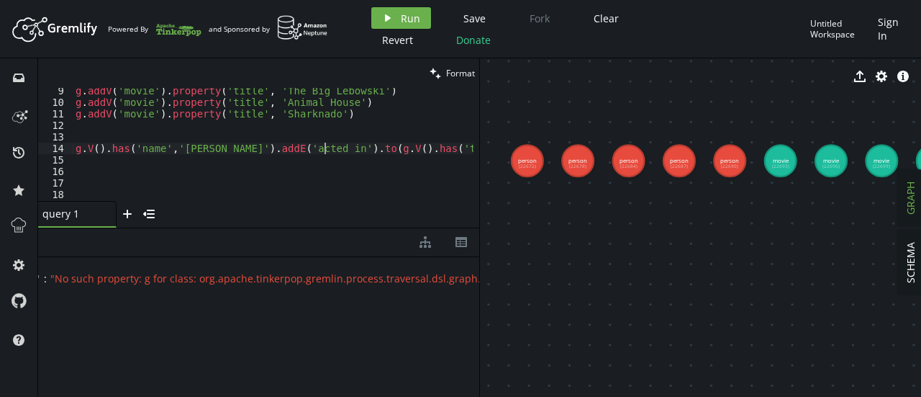
click at [326, 150] on div "g . addV ( 'movie' ) . property ( 'title' , 'The Big Lebowski' ) g . addV ( 'mo…" at bounding box center [328, 150] width 510 height 130
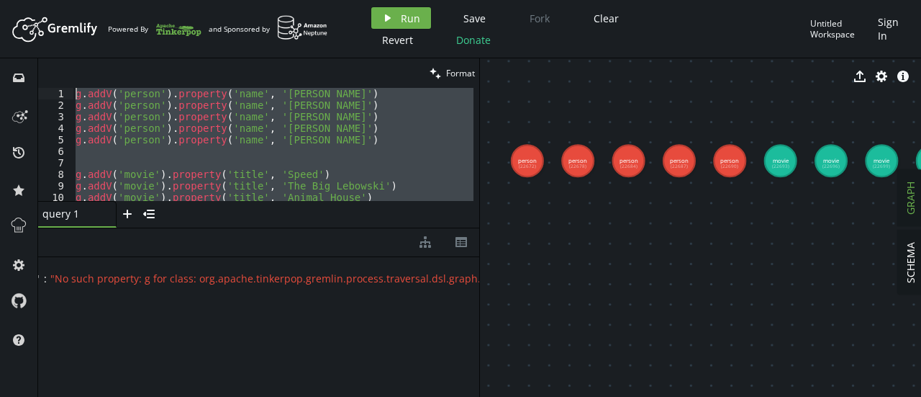
drag, startPoint x: 462, startPoint y: 166, endPoint x: 400, endPoint y: -64, distance: 237.8
click at [400, 0] on html "Artboard Created with Sketch. Powered By and Sponsored by play Run Save Fork Cl…" at bounding box center [460, 198] width 921 height 397
click at [400, 182] on div "g . addV ( 'person' ) . property ( 'name' , '[PERSON_NAME]' ) g . addV ( 'perso…" at bounding box center [273, 144] width 401 height 113
type textarea "g.addV('movie').property('title', 'The Big Lebowski')"
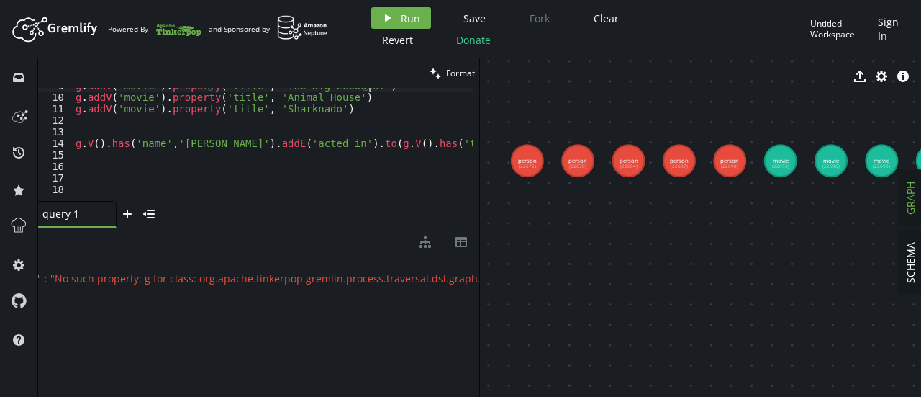
scroll to position [96, 0]
click at [355, 139] on div "g . addV ( 'movie' ) . property ( 'title' , 'The Big Lebowski' ) g . addV ( 'mo…" at bounding box center [328, 148] width 510 height 130
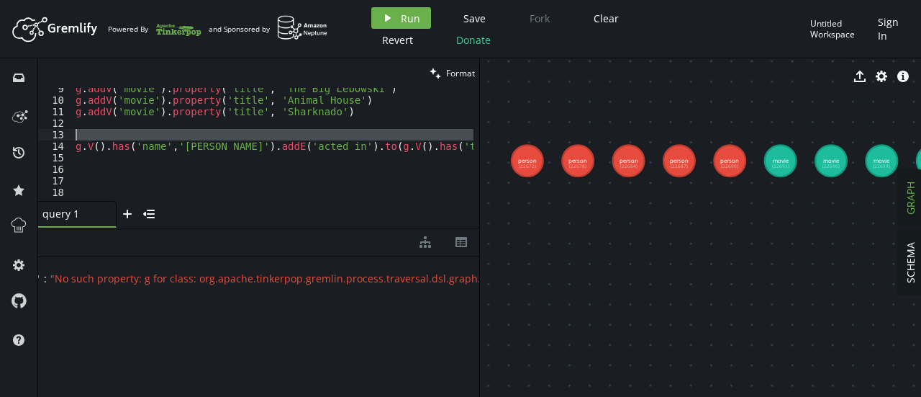
click at [355, 139] on div "g . addV ( 'movie' ) . property ( 'title' , 'The Big Lebowski' ) g . addV ( 'mo…" at bounding box center [328, 148] width 510 height 130
type textarea "g.V().has('name','[PERSON_NAME]').addE('acted_in').to(g.V().has('title','The Bi…"
click at [355, 139] on div "g . addV ( 'movie' ) . property ( 'title' , 'The Big Lebowski' ) g . addV ( 'mo…" at bounding box center [273, 144] width 401 height 113
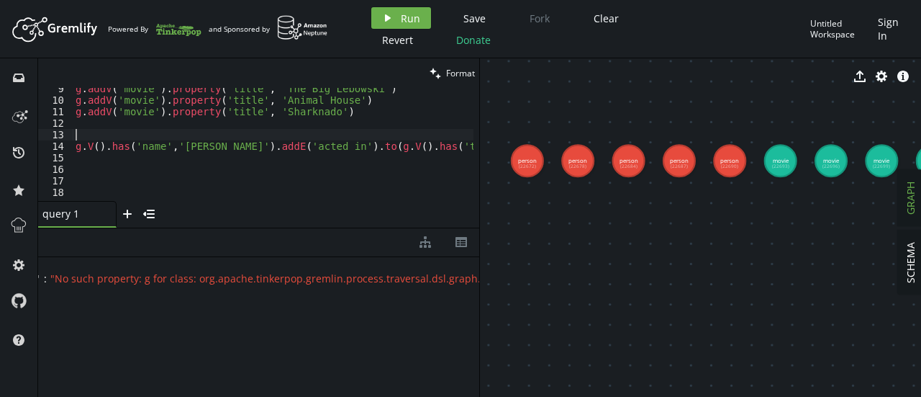
click at [351, 145] on div "g . addV ( 'movie' ) . property ( 'title' , 'The Big Lebowski' ) g . addV ( 'mo…" at bounding box center [328, 148] width 510 height 130
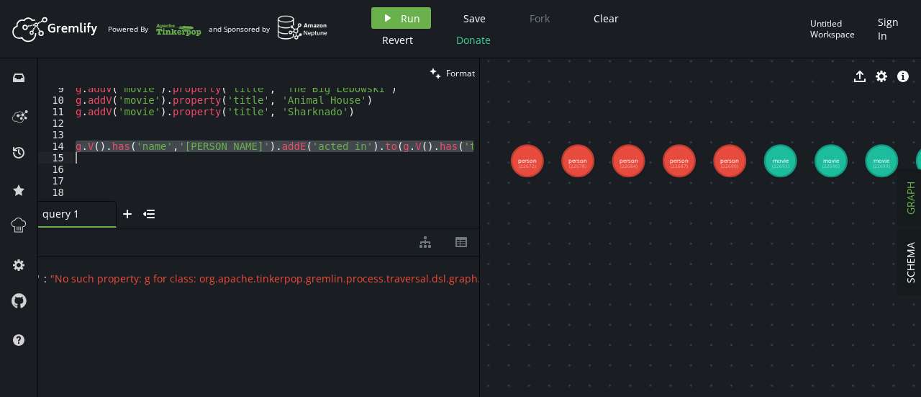
click at [351, 145] on div "g . addV ( 'movie' ) . property ( 'title' , 'The Big Lebowski' ) g . addV ( 'mo…" at bounding box center [328, 148] width 510 height 130
paste textarea ")"
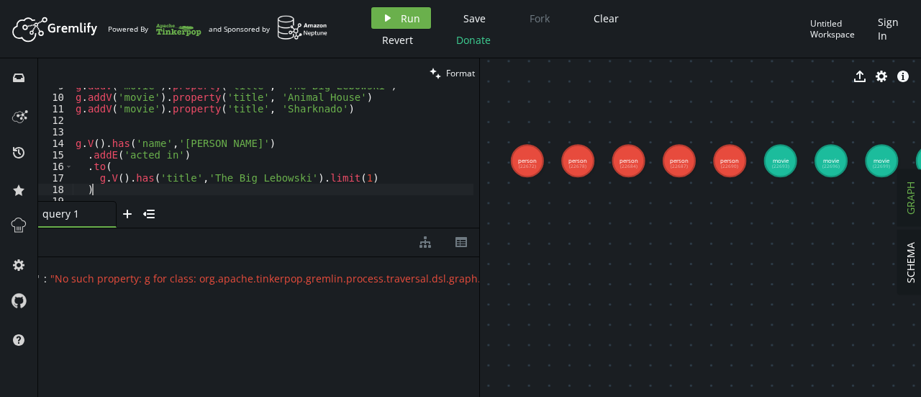
type textarea ")"
click at [412, 17] on span "Run" at bounding box center [410, 19] width 19 height 14
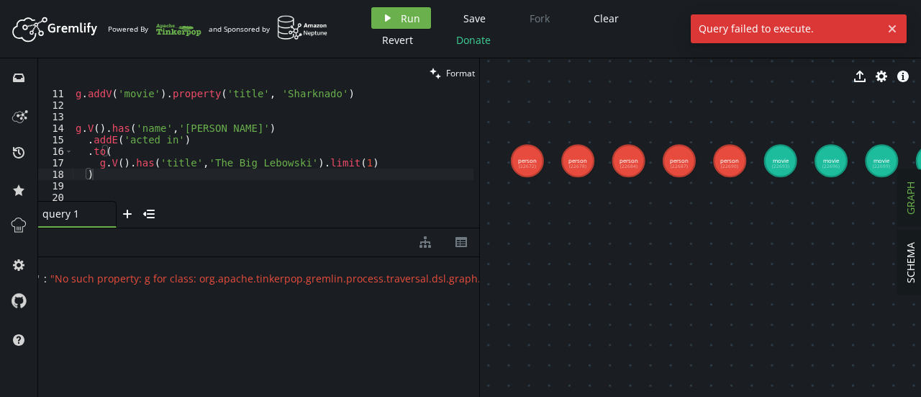
scroll to position [110, 0]
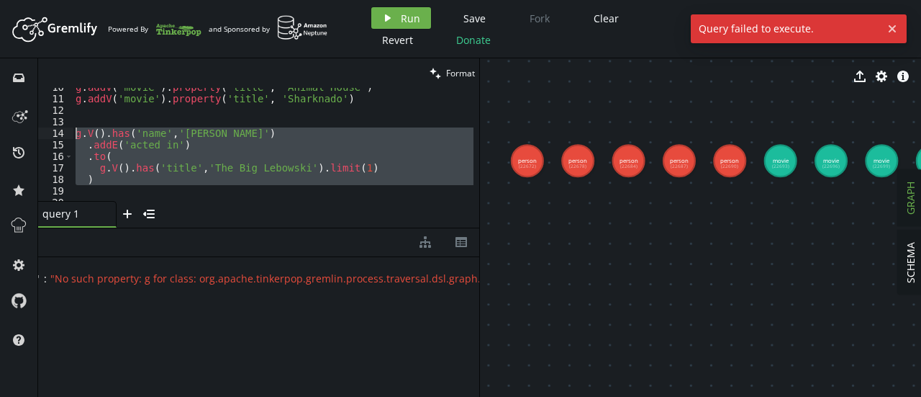
drag, startPoint x: 246, startPoint y: 188, endPoint x: 40, endPoint y: 133, distance: 213.0
click at [40, 133] on div "10 11 12 13 14 15 16 17 18 19 20 21 g . addV ( 'movie' ) . property ( 'title' ,…" at bounding box center [258, 144] width 441 height 113
type textarea "g.V().has('name','[PERSON_NAME]') .addE('acted_in')"
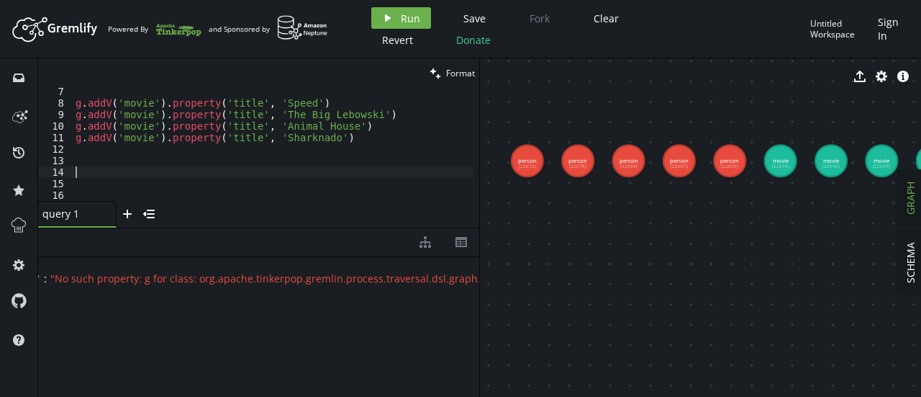
scroll to position [71, 0]
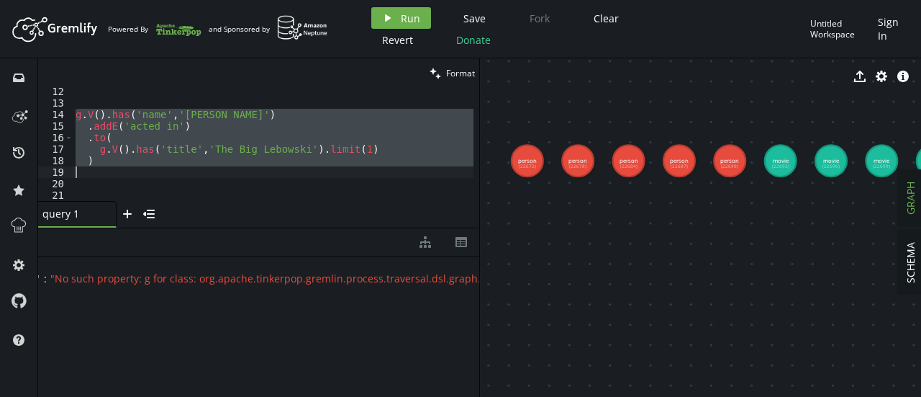
type textarea "g.V().has('name','[PERSON_NAME]').addE('acted_in').to(g.V().has('title','The Bi…"
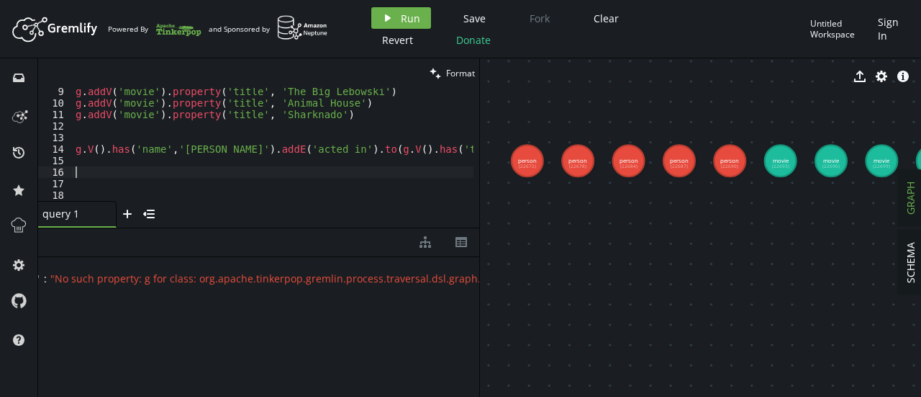
click at [141, 171] on div "g . addV ( 'movie' ) . property ( 'title' , 'The Big Lebowski' ) g . addV ( 'mo…" at bounding box center [328, 151] width 510 height 130
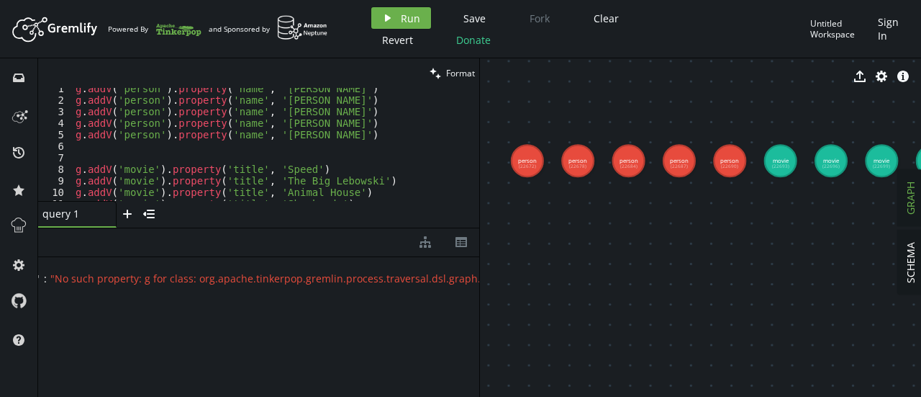
scroll to position [0, 0]
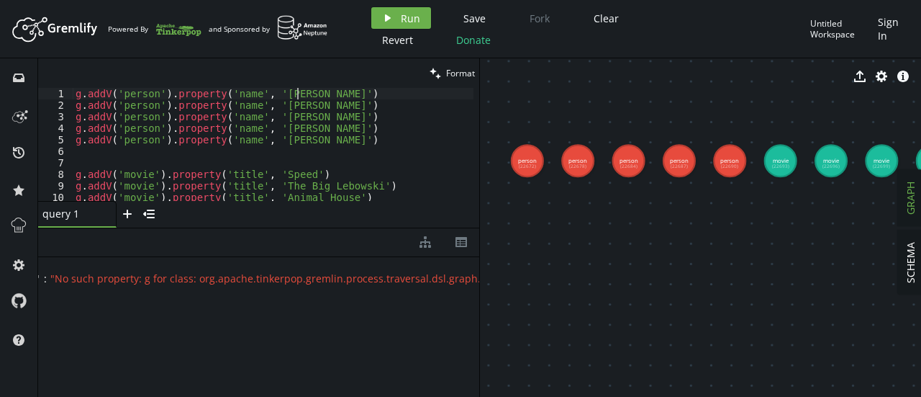
click at [299, 93] on div "g . addV ( 'person' ) . property ( 'name' , '[PERSON_NAME]' ) g . addV ( 'perso…" at bounding box center [328, 153] width 510 height 130
click at [297, 117] on div "g . addV ( 'person' ) . property ( 'name' , '[PERSON_NAME]' ) g . addV ( 'perso…" at bounding box center [328, 153] width 510 height 130
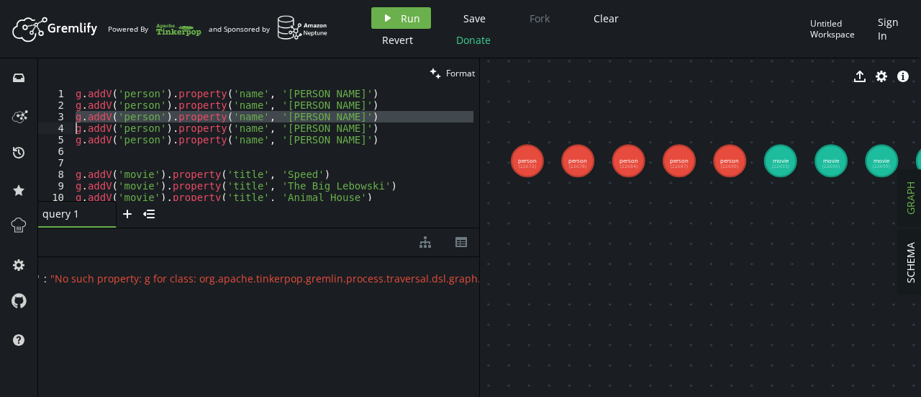
click at [297, 117] on div "g . addV ( 'person' ) . property ( 'name' , '[PERSON_NAME]' ) g . addV ( 'perso…" at bounding box center [328, 153] width 510 height 130
click at [297, 117] on div "g . addV ( 'person' ) . property ( 'name' , '[PERSON_NAME]' ) g . addV ( 'perso…" at bounding box center [273, 144] width 401 height 113
type textarea "g.addV('person').property('name', '[PERSON_NAME]')"
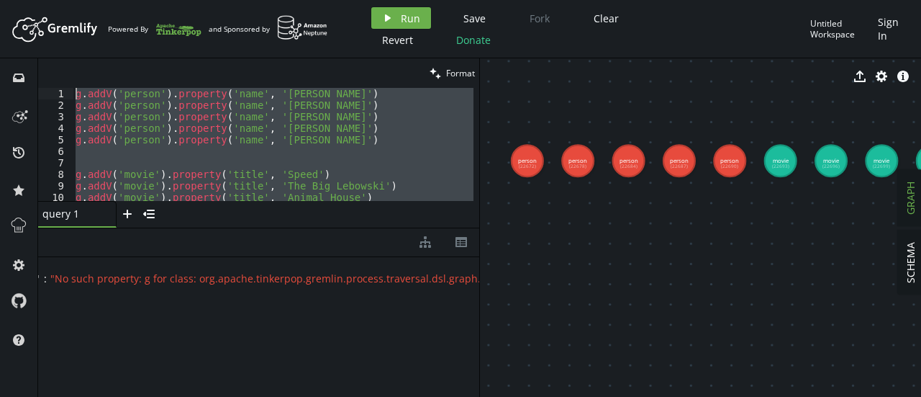
scroll to position [99, 0]
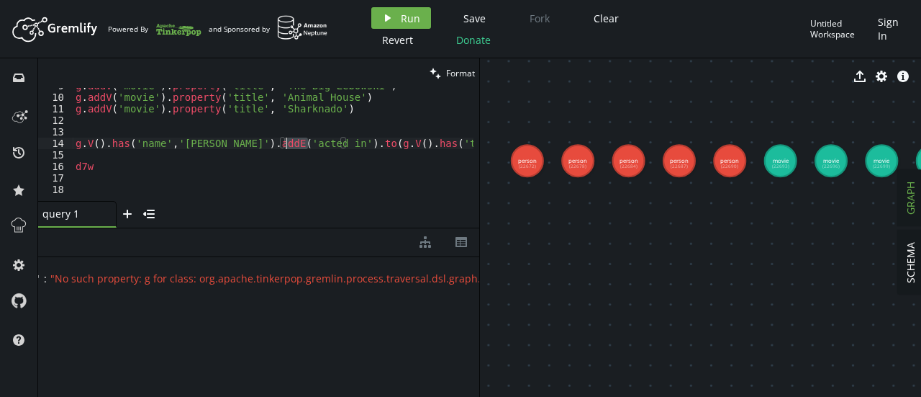
drag, startPoint x: 309, startPoint y: 191, endPoint x: 281, endPoint y: 217, distance: 38.7
click at [281, 217] on div "clean Format g.addV('person').property('name', '[PERSON_NAME]') 9 10 11 12 13 1…" at bounding box center [258, 142] width 441 height 169
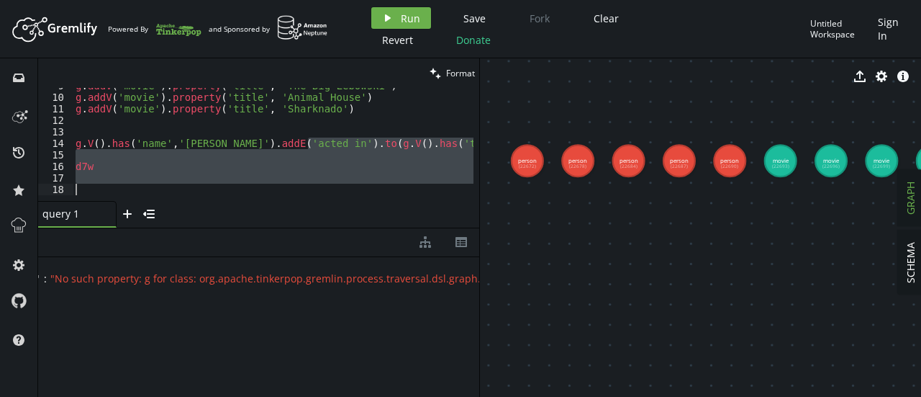
scroll to position [0, 0]
click at [281, 217] on div "query 1 small-cross plus menu-closed" at bounding box center [258, 214] width 441 height 27
click at [279, 188] on div "g . addV ( 'movie' ) . property ( 'title' , 'The Big Lebowski' ) g . addV ( 'mo…" at bounding box center [273, 144] width 401 height 113
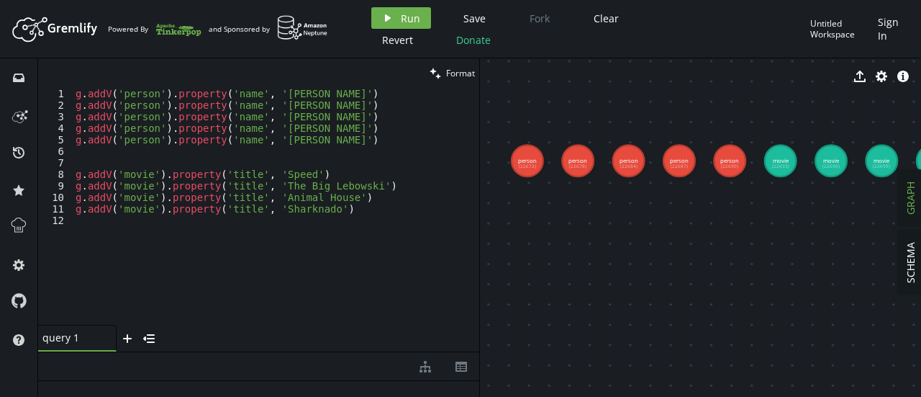
drag, startPoint x: 273, startPoint y: 227, endPoint x: 281, endPoint y: 352, distance: 124.8
click at [281, 352] on div "clean Format 1 2 3 4 5 6 7 8 9 10 11 12 g . addV ( 'person' ) . property ( 'nam…" at bounding box center [258, 227] width 441 height 338
